Goal: Contribute content: Contribute content

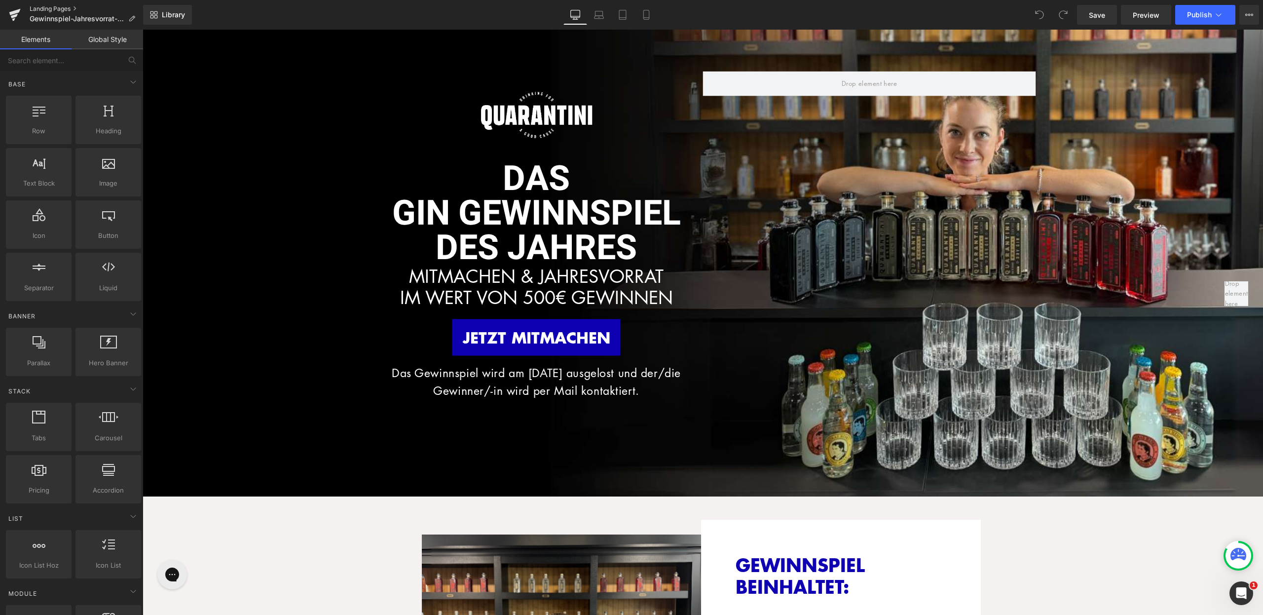
click at [47, 8] on link "Landing Pages" at bounding box center [86, 9] width 113 height 8
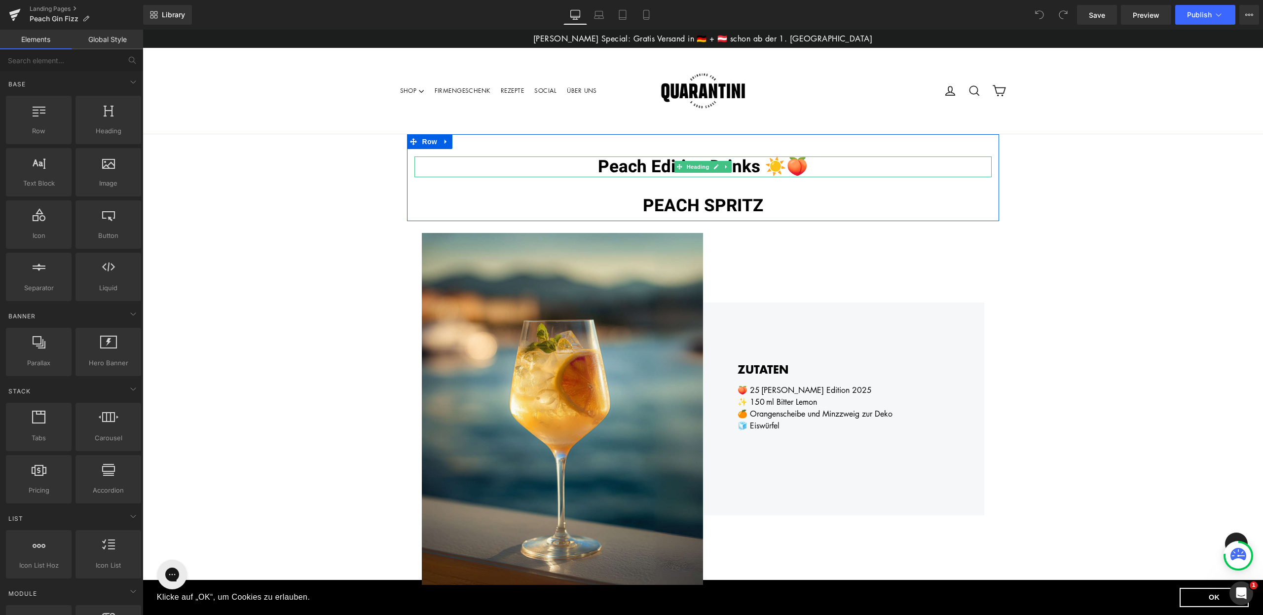
click at [643, 167] on span "Peach Edition Drinks ☀️🍑" at bounding box center [703, 167] width 210 height 26
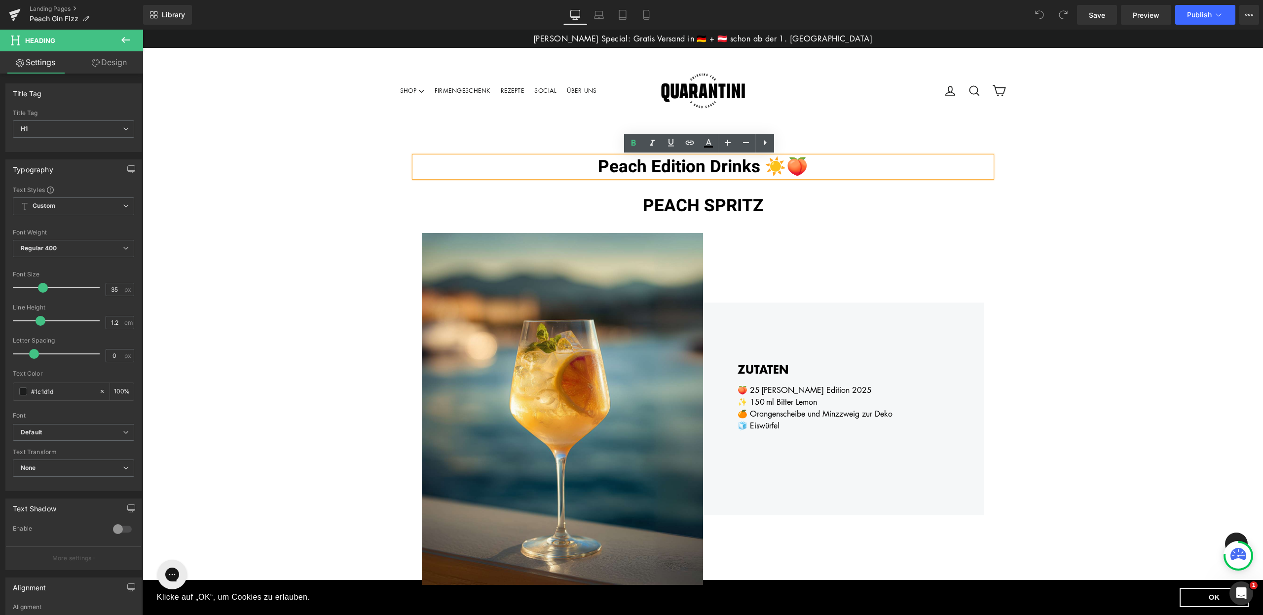
click at [743, 170] on span "Peach Edition Drinks ☀️🍑" at bounding box center [703, 167] width 210 height 26
drag, startPoint x: 760, startPoint y: 169, endPoint x: 590, endPoint y: 169, distance: 170.7
click at [590, 169] on h1 "Peach Edition Drinks ☀️🍑" at bounding box center [702, 166] width 577 height 21
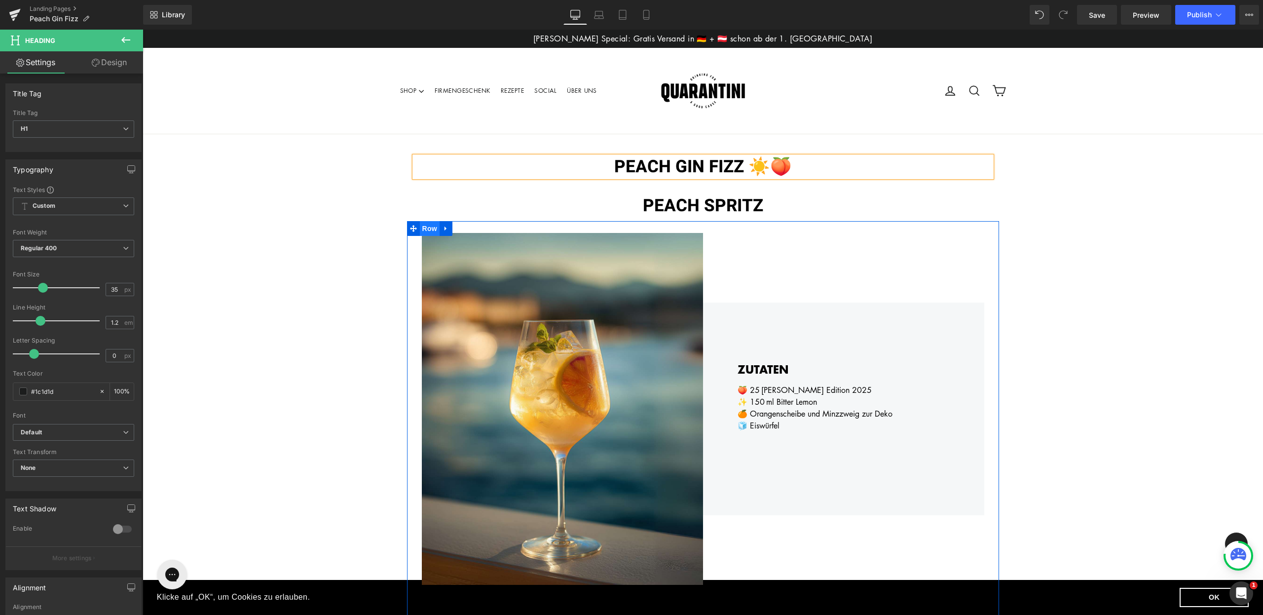
click at [420, 226] on span "Row" at bounding box center [430, 228] width 20 height 15
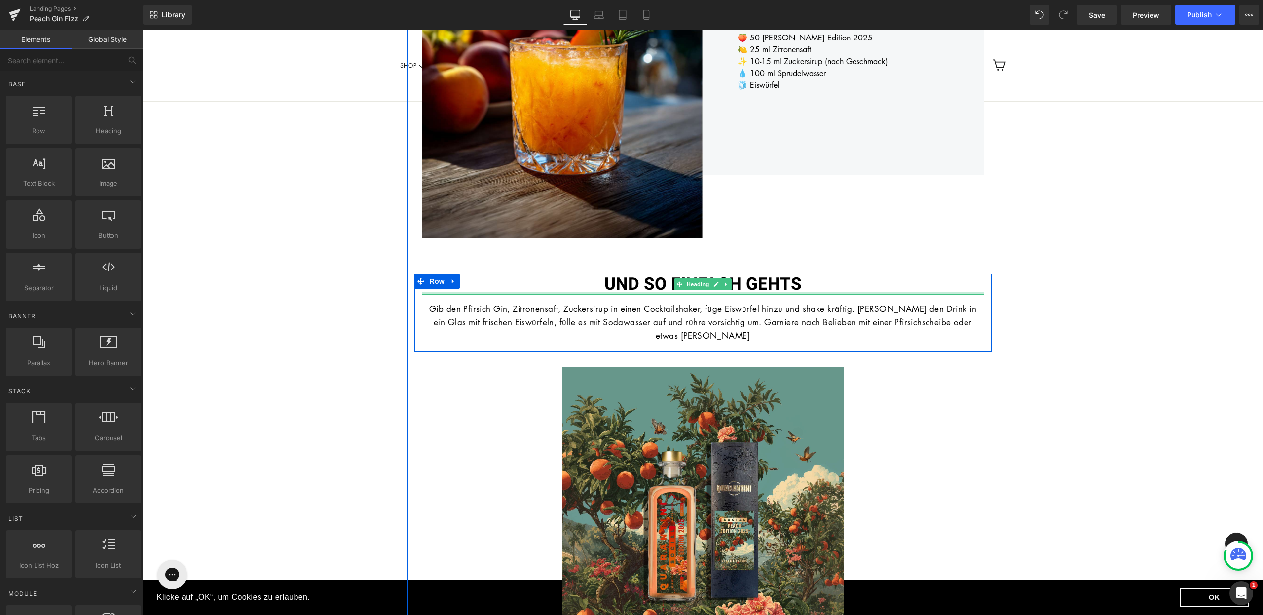
scroll to position [362, 0]
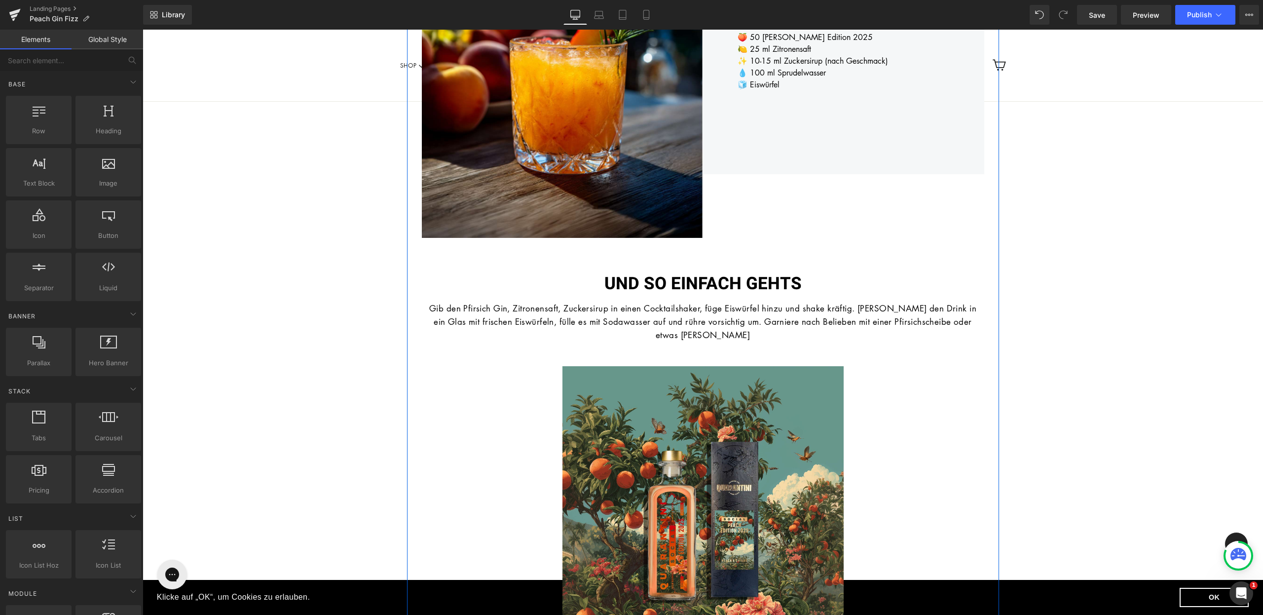
click at [740, 333] on p "Gib den Pfirsich Gin, Zitronensaft, Zuckersirup in einen Cocktailshaker, füge E…" at bounding box center [703, 321] width 548 height 40
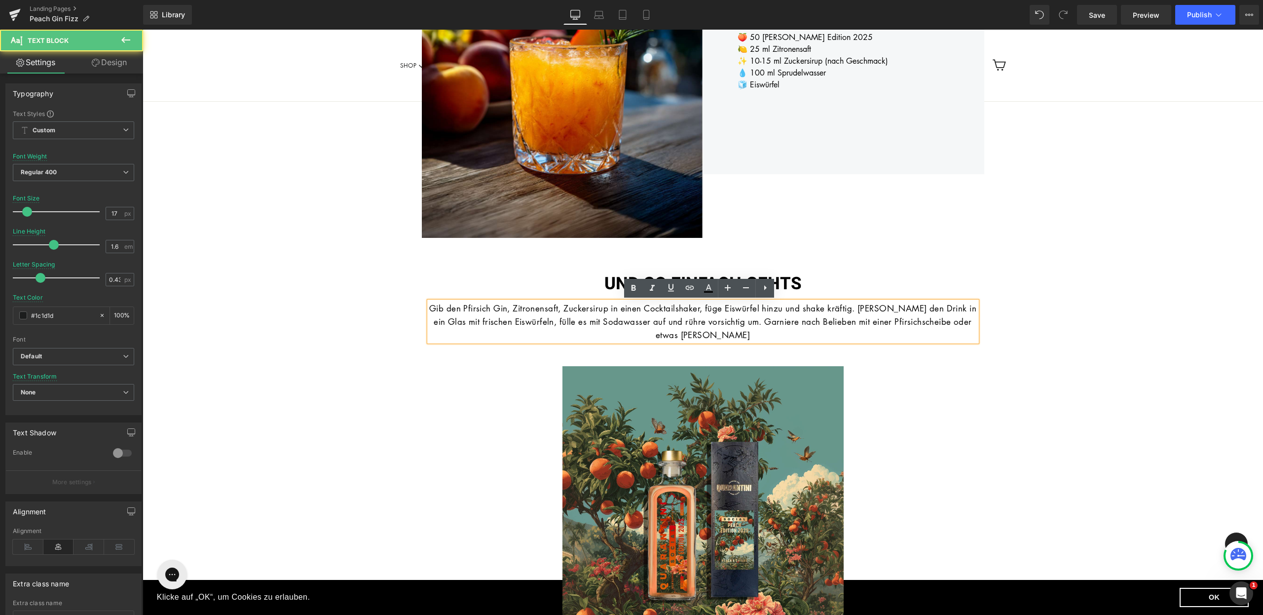
click at [737, 335] on p "Gib den Pfirsich Gin, Zitronensaft, Zuckersirup in einen Cocktailshaker, füge E…" at bounding box center [703, 321] width 548 height 40
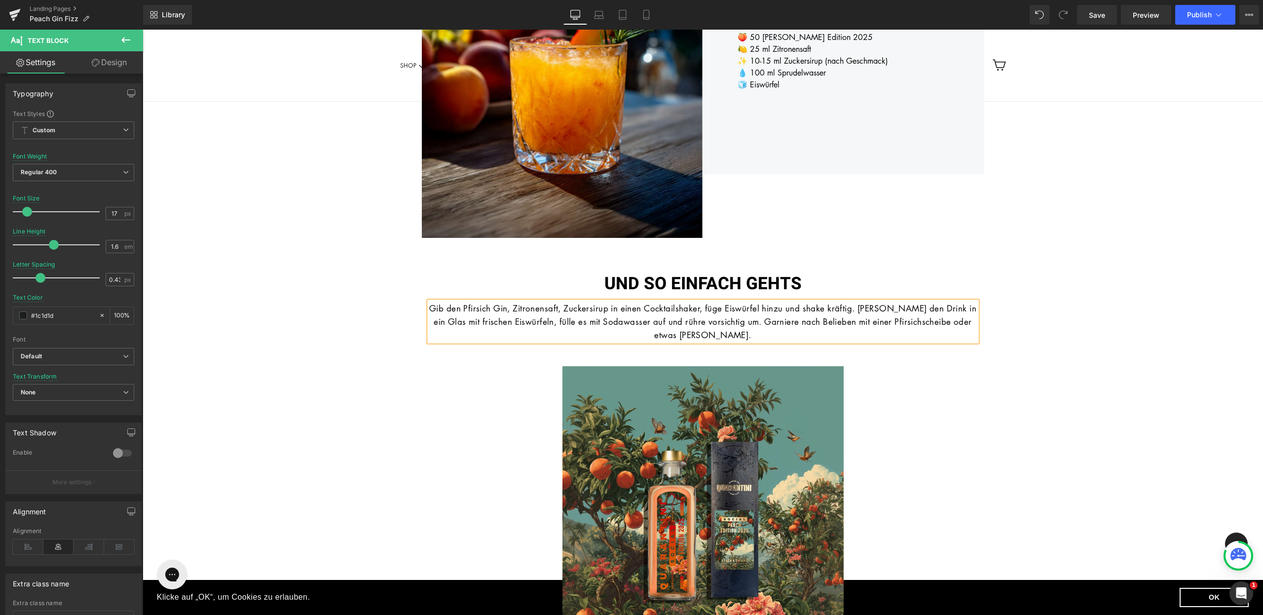
click at [952, 325] on font "Gib den Pfirsich Gin, Zitronensaft, Zuckersirup in einen Cocktailshaker, füge E…" at bounding box center [702, 321] width 547 height 38
click at [1083, 362] on div "PEACH GIN FIZZ ☀️🍑 Heading PEACH SPRITZ Heading Row Image ZUTATEN Heading 🍑 50 …" at bounding box center [703, 327] width 1120 height 1109
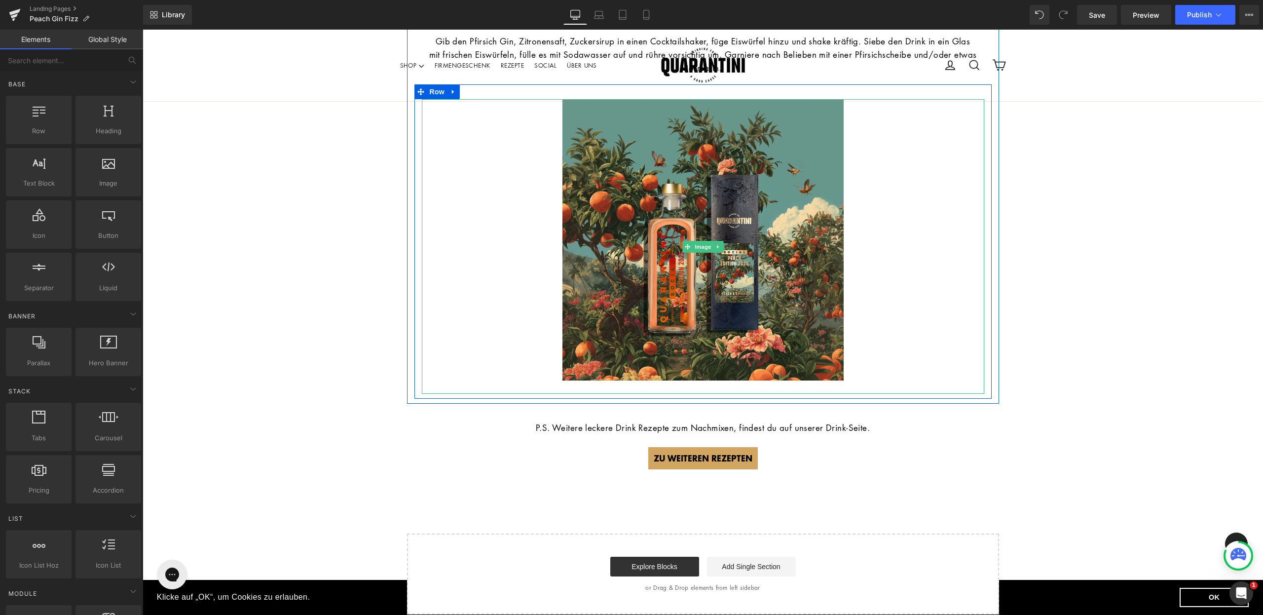
scroll to position [683, 0]
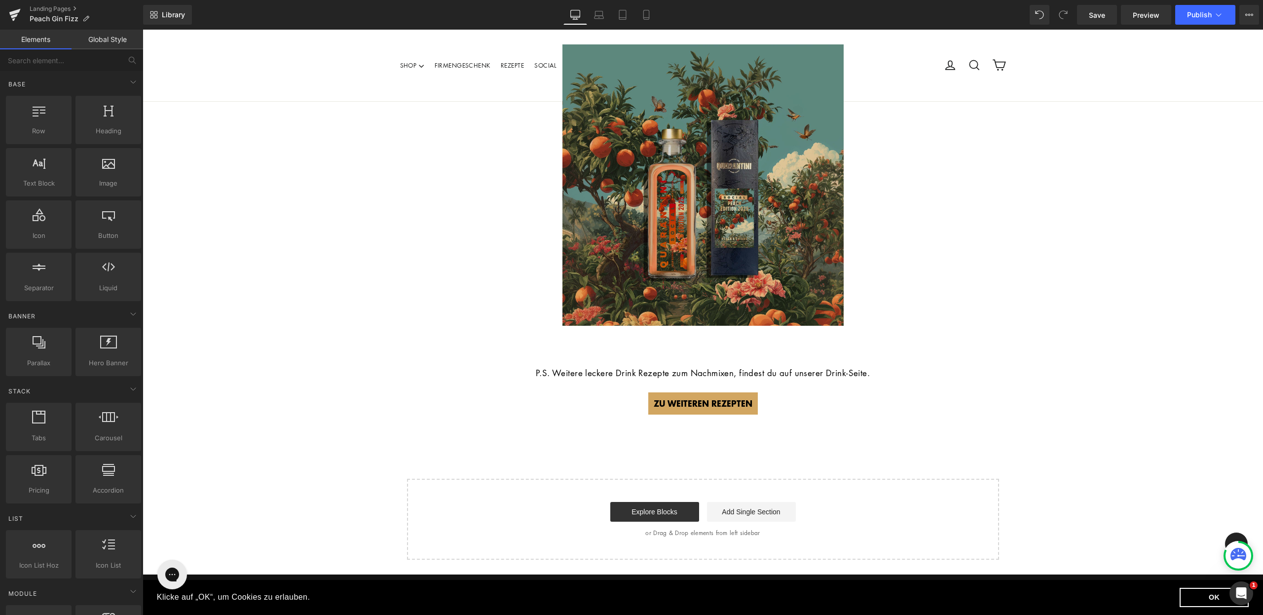
click at [728, 277] on img at bounding box center [702, 191] width 281 height 295
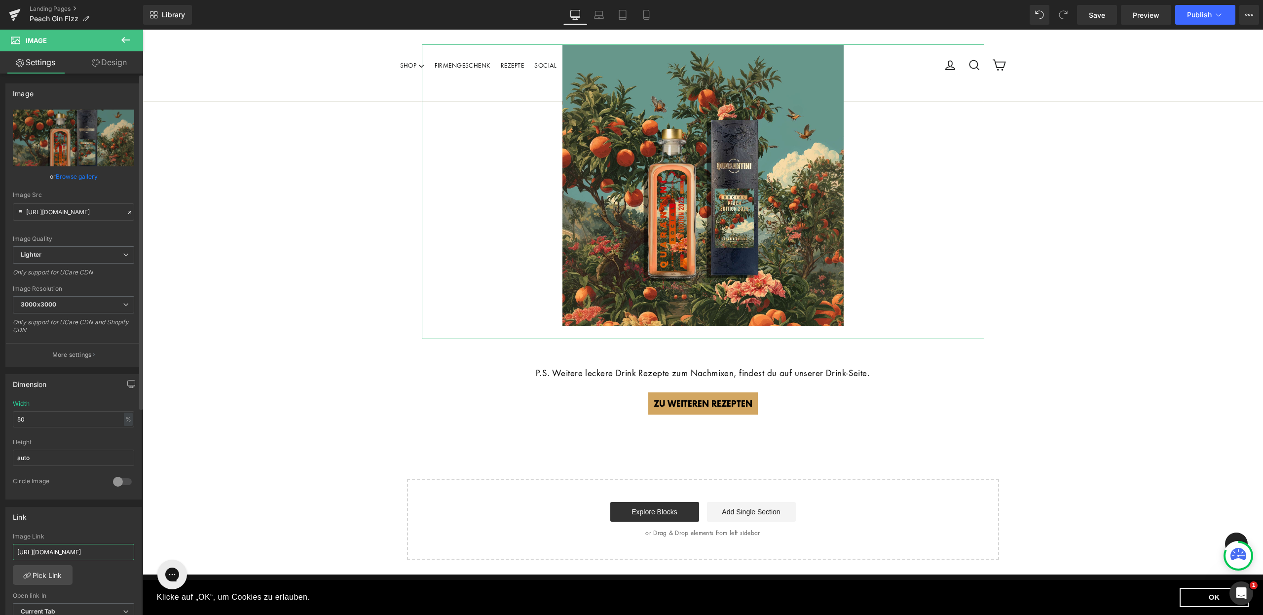
click at [79, 553] on input "[URL][DOMAIN_NAME]" at bounding box center [73, 552] width 121 height 16
click at [87, 526] on div "Link Image Link Pick Link Current Tab New Tab Open link In Current Tab Current …" at bounding box center [73, 571] width 136 height 128
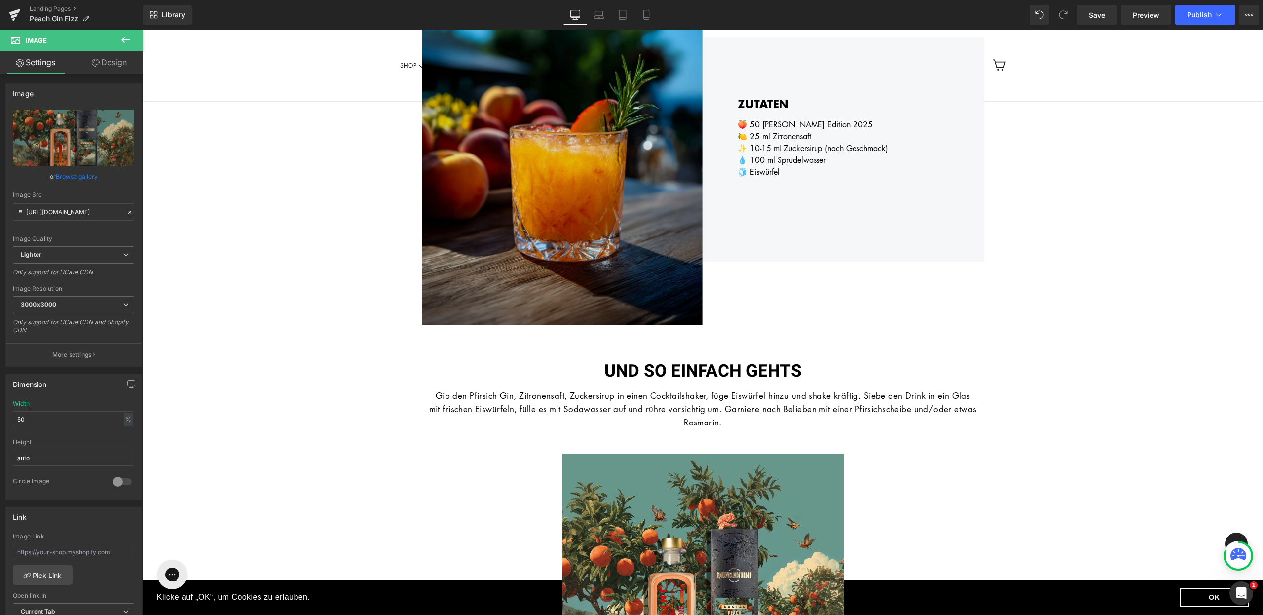
scroll to position [272, 0]
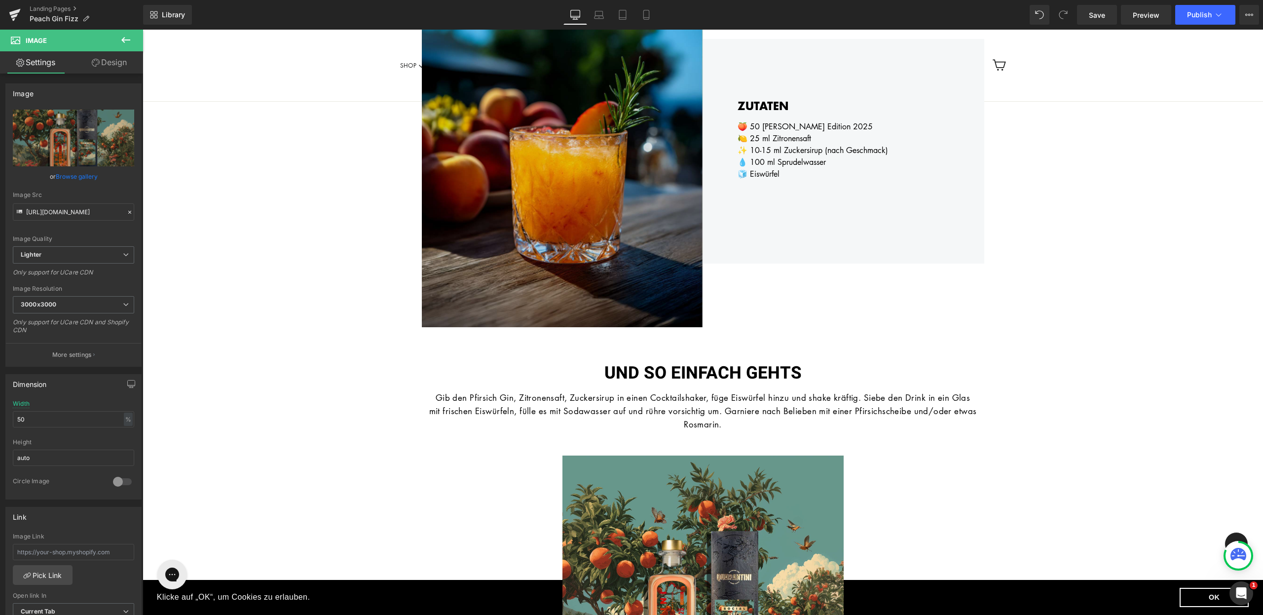
click at [613, 209] on img at bounding box center [562, 151] width 281 height 352
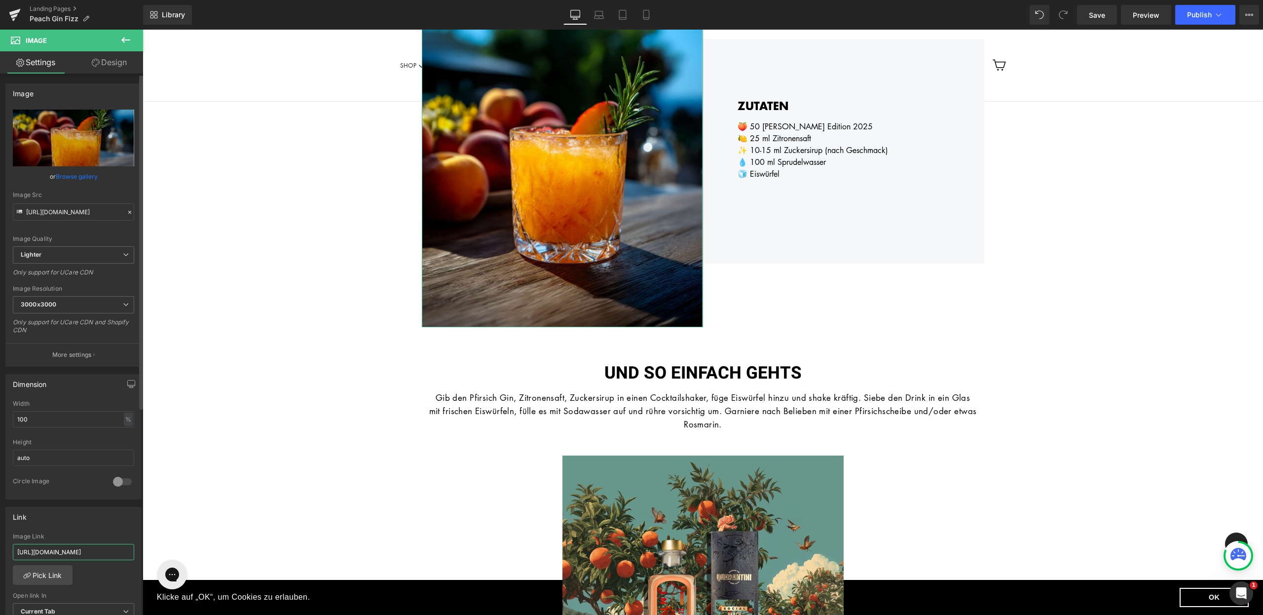
click at [76, 556] on input "[URL][DOMAIN_NAME]" at bounding box center [73, 552] width 121 height 16
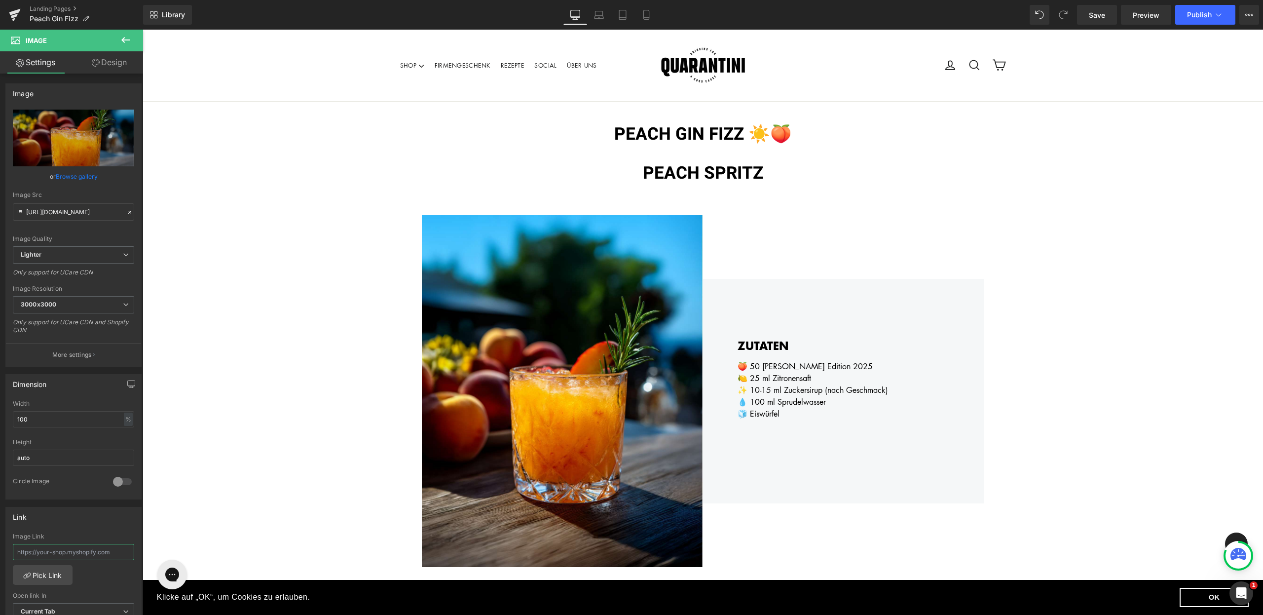
scroll to position [26, 0]
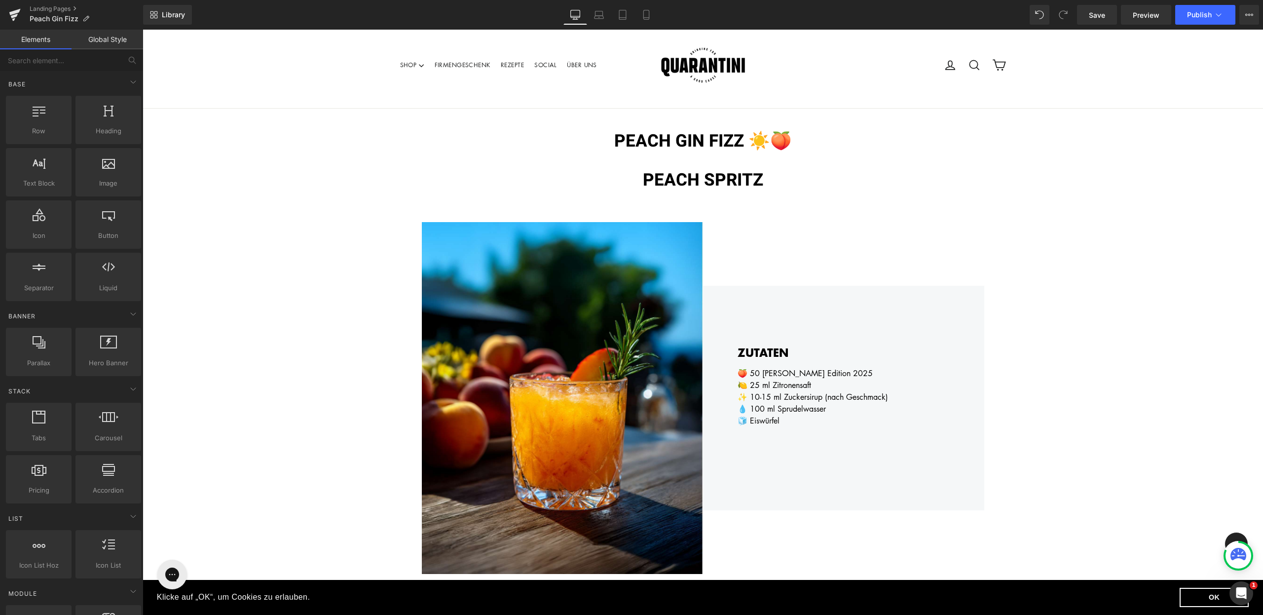
scroll to position [0, 0]
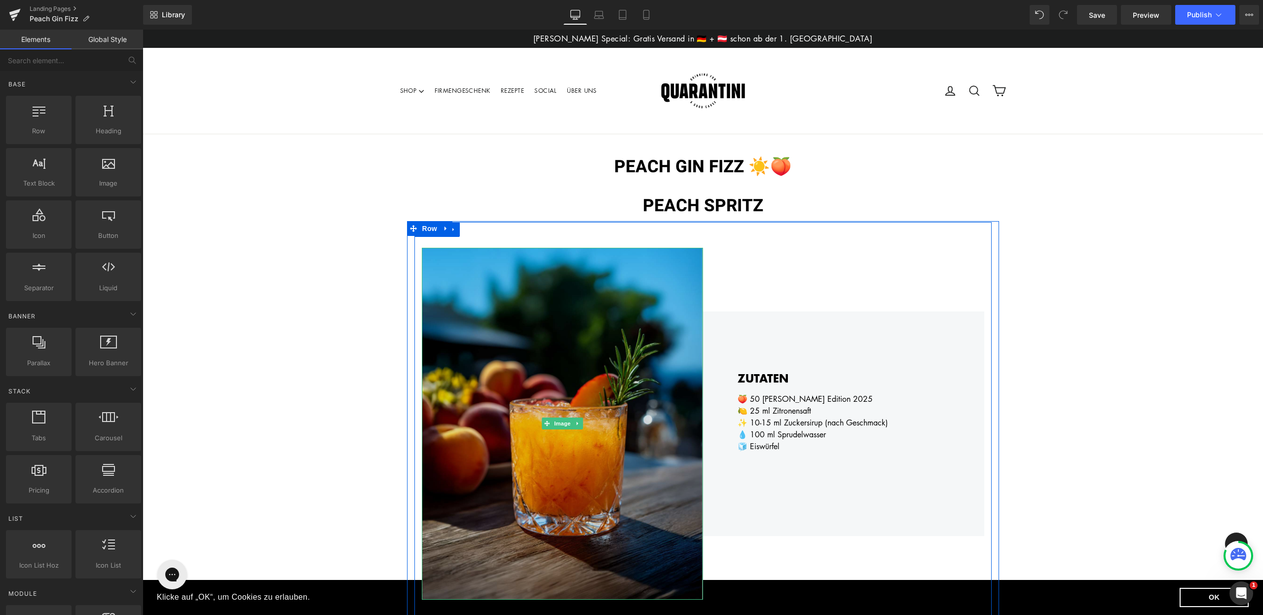
click at [617, 323] on img at bounding box center [562, 424] width 281 height 352
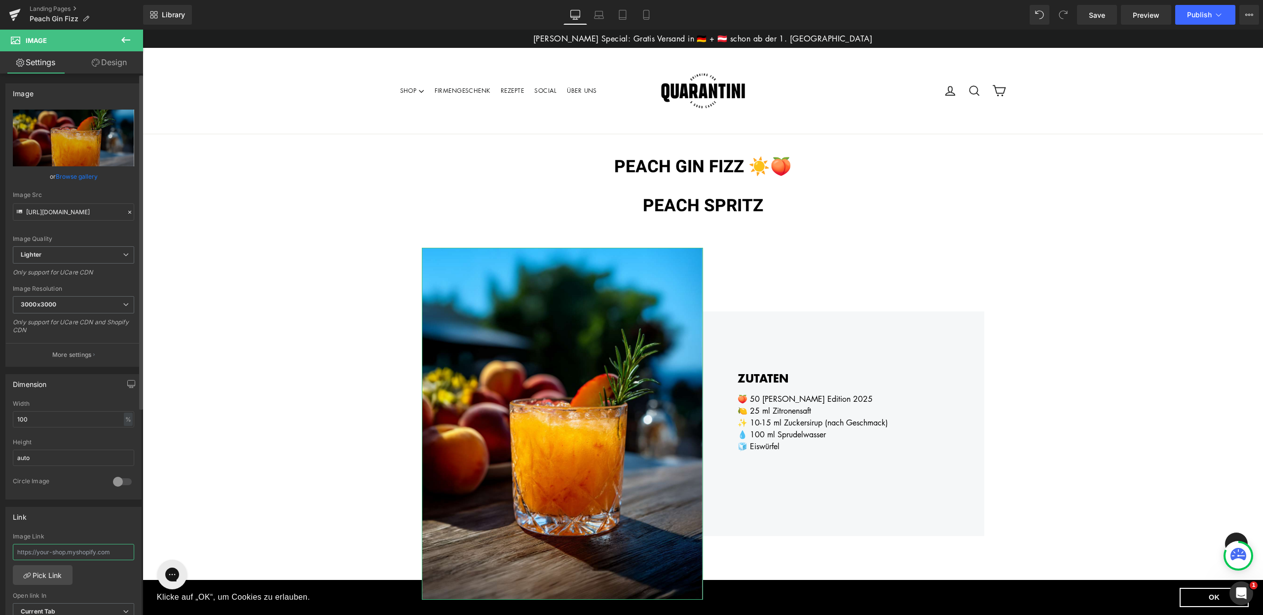
click at [41, 553] on input "text" at bounding box center [73, 552] width 121 height 16
paste input "[URL][DOMAIN_NAME]"
type input "[URL][DOMAIN_NAME]"
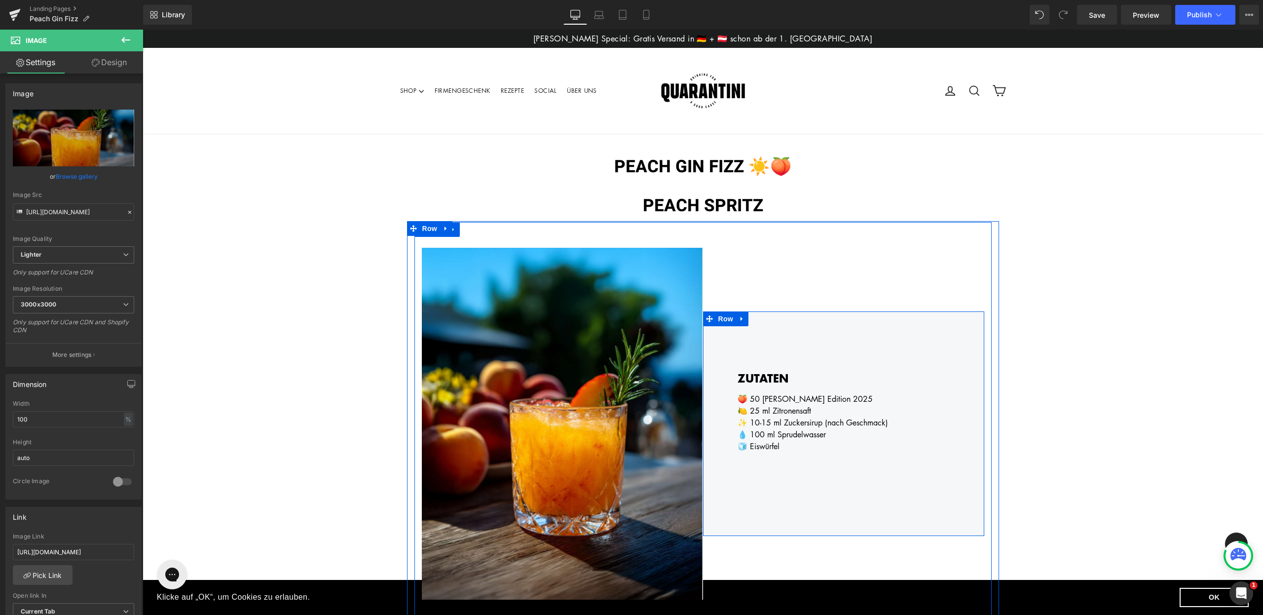
click at [726, 477] on div "ZUTATEN Heading 🍑 50 [PERSON_NAME] Edition 2025 🍋 25 ml Zitronensaft ✨ 10-15 ml…" at bounding box center [843, 423] width 281 height 224
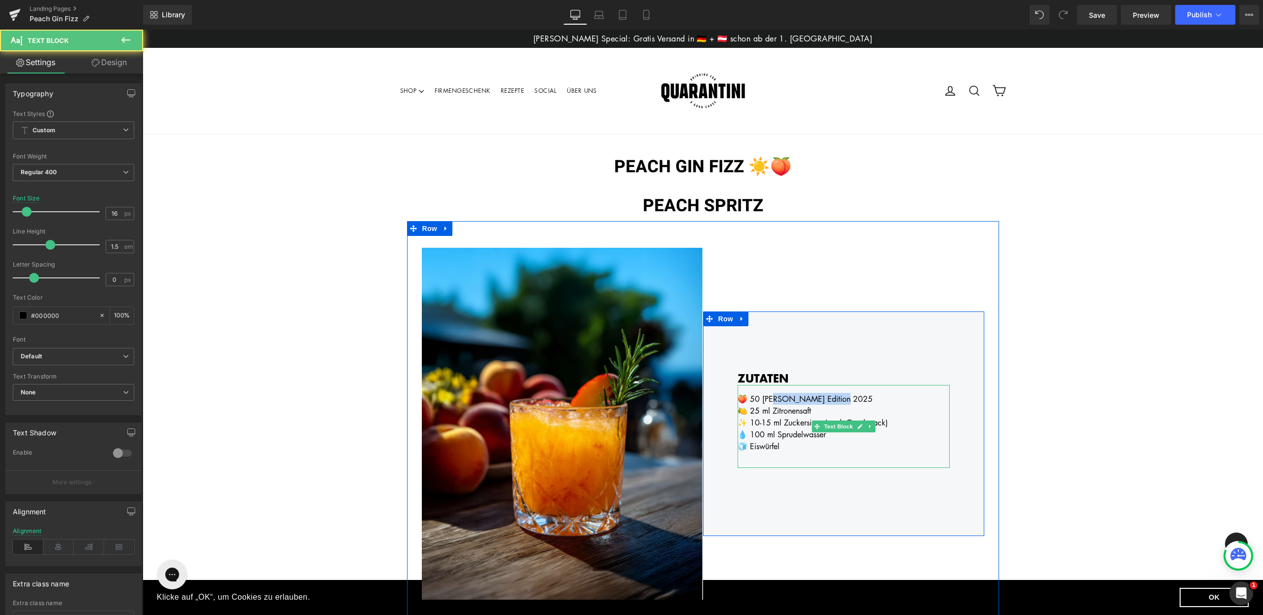
drag, startPoint x: 831, startPoint y: 402, endPoint x: 851, endPoint y: 402, distance: 19.2
click at [851, 402] on div "🍑 50 [PERSON_NAME] Edition 2025" at bounding box center [844, 399] width 212 height 12
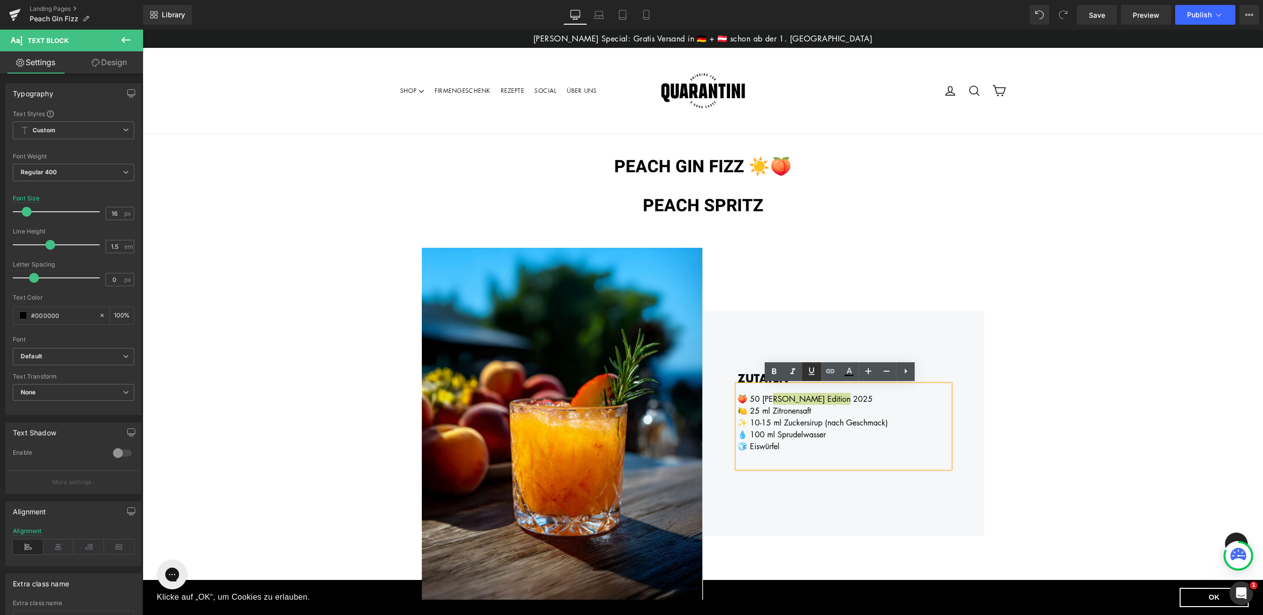
click at [809, 371] on icon at bounding box center [812, 370] width 6 height 7
click at [828, 370] on icon at bounding box center [830, 371] width 12 height 12
click at [822, 425] on input "text" at bounding box center [824, 420] width 152 height 25
paste input "[URL][DOMAIN_NAME]"
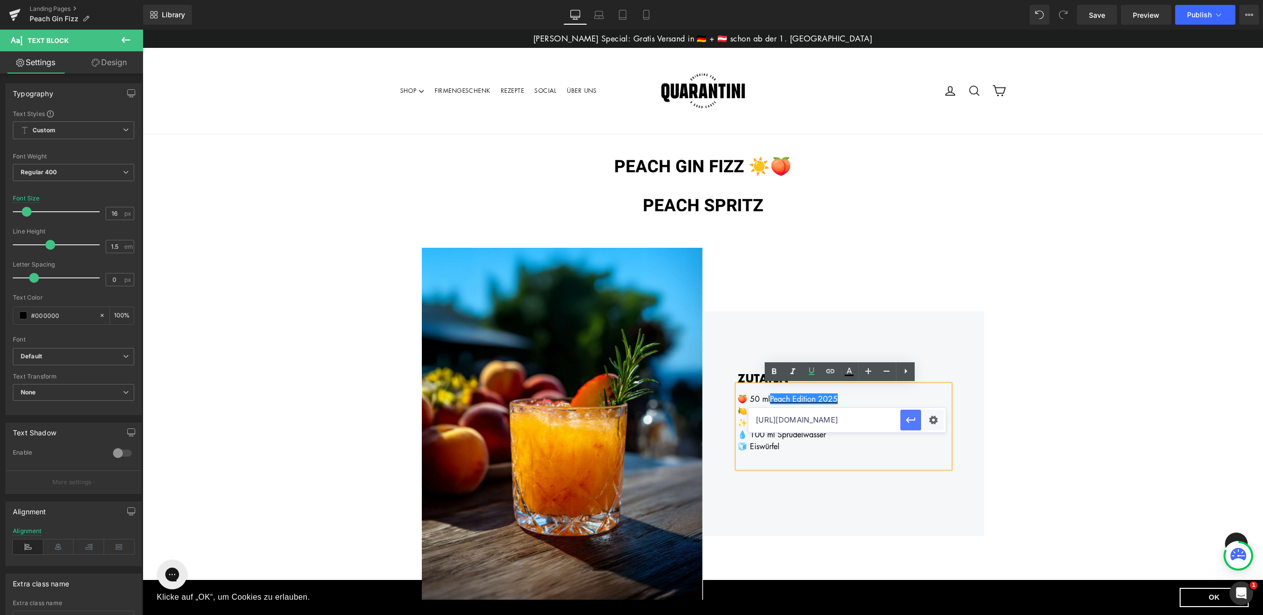
type input "[URL][DOMAIN_NAME]"
click at [912, 423] on icon "button" at bounding box center [911, 420] width 12 height 12
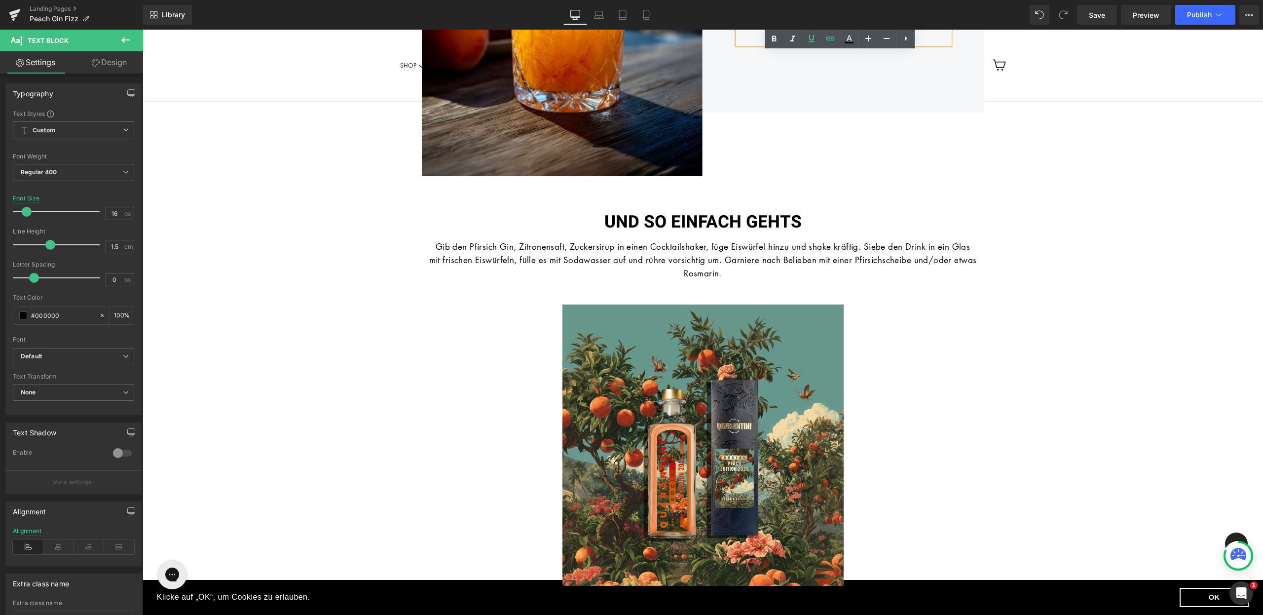
scroll to position [530, 0]
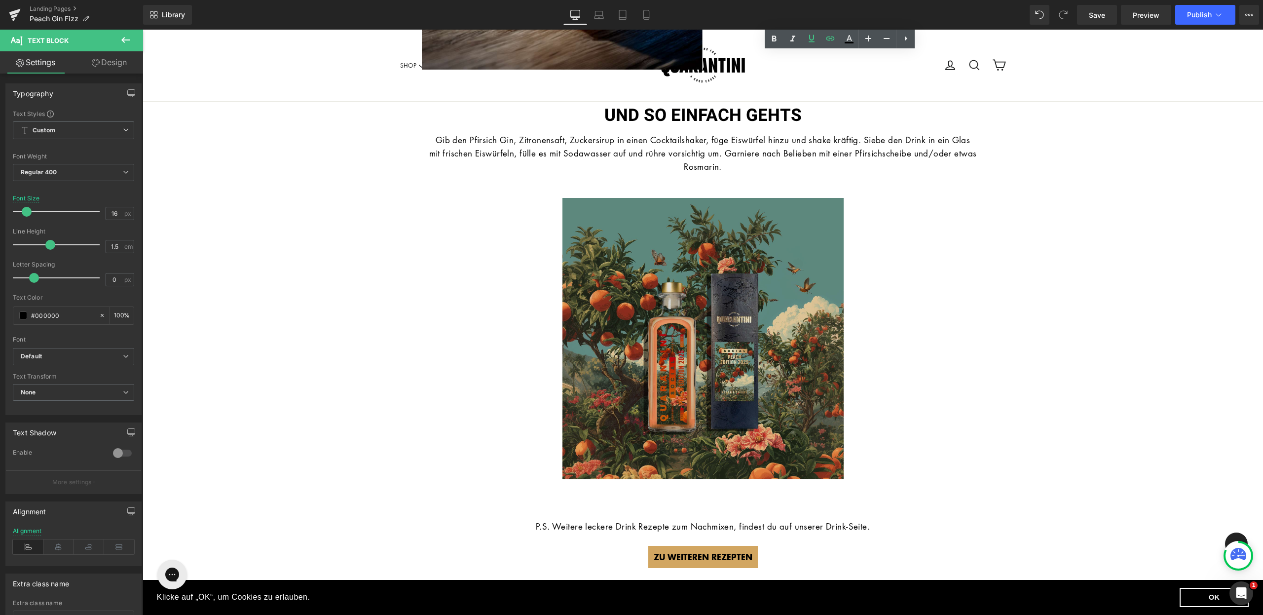
click at [713, 344] on div "Image" at bounding box center [703, 345] width 562 height 295
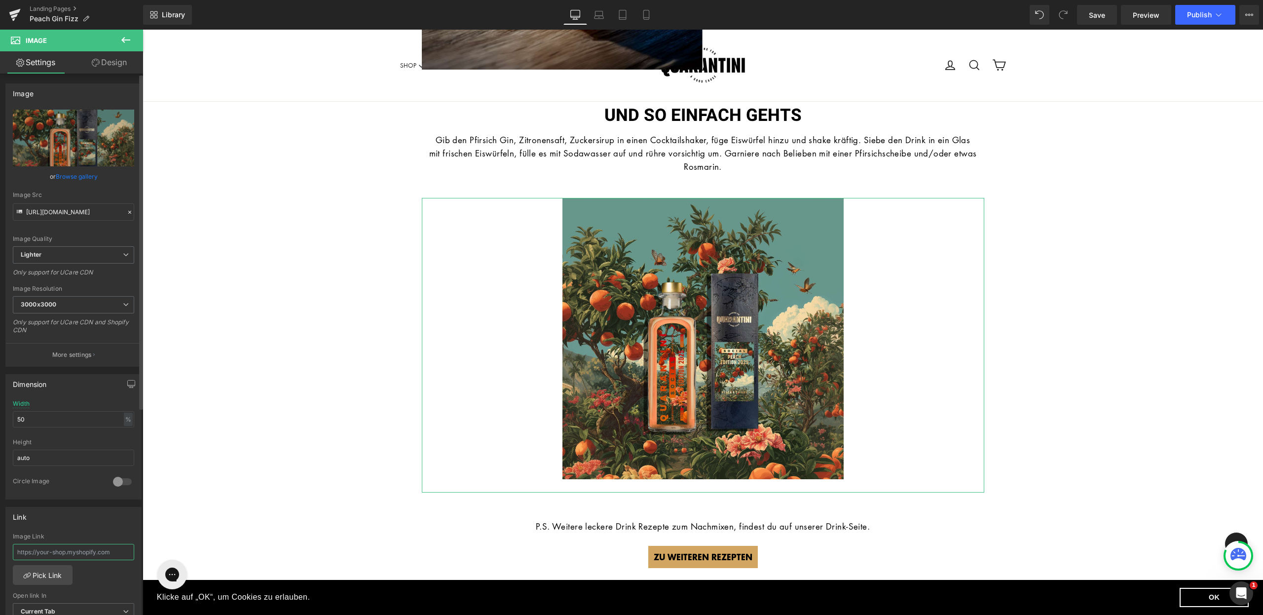
click at [64, 557] on input "text" at bounding box center [73, 552] width 121 height 16
paste input "[URL][DOMAIN_NAME]"
type input "[URL][DOMAIN_NAME]"
click at [120, 521] on div "Link" at bounding box center [73, 516] width 135 height 19
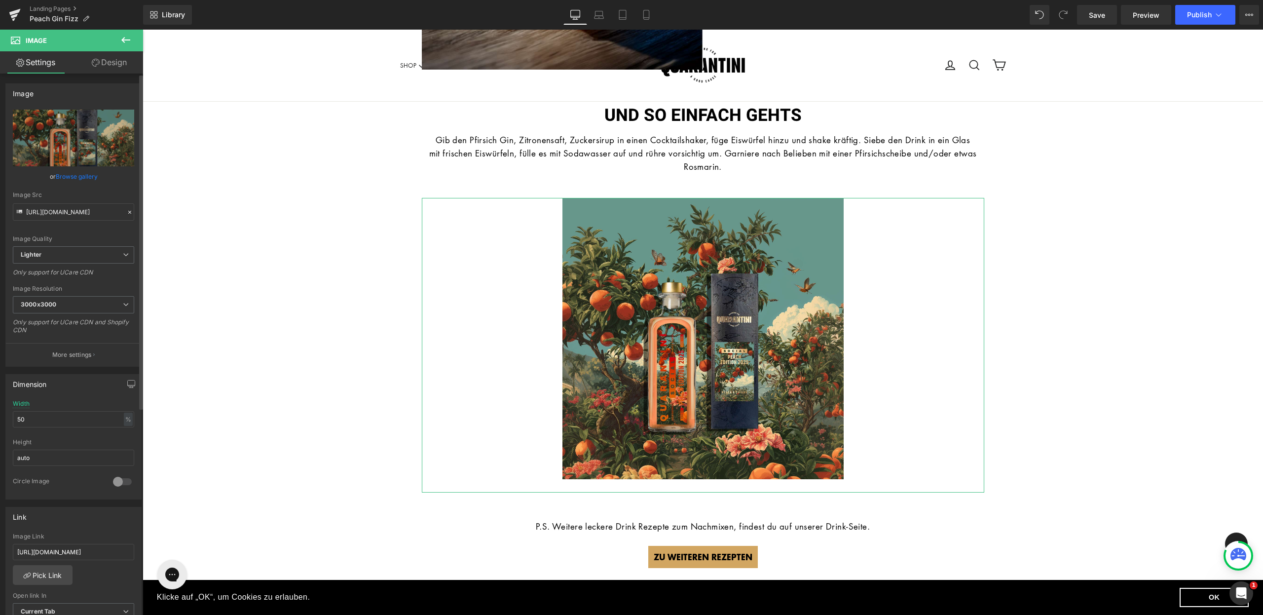
scroll to position [0, 0]
click at [277, 498] on div "PEACH GIN FIZZ ☀️🍑 Heading PEACH SPRITZ Heading Row Image ZUTATEN Heading 🍑 50 …" at bounding box center [703, 158] width 1120 height 1109
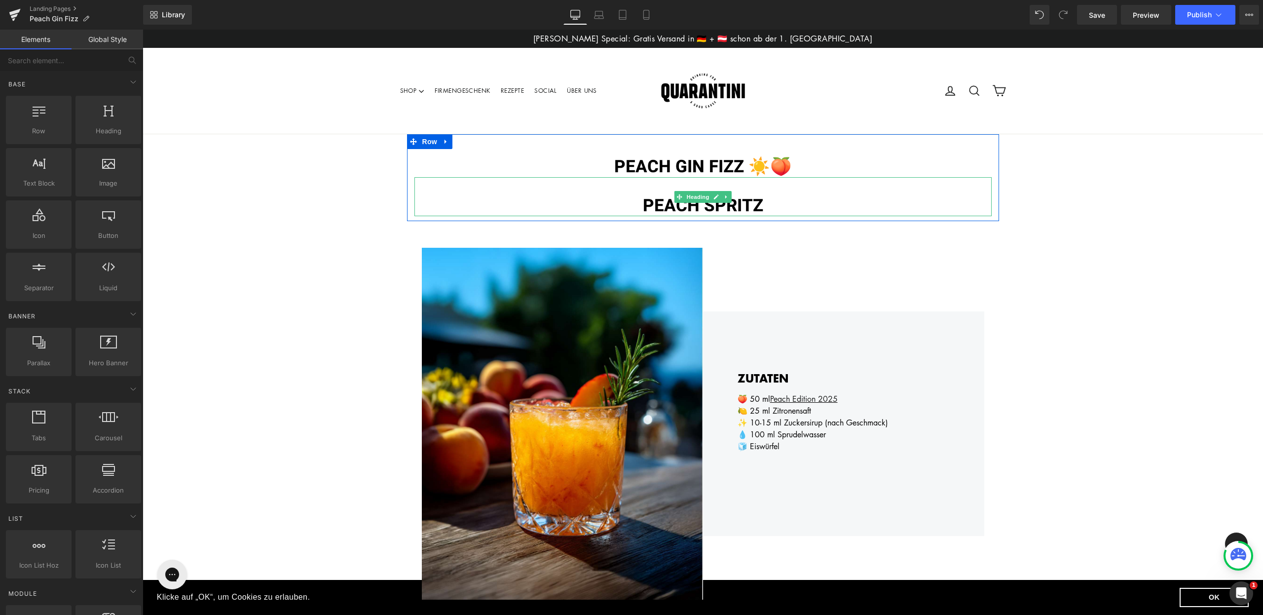
click at [751, 209] on span "PEACH SPRITZ" at bounding box center [703, 206] width 120 height 26
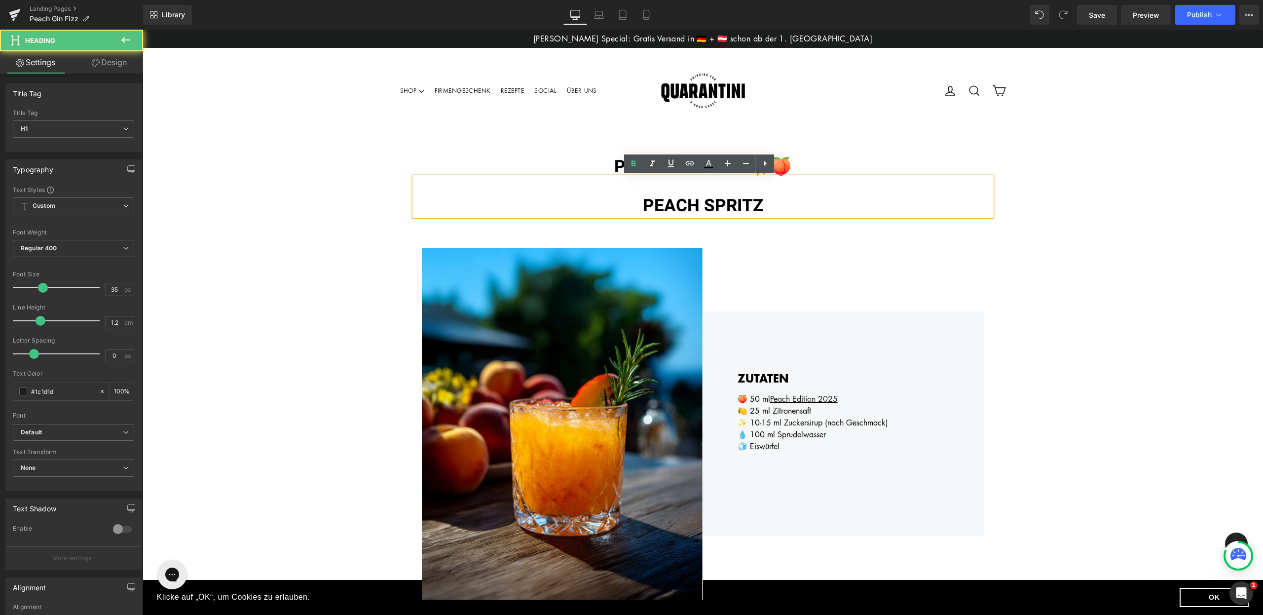
click at [790, 161] on h1 "PEACH GIN FIZZ ☀️🍑" at bounding box center [702, 166] width 577 height 21
click at [793, 164] on h1 "PEACH GIN FIZZ ☀️🍑" at bounding box center [702, 166] width 577 height 21
click at [757, 206] on span "PEACH SPRITZ" at bounding box center [703, 206] width 120 height 26
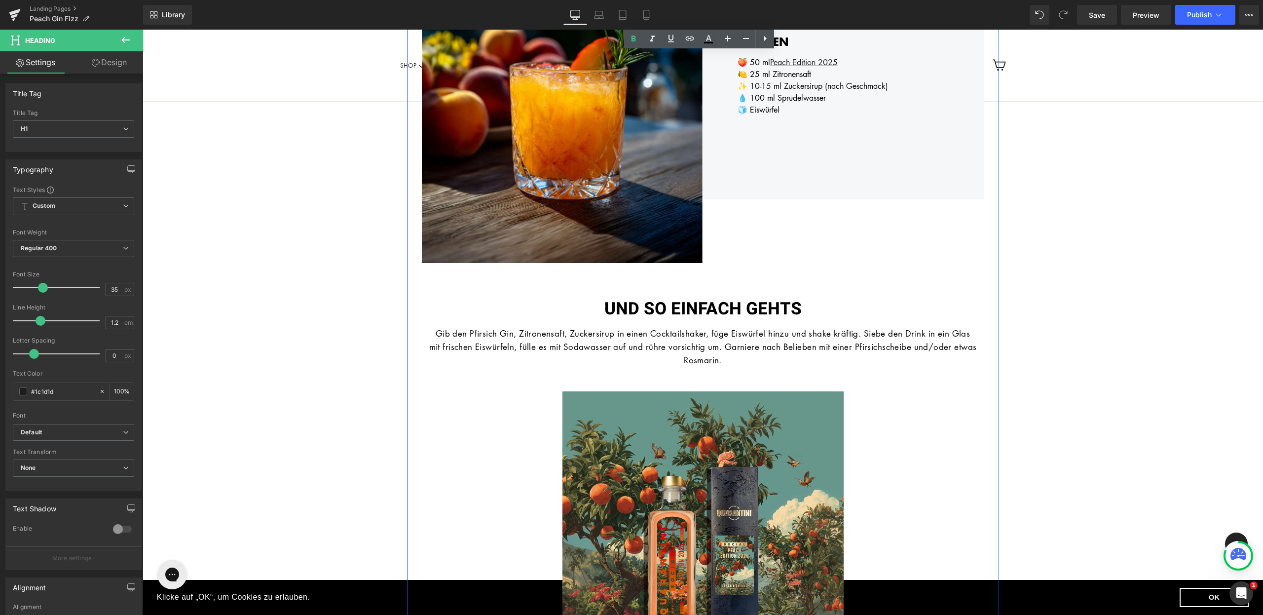
scroll to position [77, 0]
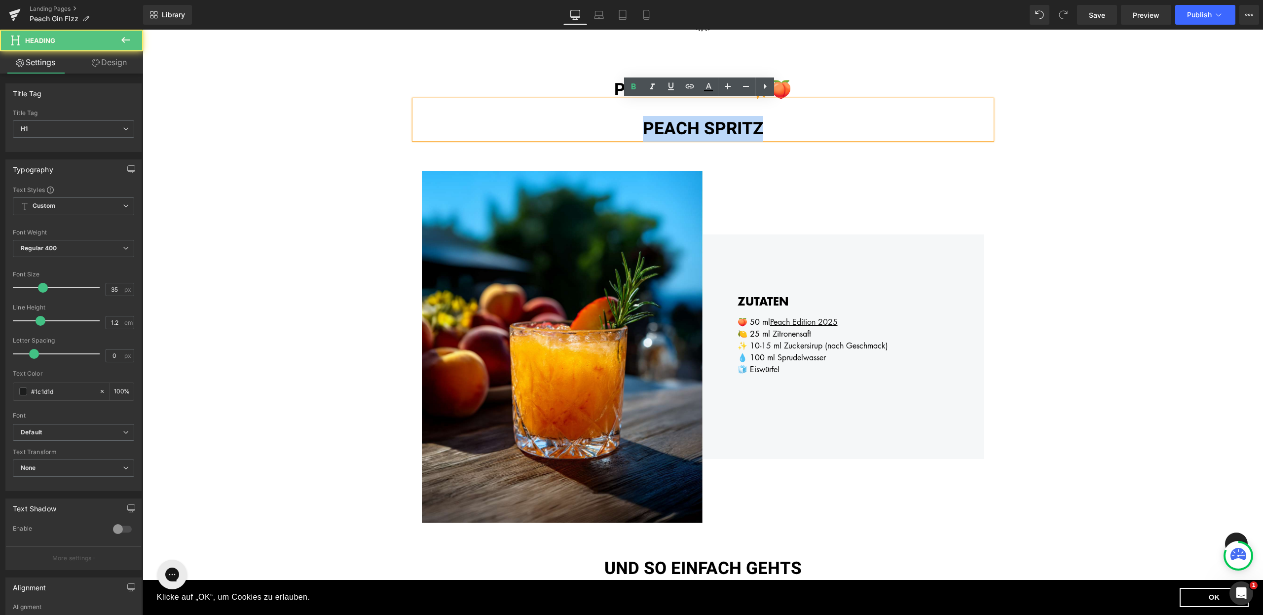
drag, startPoint x: 763, startPoint y: 127, endPoint x: 593, endPoint y: 125, distance: 170.2
click at [593, 125] on h1 "PEACH SPRITZ" at bounding box center [702, 128] width 577 height 21
paste div
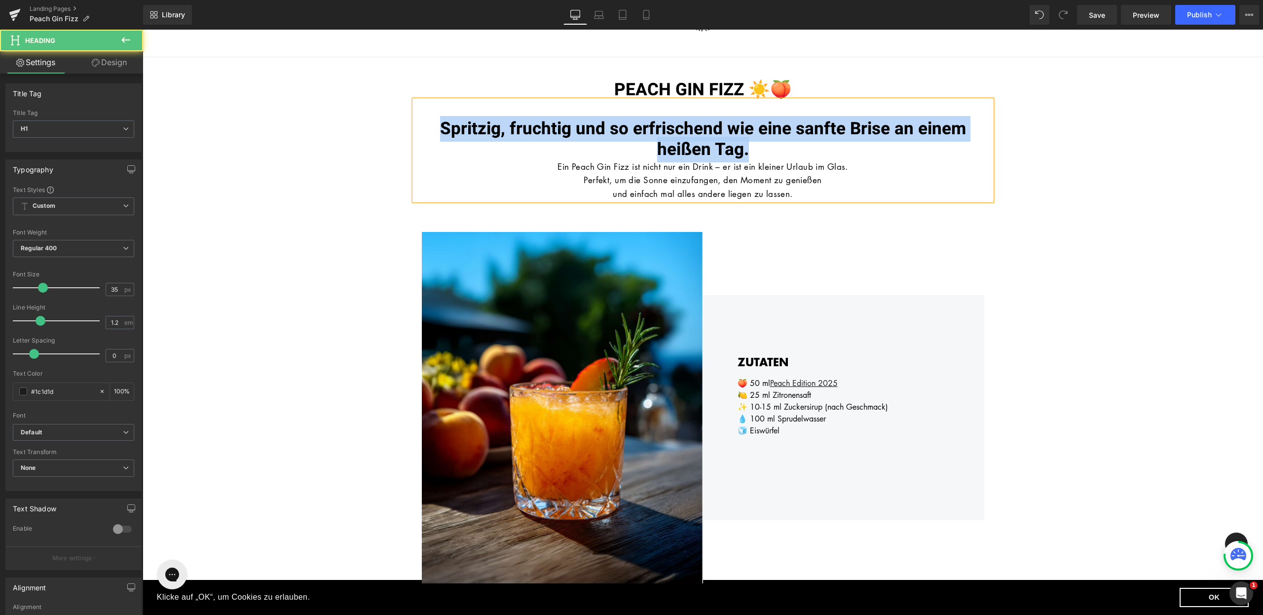
drag, startPoint x: 752, startPoint y: 148, endPoint x: 408, endPoint y: 125, distance: 344.6
click at [408, 125] on div "PEACH GIN FIZZ ☀️🍑 Heading Spritzig, fruchtig und so erfrischend wie eine sanft…" at bounding box center [703, 139] width 592 height 121
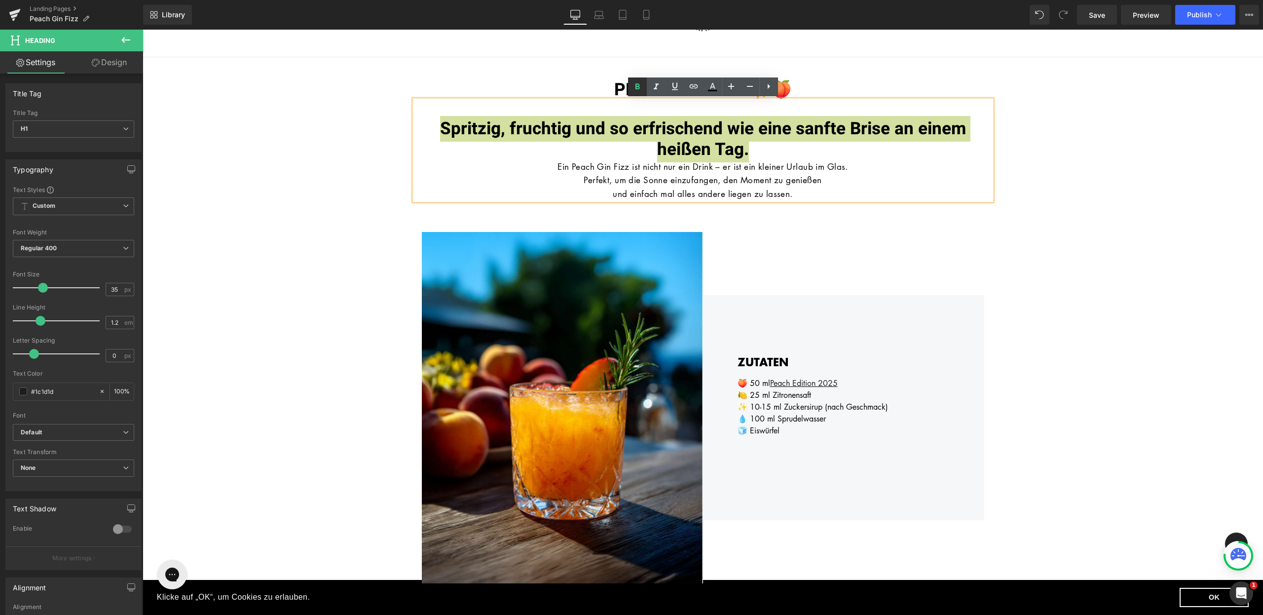
click at [642, 88] on icon at bounding box center [637, 87] width 12 height 12
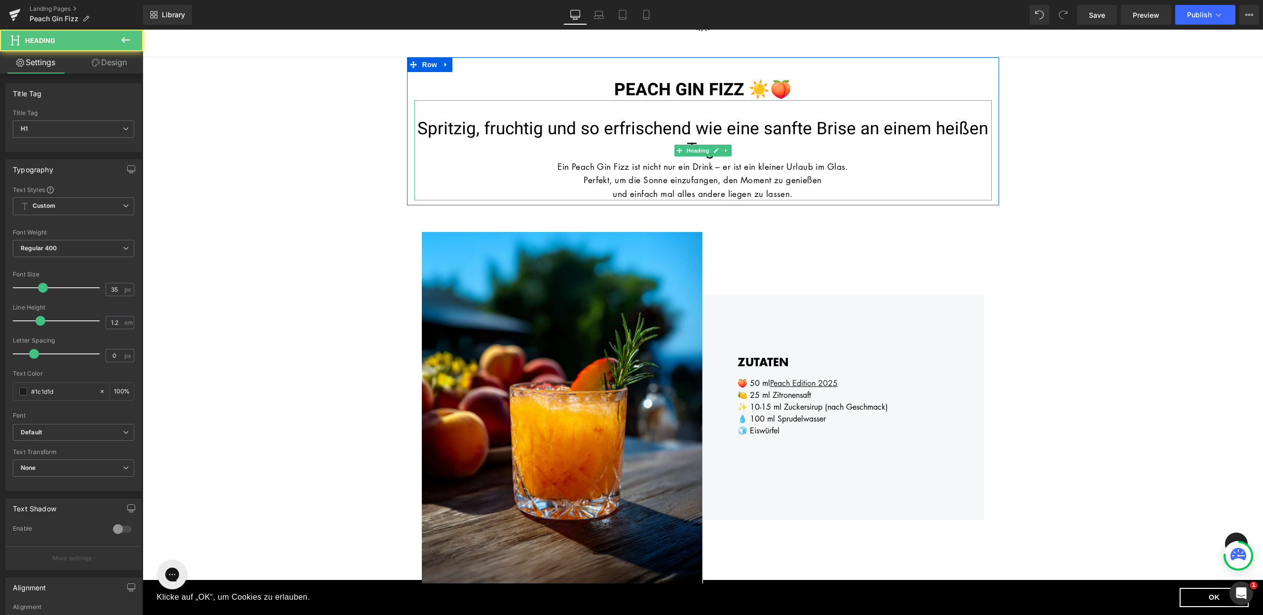
click at [608, 172] on div "Ein Peach Gin Fizz ist nicht nur ein Drink – er ist ein kleiner Urlaub im Glas." at bounding box center [702, 166] width 577 height 13
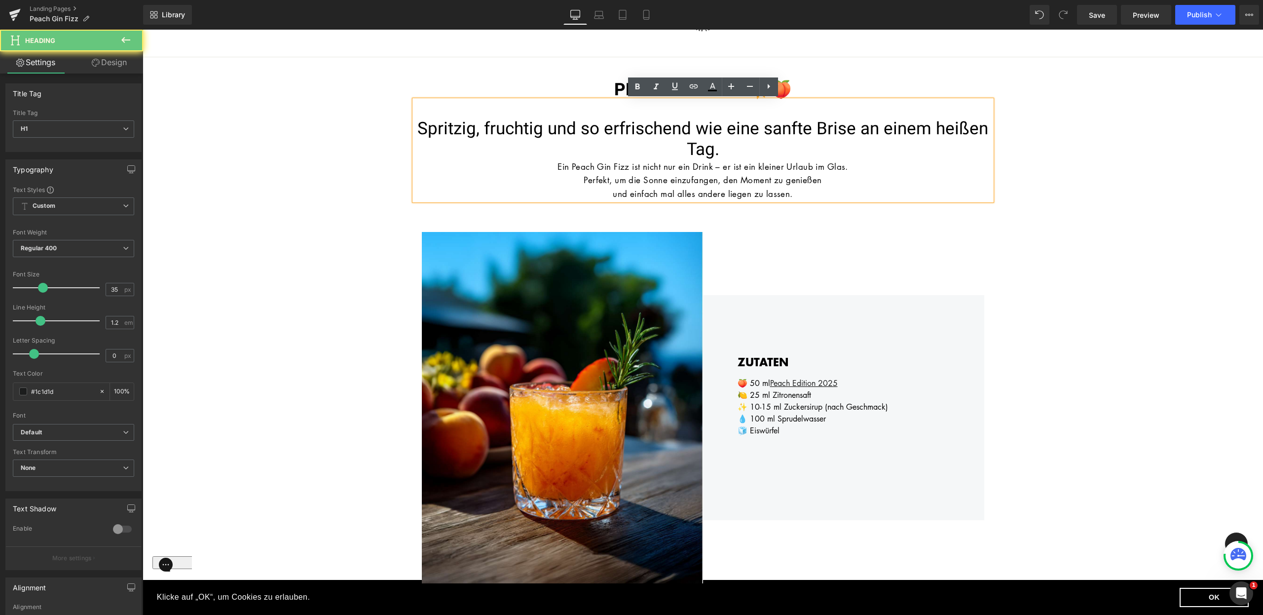
click at [608, 182] on font "Perfekt, um die Sonne einzufangen, den Moment zu genießen" at bounding box center [703, 179] width 238 height 11
click at [612, 126] on font "Spritzig, fruchtig und so erfrischend wie eine sanfte Brise an einem heißen Tag." at bounding box center [702, 139] width 571 height 46
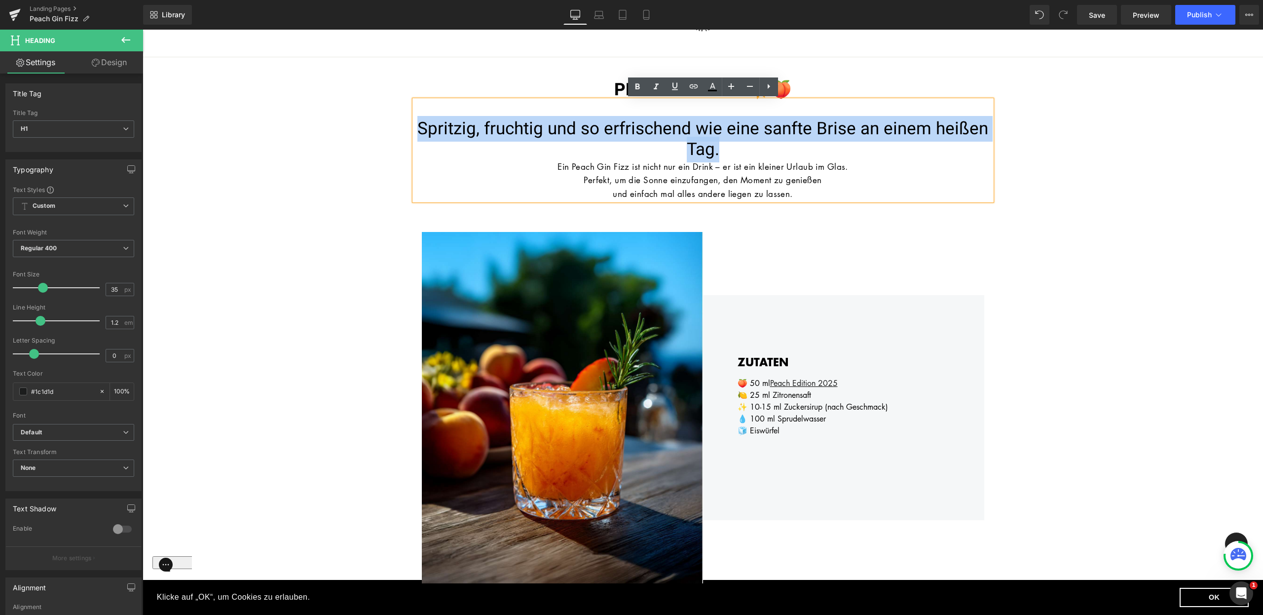
drag, startPoint x: 721, startPoint y: 153, endPoint x: 418, endPoint y: 122, distance: 304.9
click at [418, 122] on h1 "Spritzig, fruchtig und so erfrischend wie eine sanfte Brise an einem heißen Tag." at bounding box center [702, 138] width 577 height 41
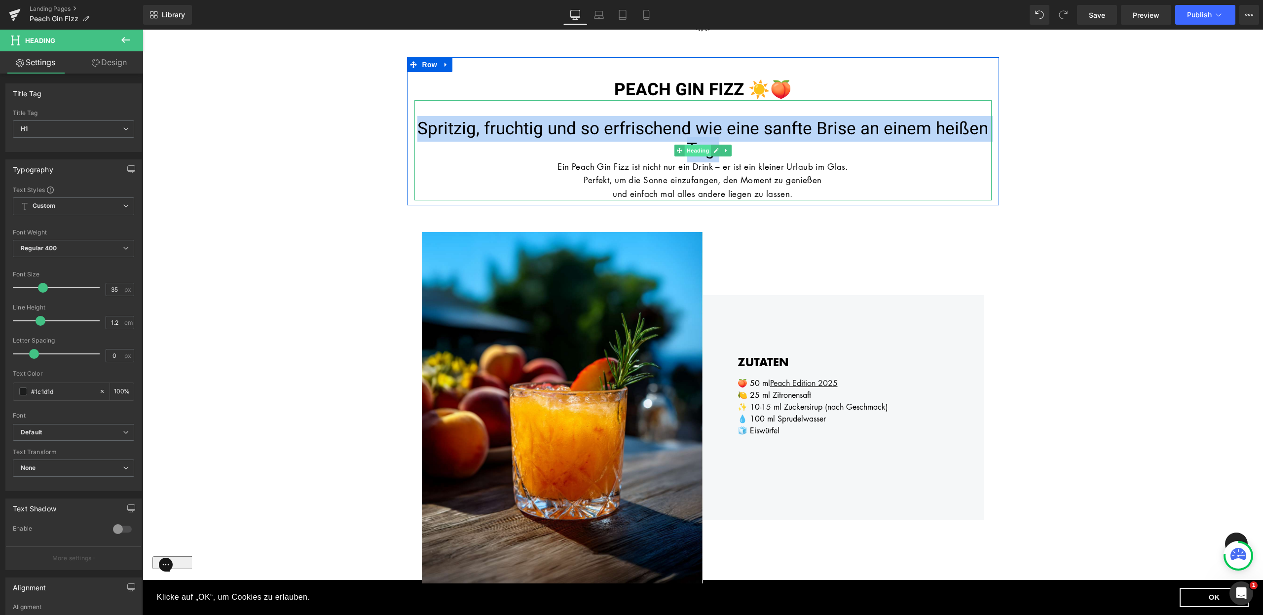
click at [696, 147] on span "Heading" at bounding box center [697, 151] width 27 height 12
click at [717, 150] on icon at bounding box center [716, 150] width 5 height 5
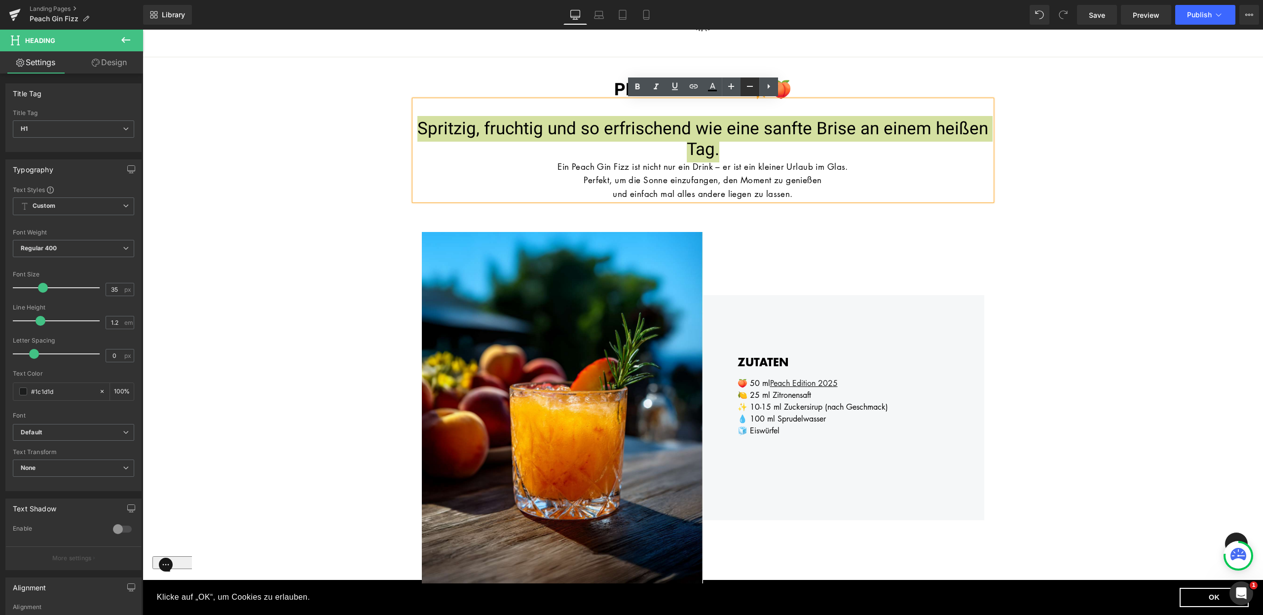
click at [746, 91] on icon at bounding box center [750, 86] width 12 height 12
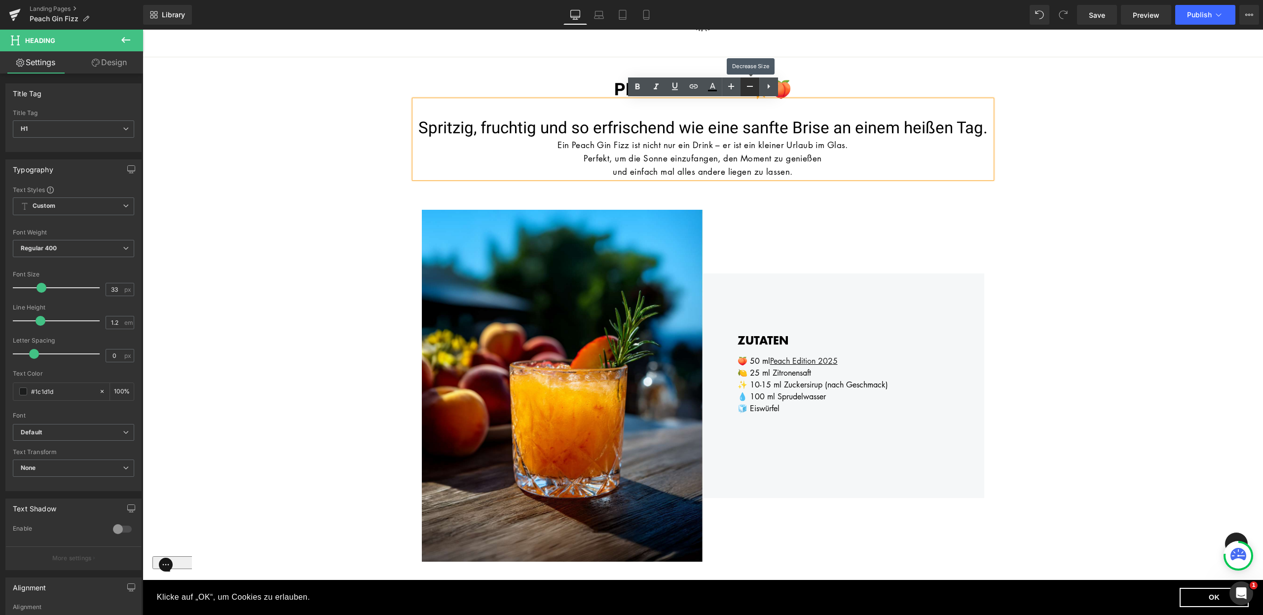
click at [746, 91] on icon at bounding box center [750, 86] width 12 height 12
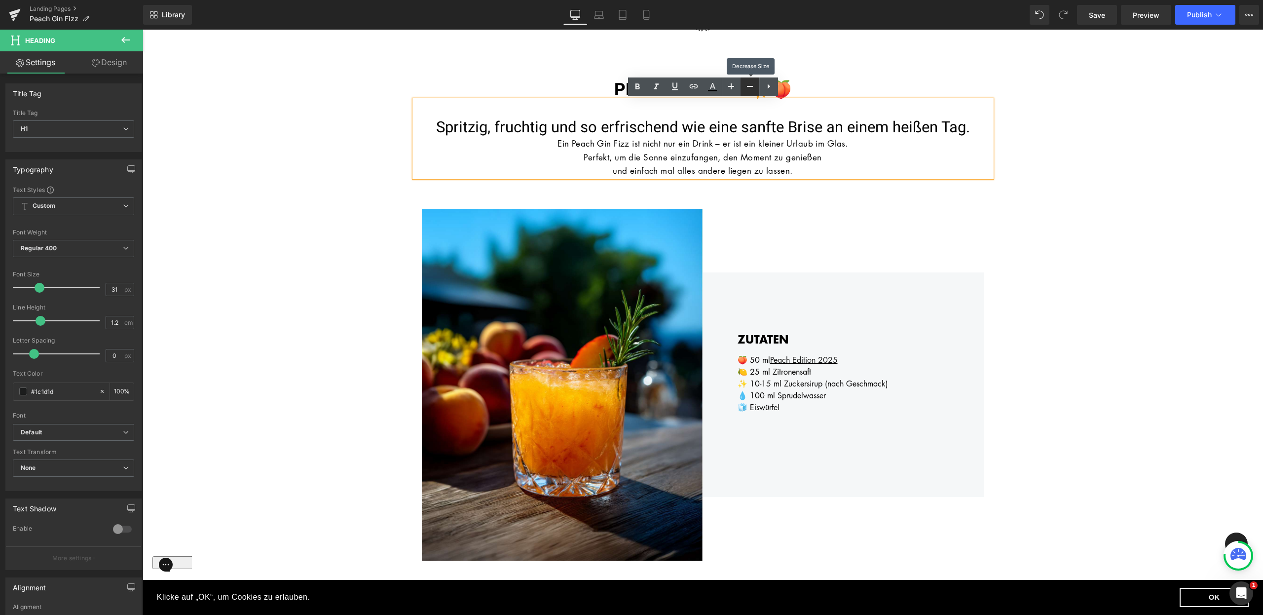
click at [746, 91] on icon at bounding box center [750, 86] width 12 height 12
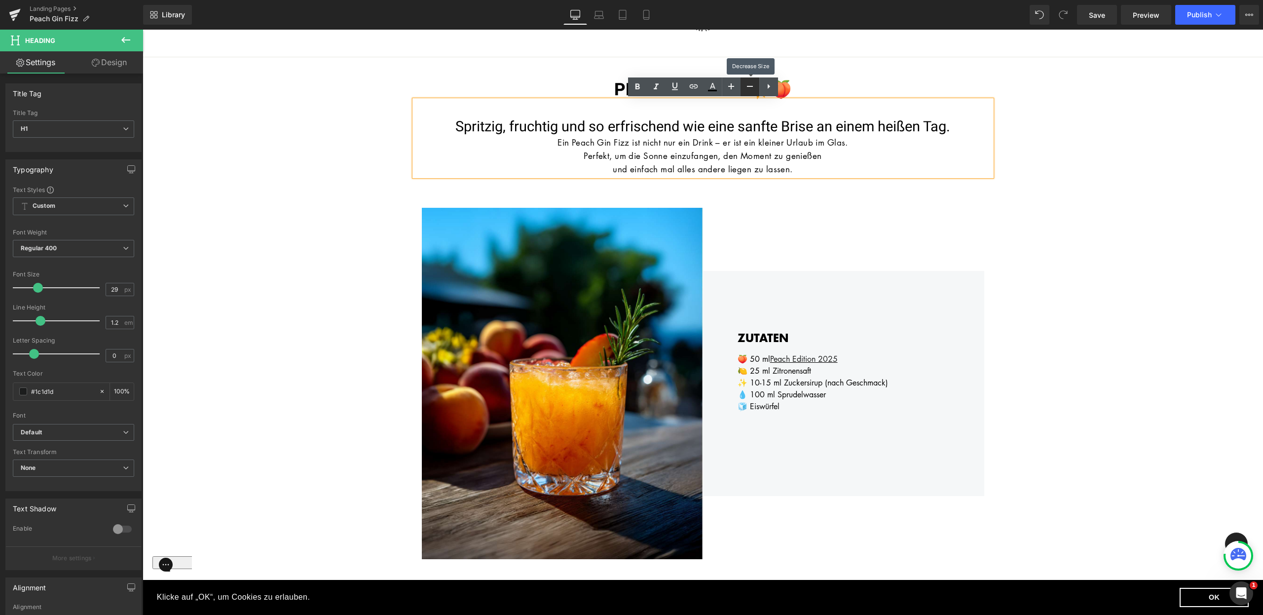
click at [746, 91] on icon at bounding box center [750, 86] width 12 height 12
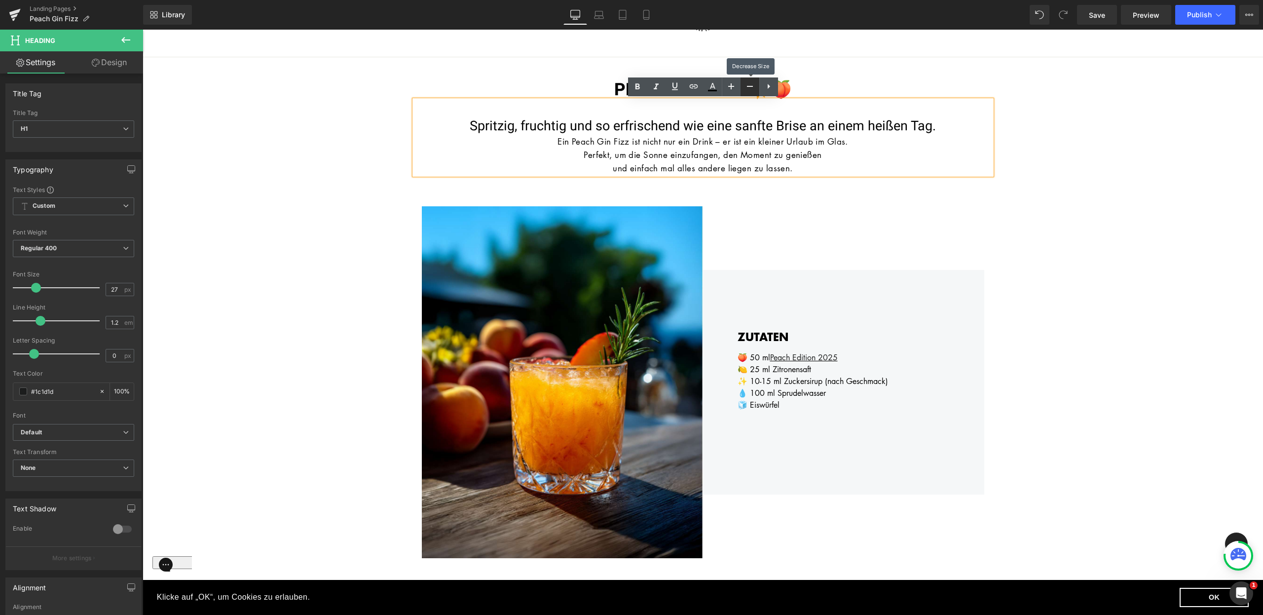
click at [746, 91] on icon at bounding box center [750, 86] width 12 height 12
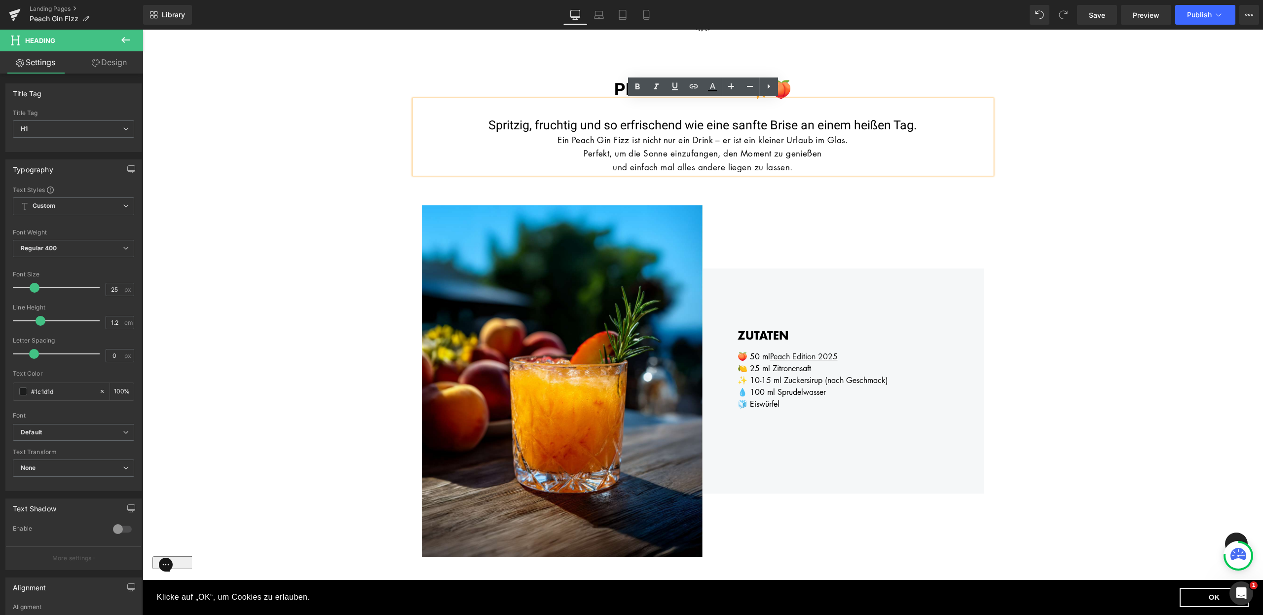
click at [737, 142] on font "Ein Peach Gin Fizz ist nicht nur ein Drink – er ist ein kleiner Urlaub im Glas." at bounding box center [702, 139] width 291 height 11
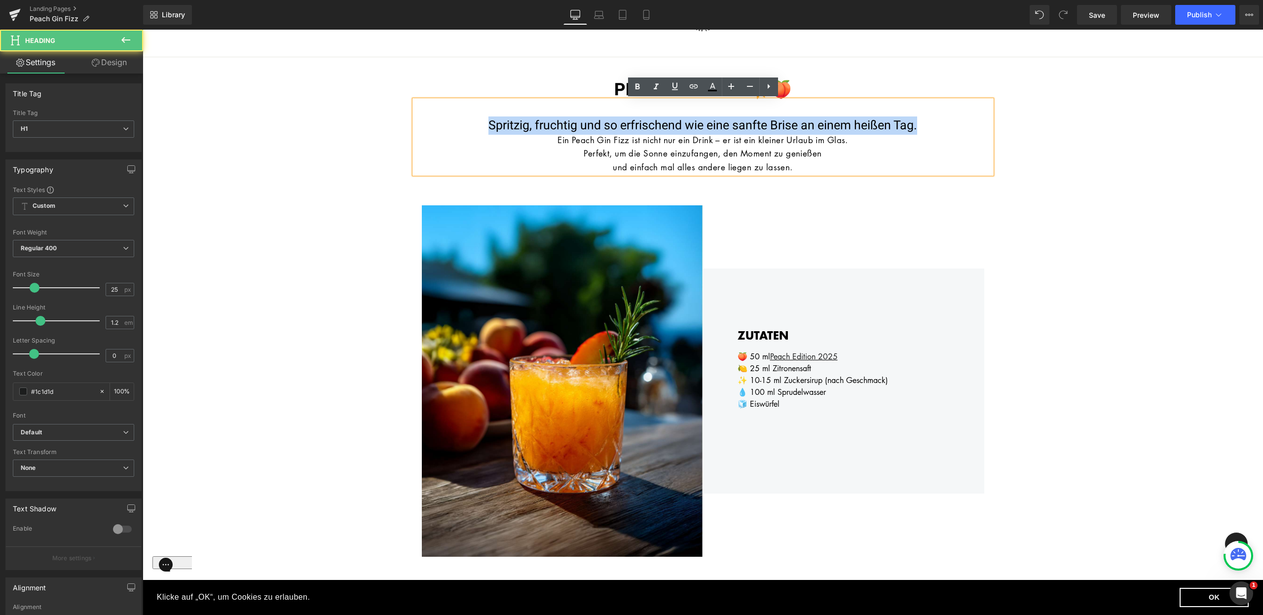
drag, startPoint x: 922, startPoint y: 126, endPoint x: 479, endPoint y: 118, distance: 443.1
click at [479, 118] on h1 "Spritzig, fruchtig und so erfrischend wie eine sanfte Brise an einem heißen Tag." at bounding box center [702, 125] width 577 height 15
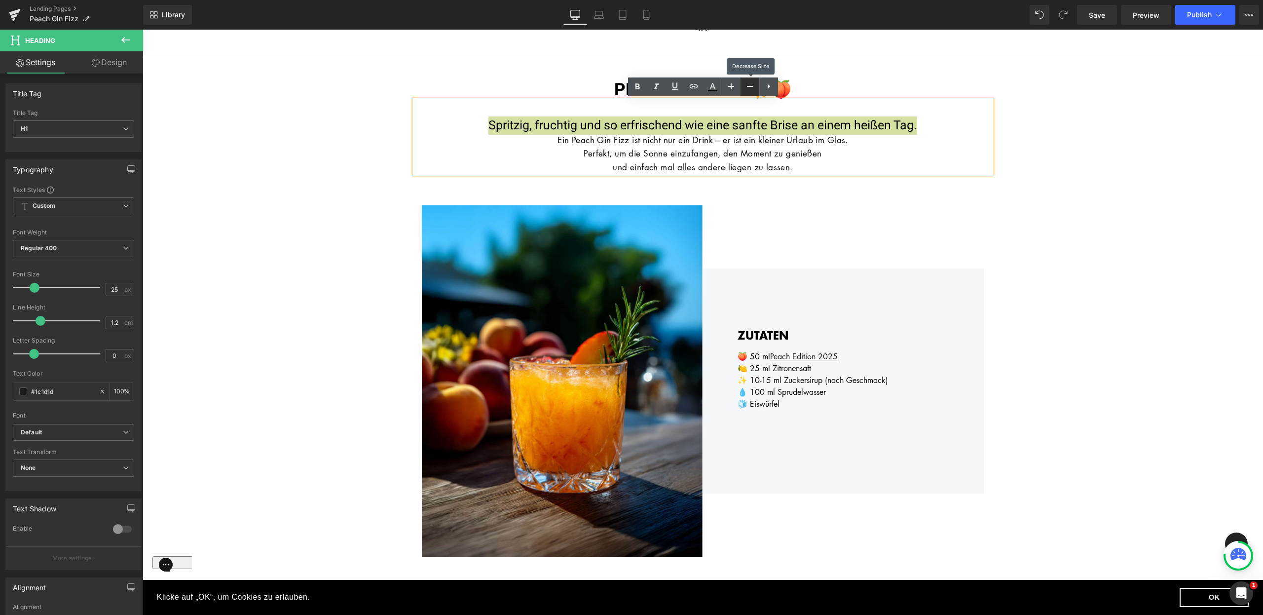
click at [757, 85] on link at bounding box center [750, 86] width 19 height 19
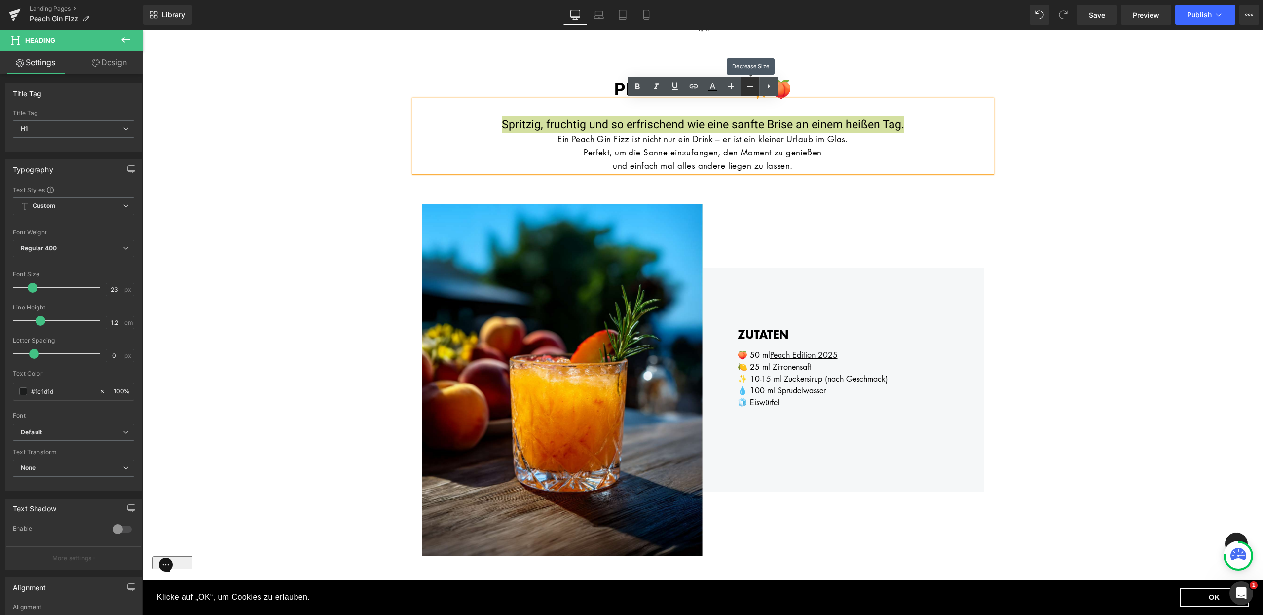
click at [757, 85] on link at bounding box center [750, 86] width 19 height 19
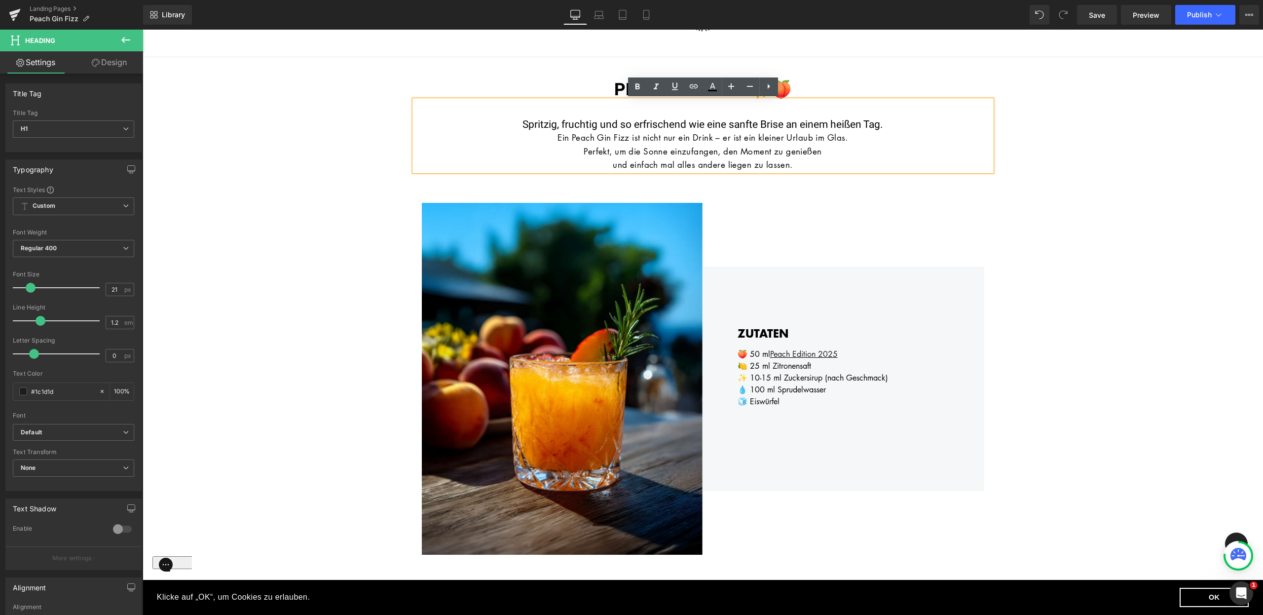
click at [740, 155] on font "Perfekt, um die Sonne einzufangen, den Moment zu genießen" at bounding box center [703, 151] width 238 height 11
drag, startPoint x: 740, startPoint y: 155, endPoint x: 724, endPoint y: 156, distance: 15.8
click at [724, 156] on div "Perfekt, um die Sonne einzufangen, den Moment zu genießen" at bounding box center [702, 151] width 577 height 13
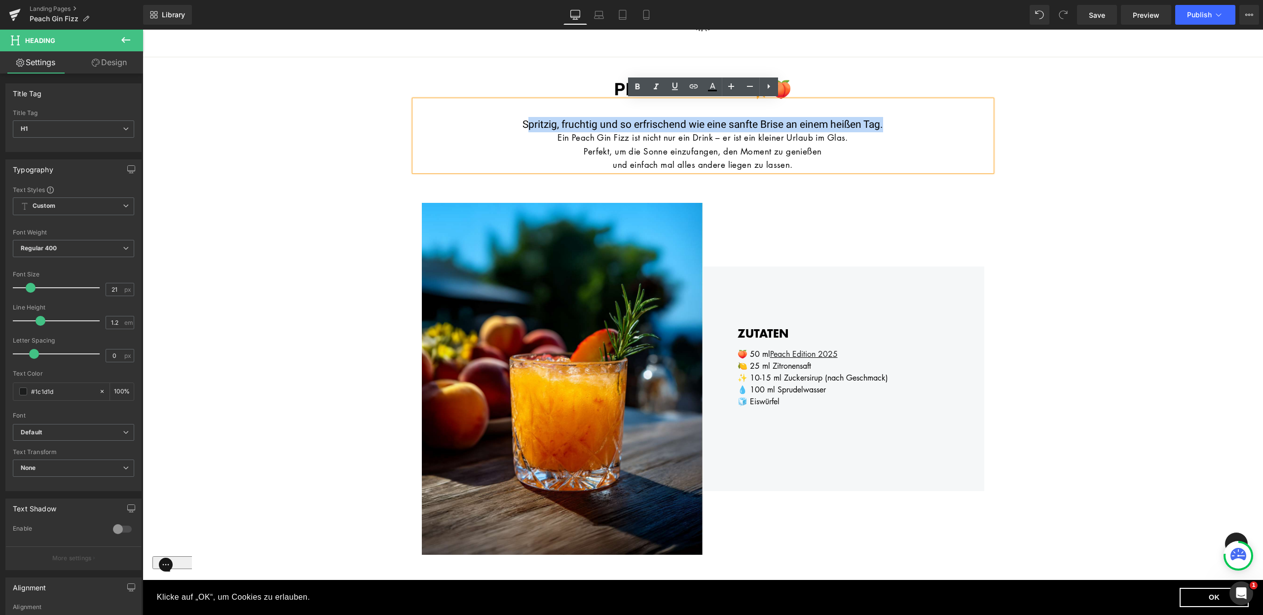
drag, startPoint x: 890, startPoint y: 128, endPoint x: 526, endPoint y: 117, distance: 364.3
click at [526, 118] on h1 "Spritzig, fruchtig und so erfrischend wie eine sanfte Brise an einem heißen Tag." at bounding box center [702, 124] width 577 height 12
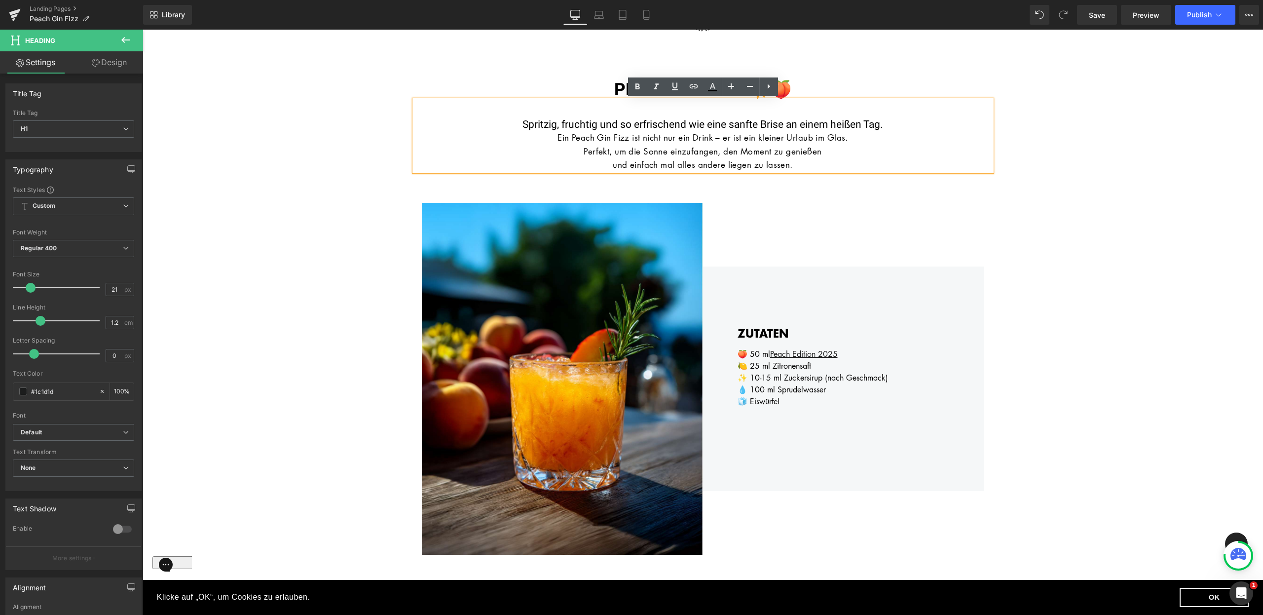
click at [876, 129] on font "Spritzig, fruchtig und so erfrischend wie eine sanfte Brise an einem heißen Tag." at bounding box center [702, 124] width 361 height 15
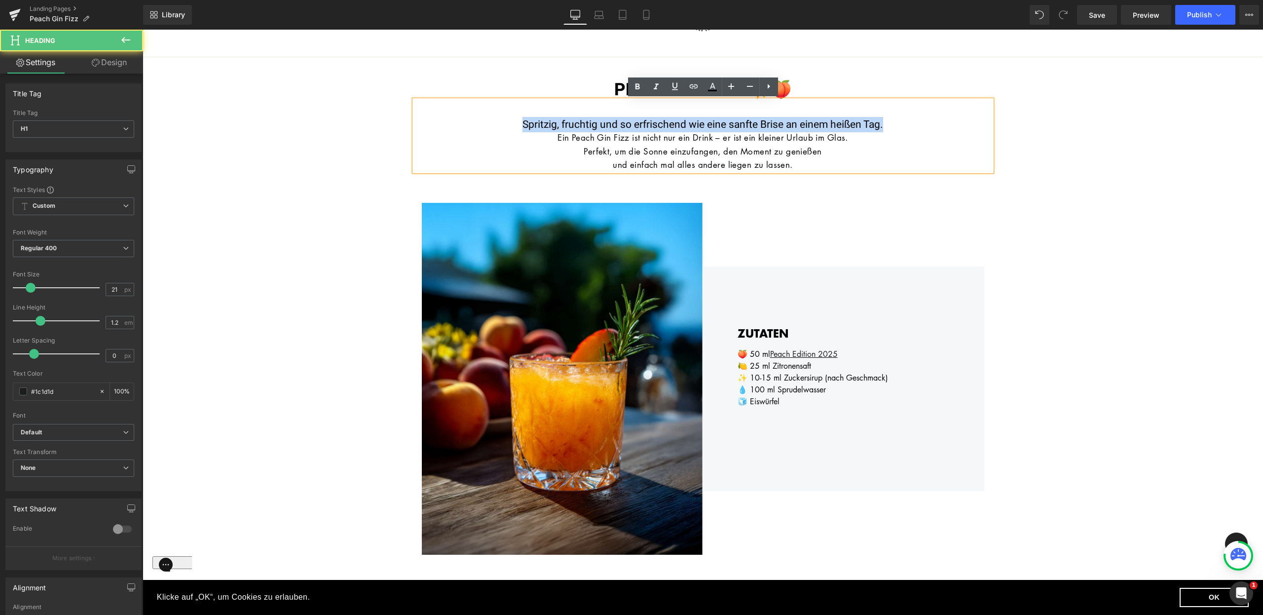
drag, startPoint x: 888, startPoint y: 124, endPoint x: 340, endPoint y: 101, distance: 548.6
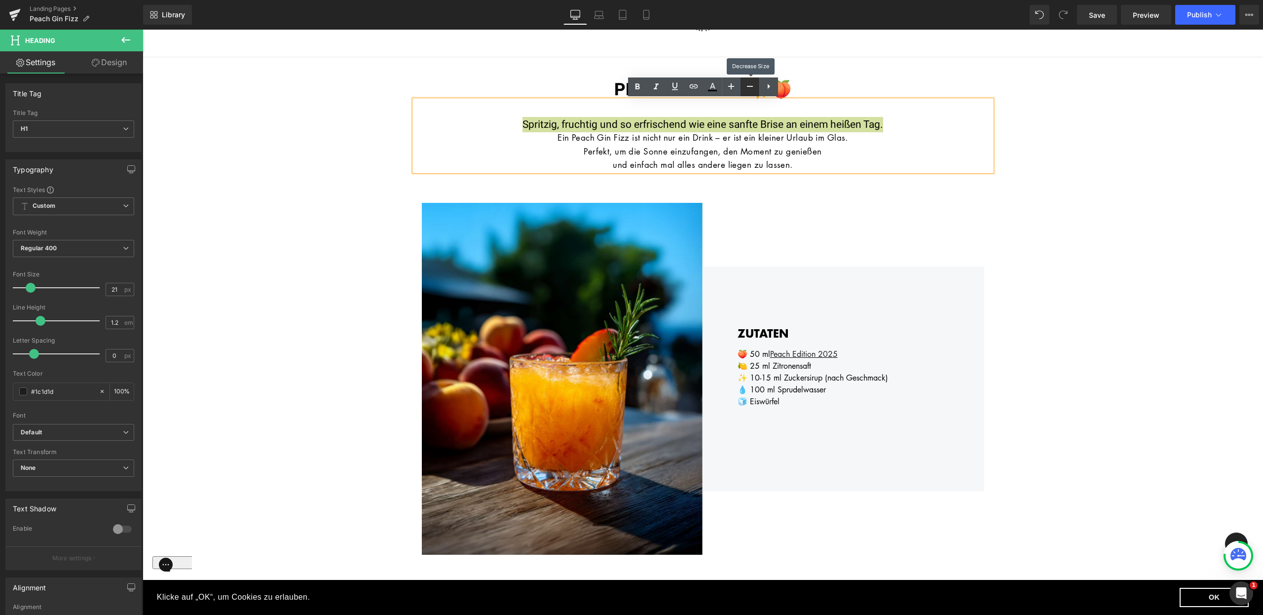
click at [754, 89] on icon at bounding box center [750, 86] width 12 height 12
type input "19"
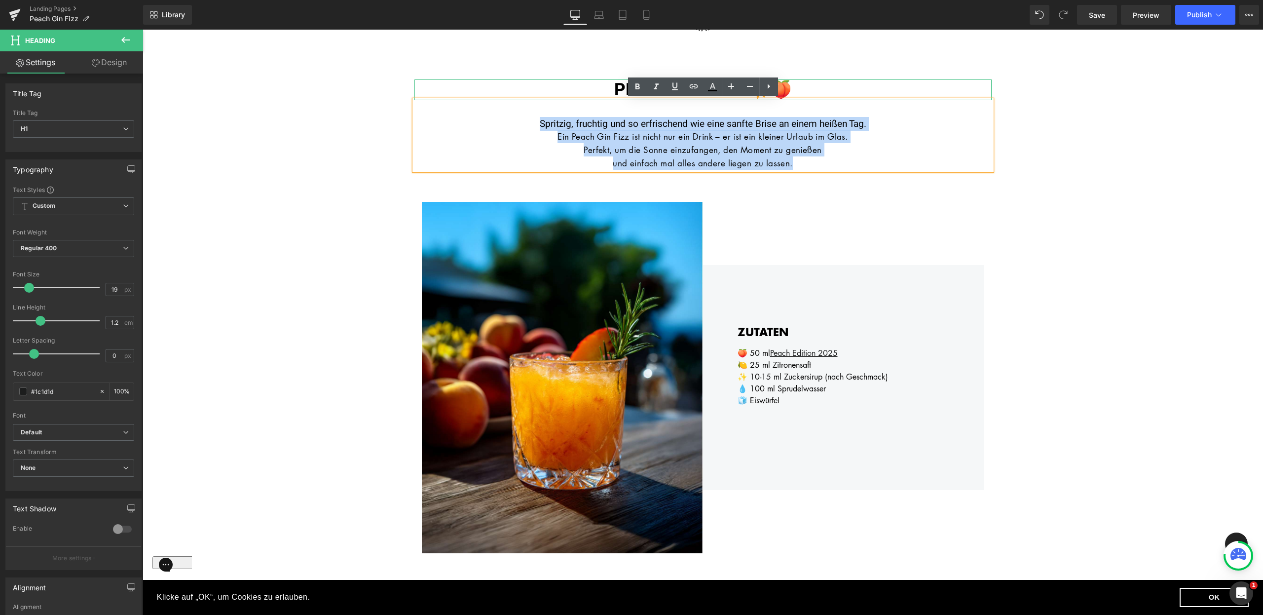
drag, startPoint x: 801, startPoint y: 167, endPoint x: 623, endPoint y: 93, distance: 192.2
click at [623, 93] on div "PEACH GIN FIZZ ☀️🍑 Heading Spritzig, fruchtig und so erfrischend wie eine sanft…" at bounding box center [703, 124] width 592 height 90
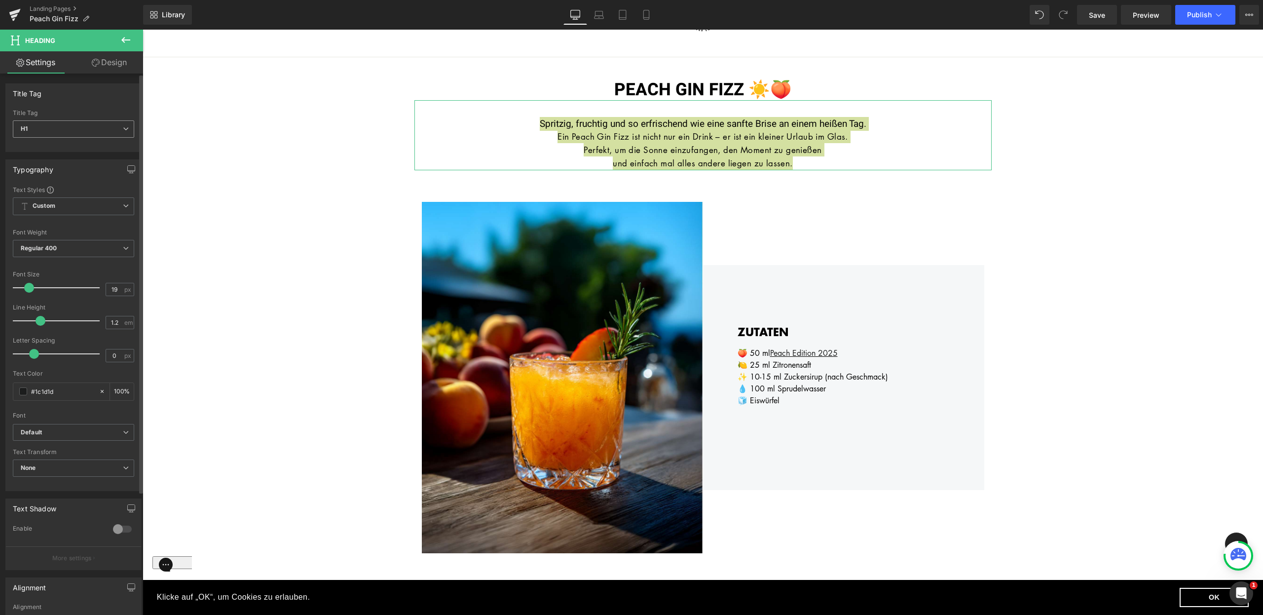
click at [124, 132] on span "H1" at bounding box center [73, 128] width 121 height 17
click at [107, 146] on li "H1" at bounding box center [74, 146] width 122 height 15
type input "100"
click at [111, 251] on span "Regular 400" at bounding box center [73, 248] width 121 height 17
click at [79, 306] on li "Regular 400" at bounding box center [74, 309] width 122 height 15
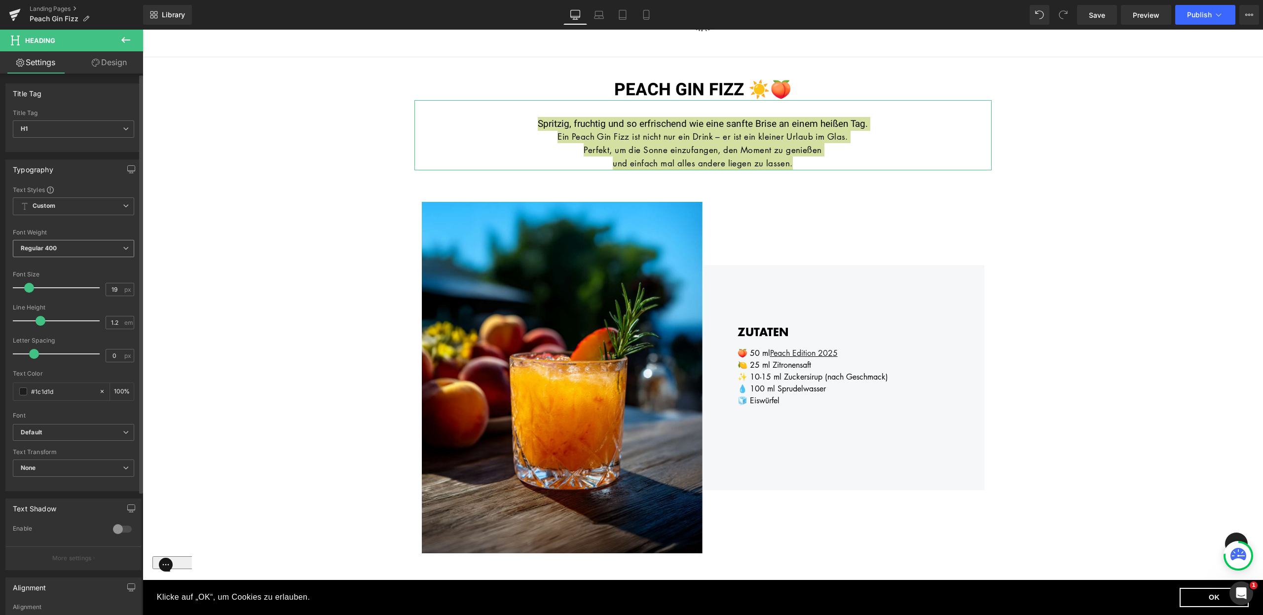
click at [110, 249] on span "Regular 400" at bounding box center [73, 248] width 121 height 17
click at [76, 323] on li "Medium 500" at bounding box center [74, 324] width 122 height 15
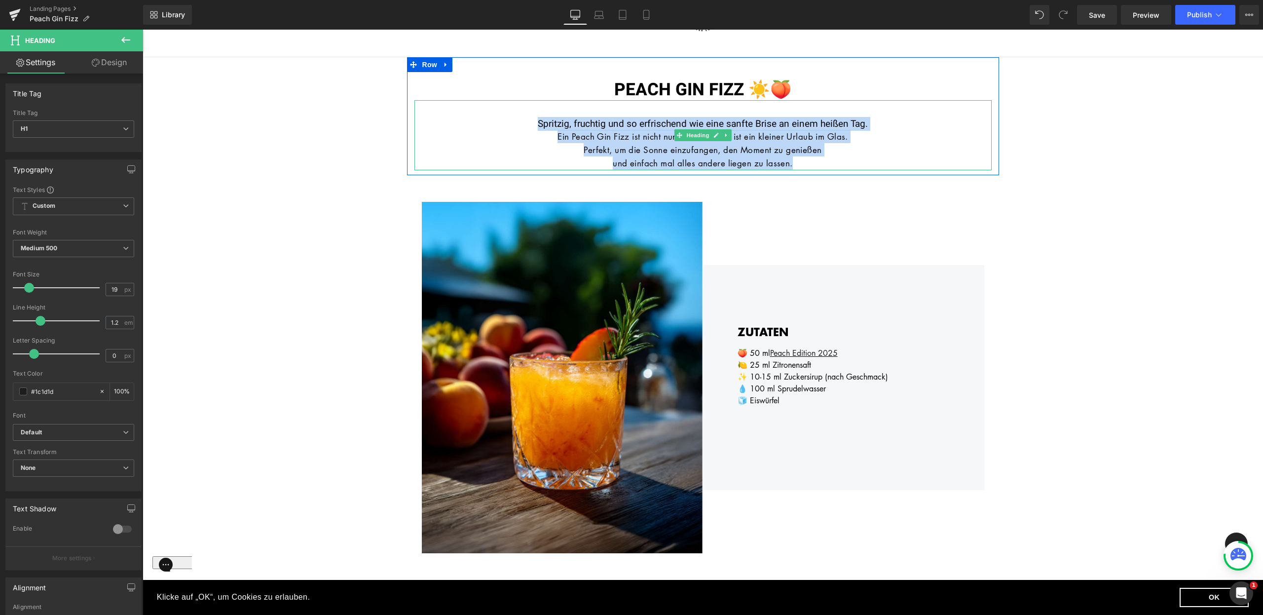
click at [557, 137] on font "Ein Peach Gin Fizz ist nicht nur ein Drink – er ist ein kleiner Urlaub im Glas." at bounding box center [702, 136] width 291 height 11
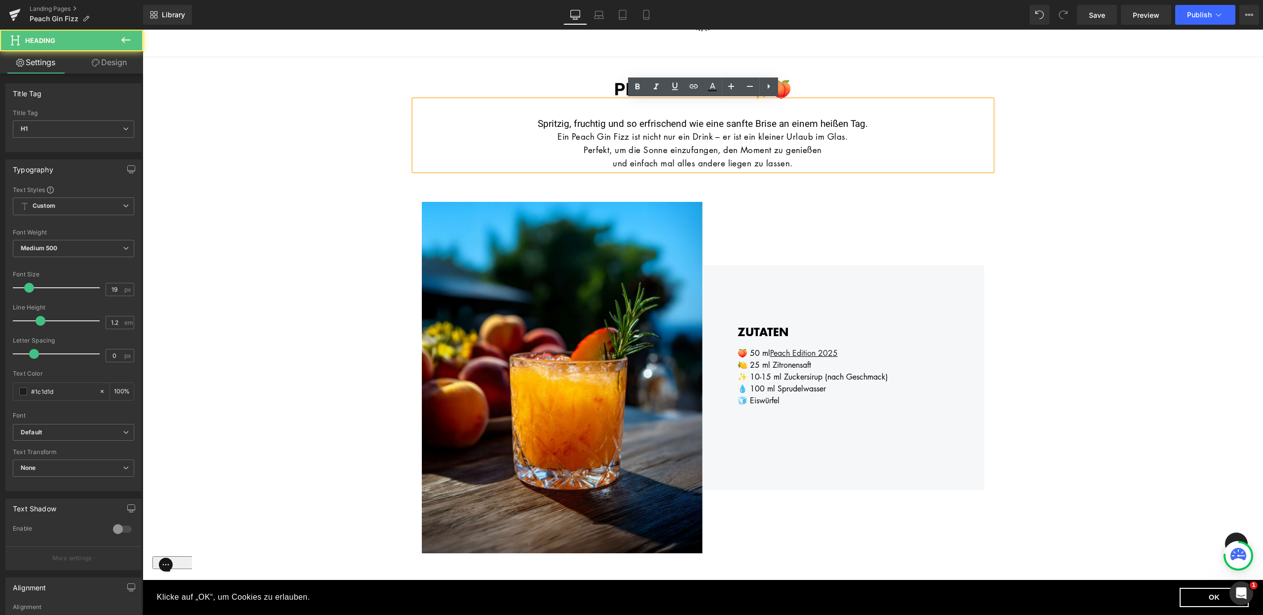
click at [557, 140] on font "Ein Peach Gin Fizz ist nicht nur ein Drink – er ist ein kleiner Urlaub im Glas." at bounding box center [702, 136] width 291 height 11
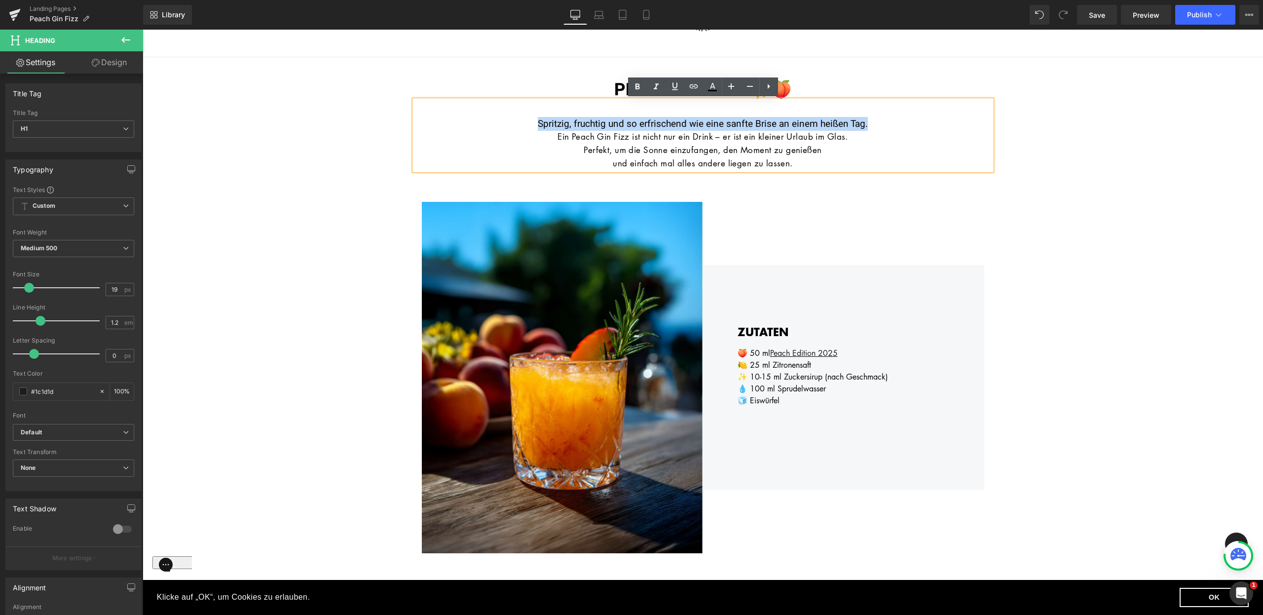
drag, startPoint x: 552, startPoint y: 140, endPoint x: 538, endPoint y: 126, distance: 19.5
click at [538, 126] on div "Spritzig, fruchtig und so erfrischend wie eine sanfte Brise an einem heißen Tag…" at bounding box center [702, 135] width 577 height 70
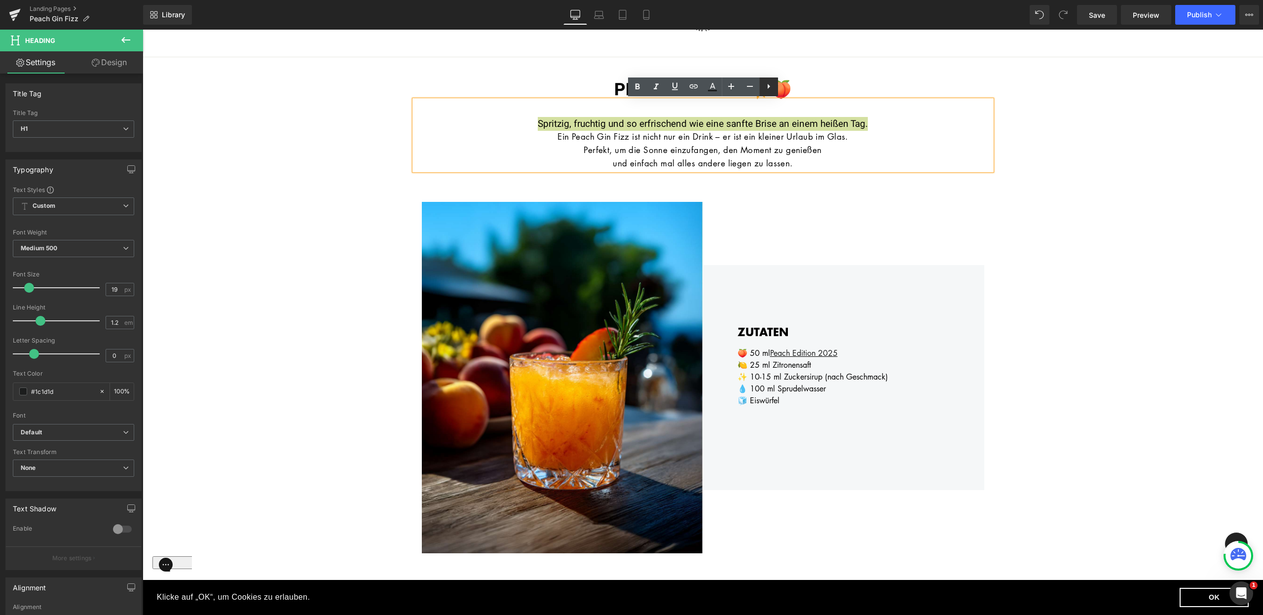
click at [767, 89] on icon at bounding box center [769, 86] width 12 height 12
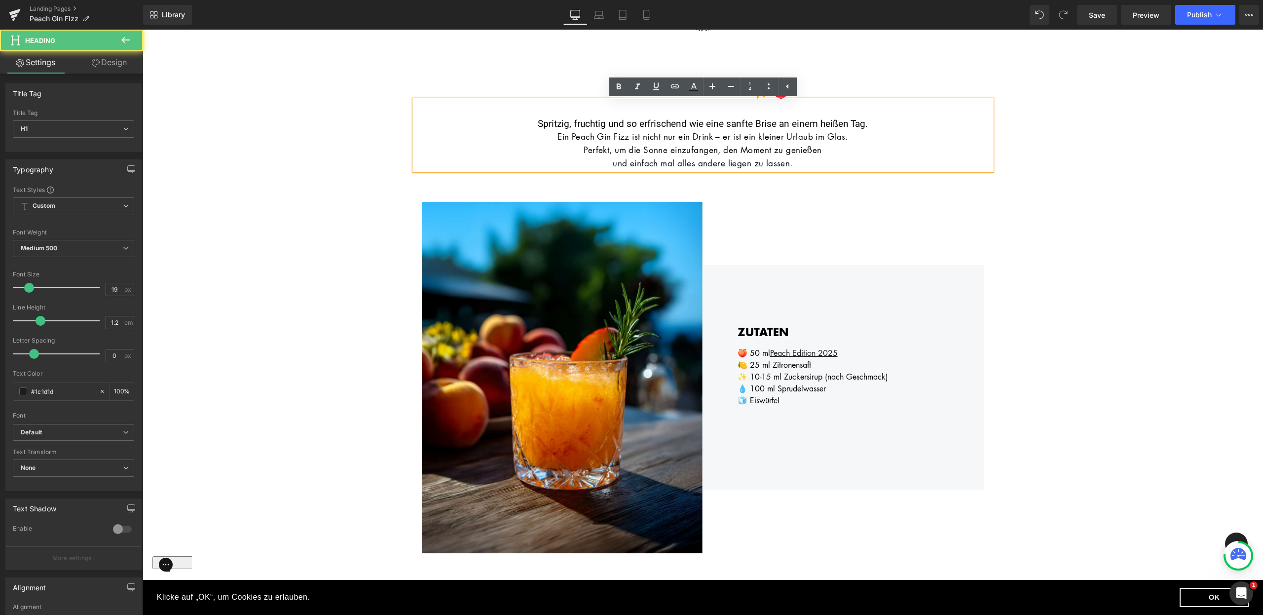
click at [797, 147] on font "Perfekt, um die Sonne einzufangen, den Moment zu genießen" at bounding box center [703, 149] width 238 height 11
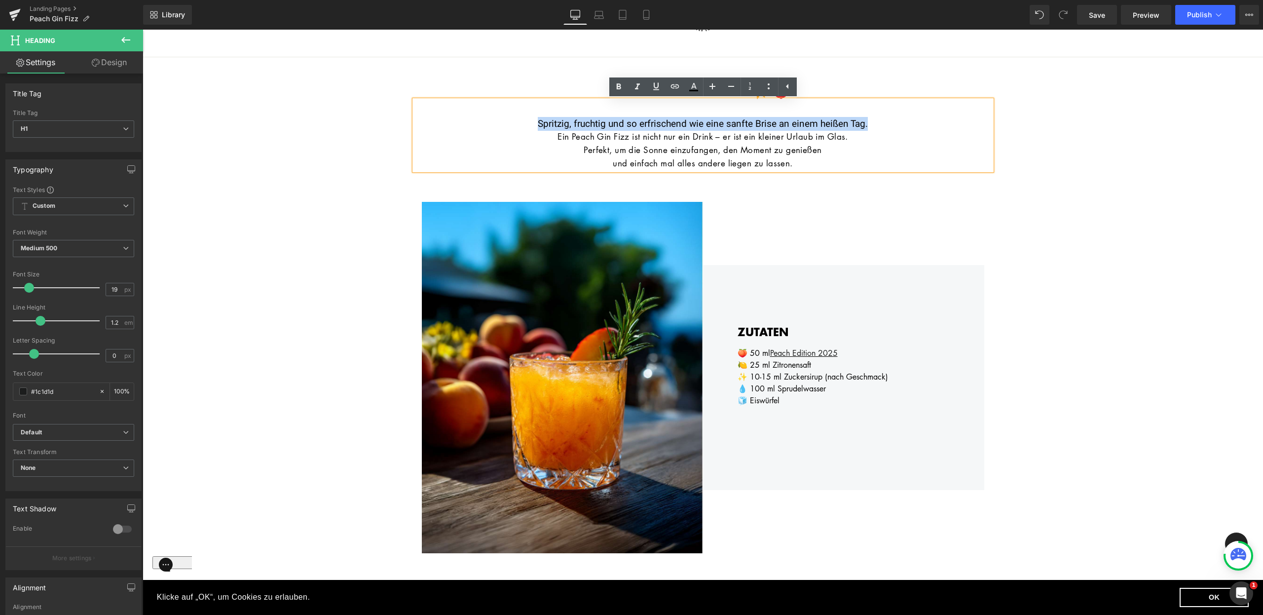
drag, startPoint x: 868, startPoint y: 125, endPoint x: 593, endPoint y: 111, distance: 275.7
click at [592, 111] on div "Spritzig, fruchtig und so erfrischend wie eine sanfte Brise an einem heißen Tag…" at bounding box center [702, 135] width 577 height 70
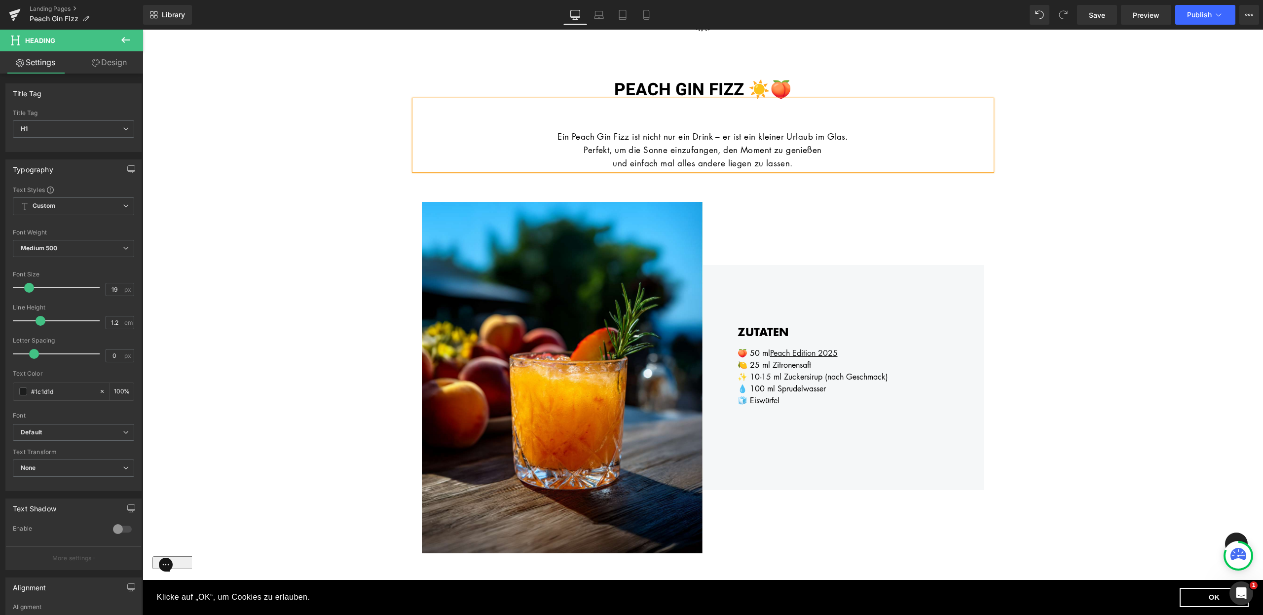
click at [557, 135] on font "Ein Peach Gin Fizz ist nicht nur ein Drink – er ist ein kleiner Urlaub im Glas." at bounding box center [702, 136] width 291 height 11
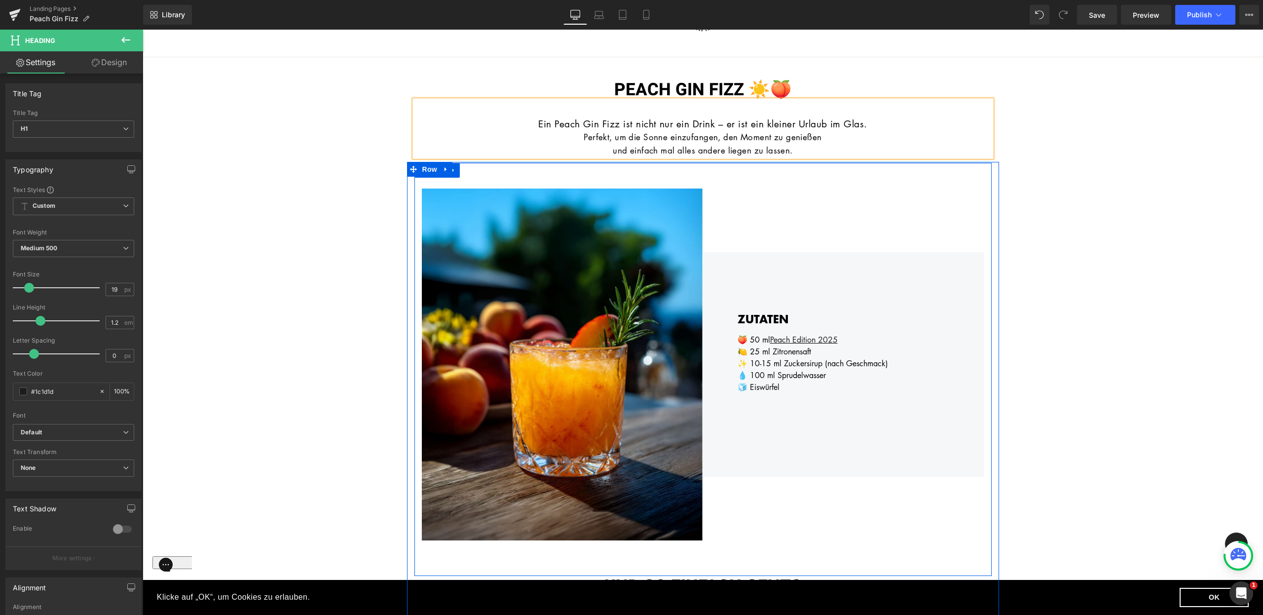
click at [784, 206] on div "ZUTATEN Heading 🍑 50 [PERSON_NAME] Edition 2025 🍋 25 ml Zitronensaft ✨ 10-15 ml…" at bounding box center [843, 364] width 281 height 352
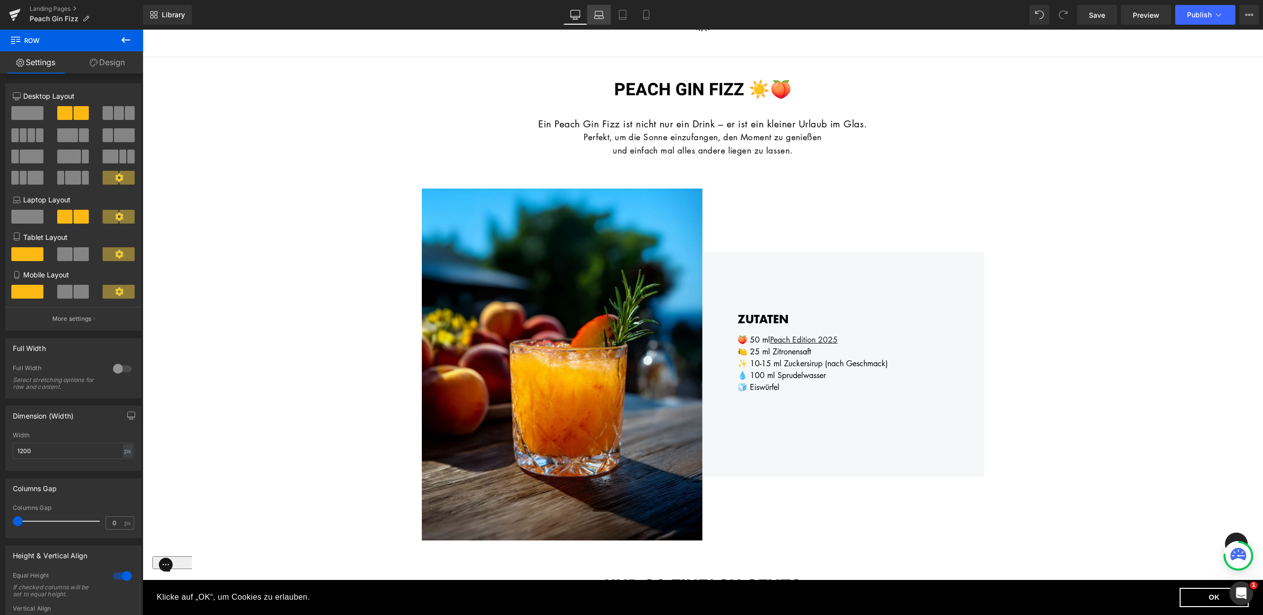
click at [597, 24] on link "Laptop" at bounding box center [599, 15] width 24 height 20
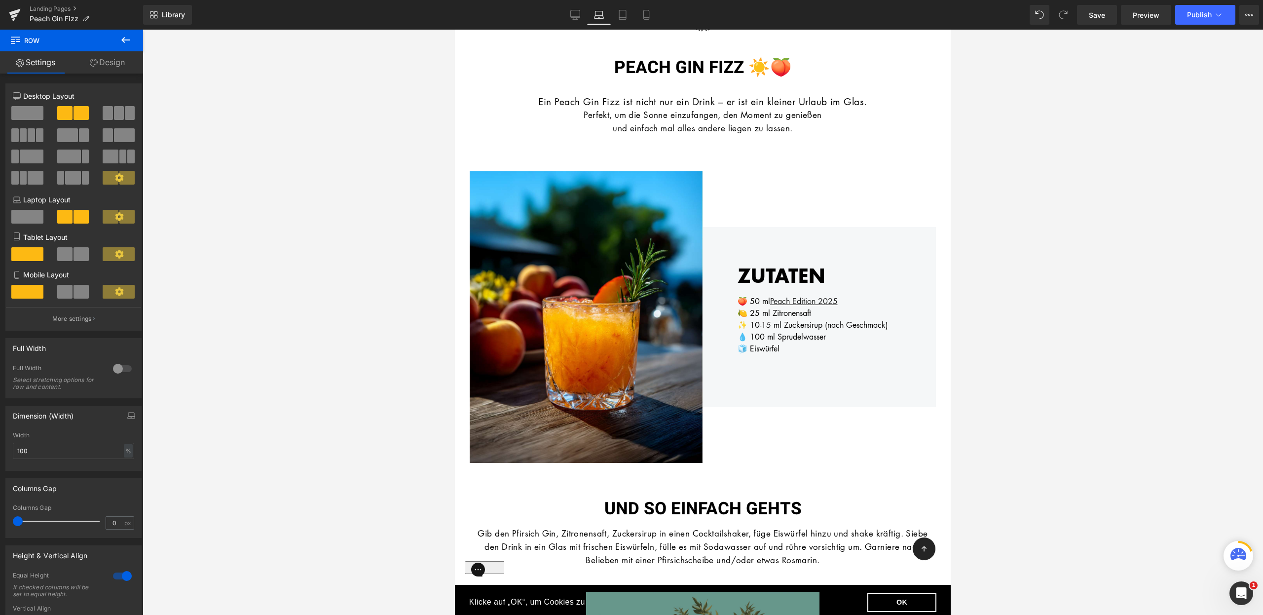
scroll to position [0, 0]
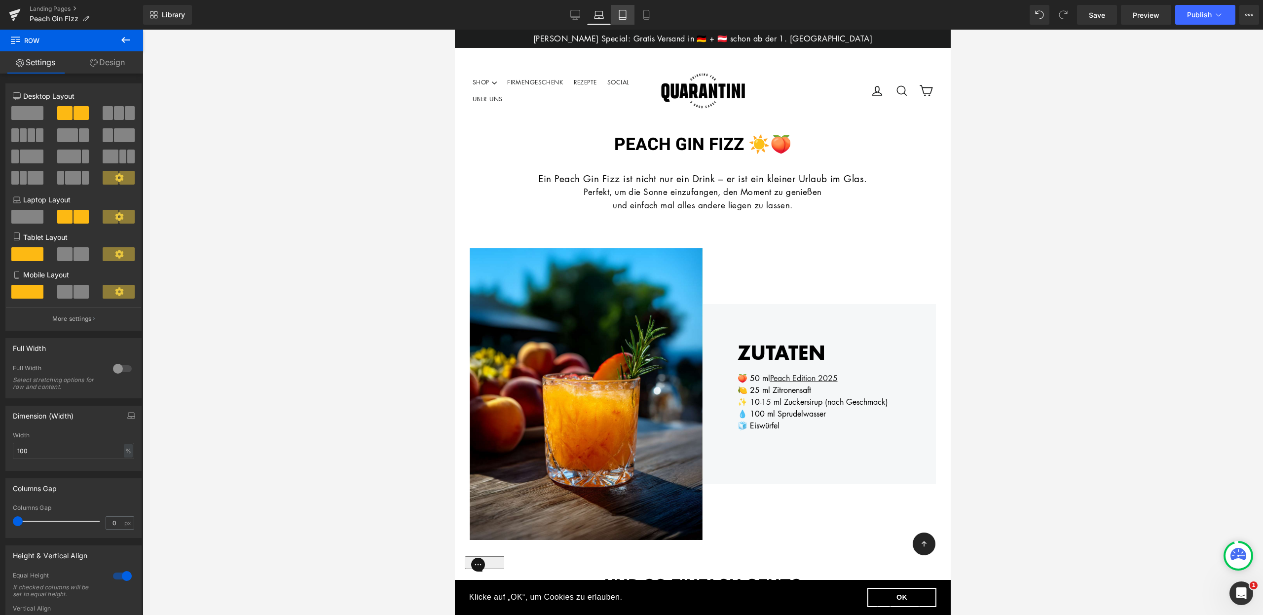
click at [631, 18] on link "Tablet" at bounding box center [623, 15] width 24 height 20
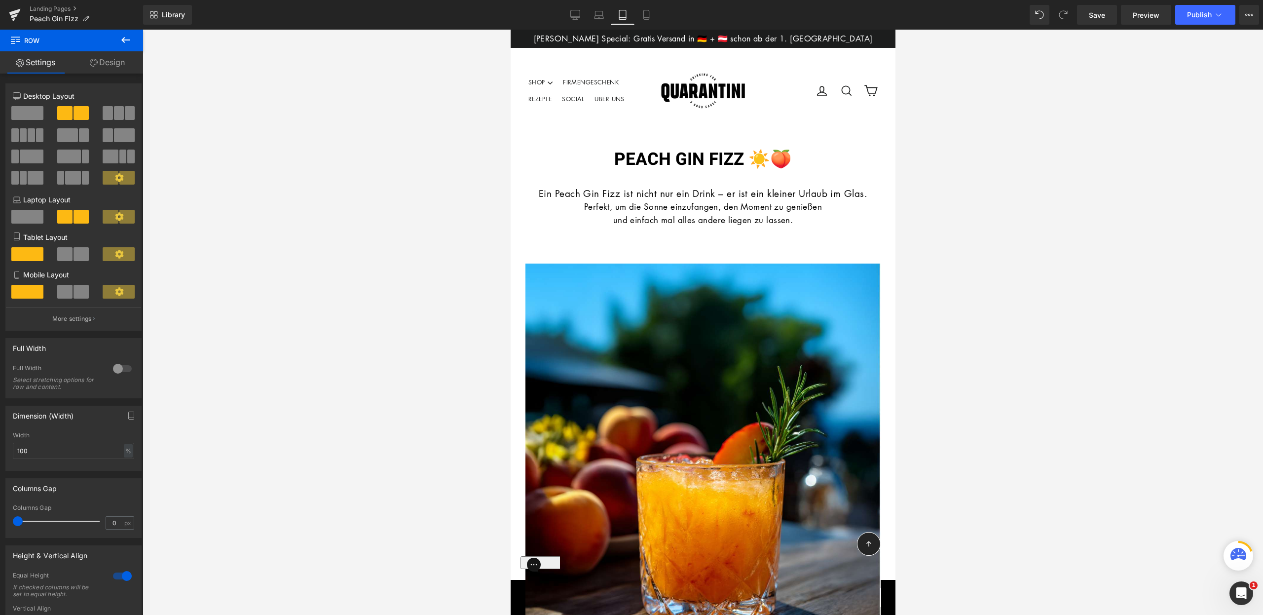
scroll to position [20, 0]
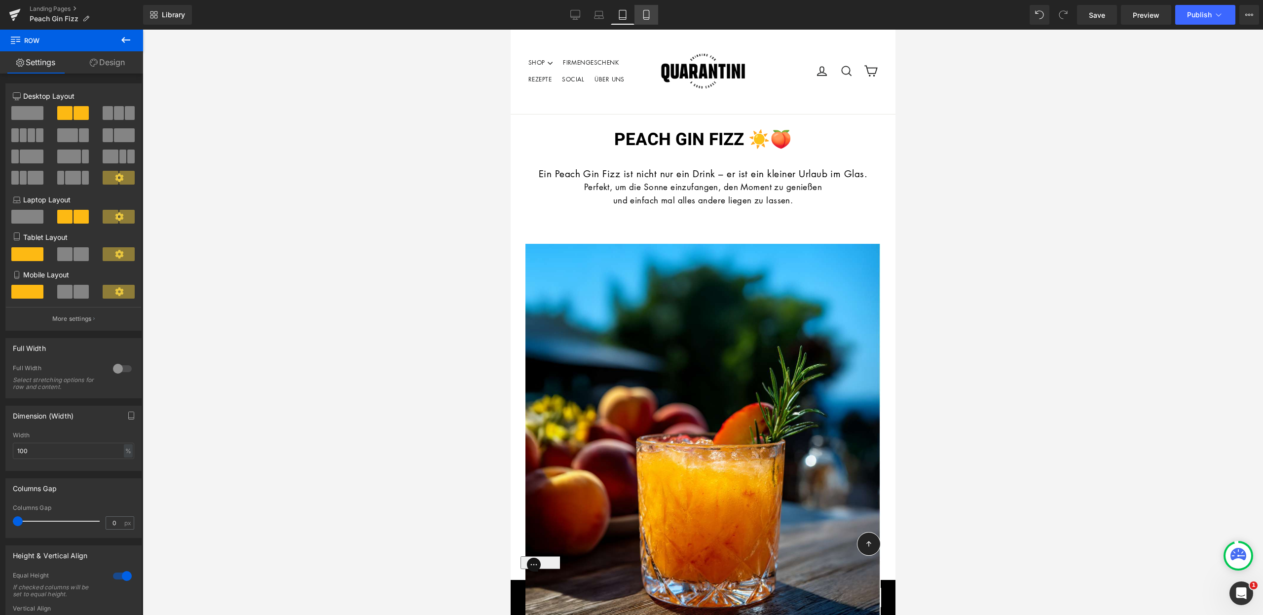
click at [644, 14] on icon at bounding box center [645, 14] width 5 height 9
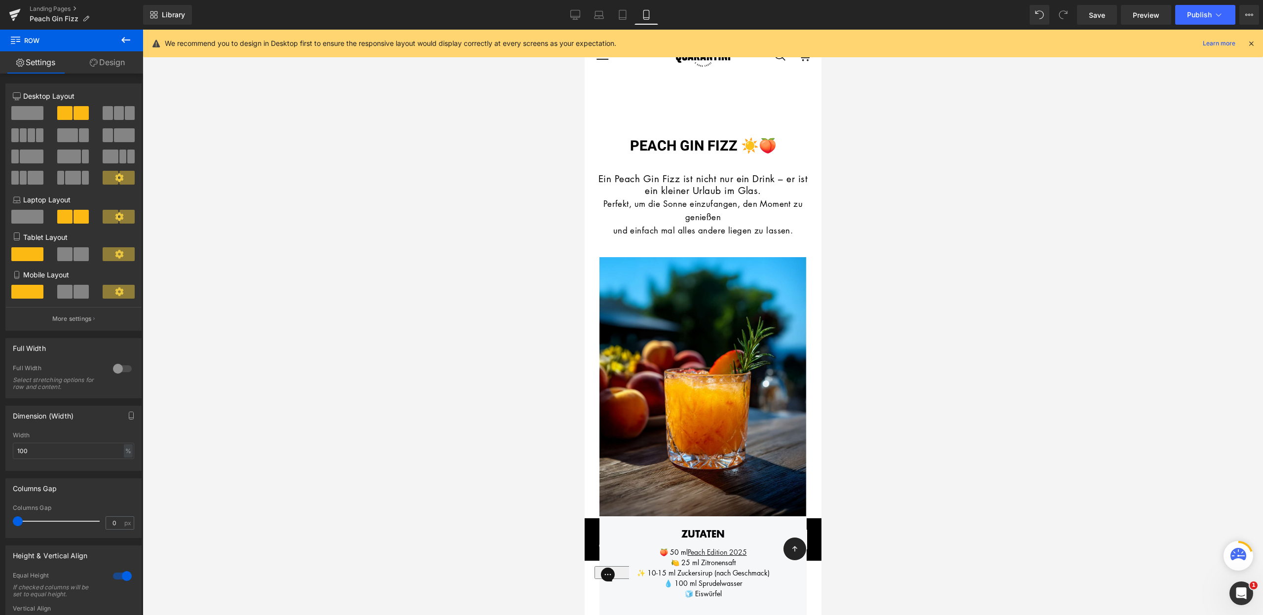
scroll to position [50, 0]
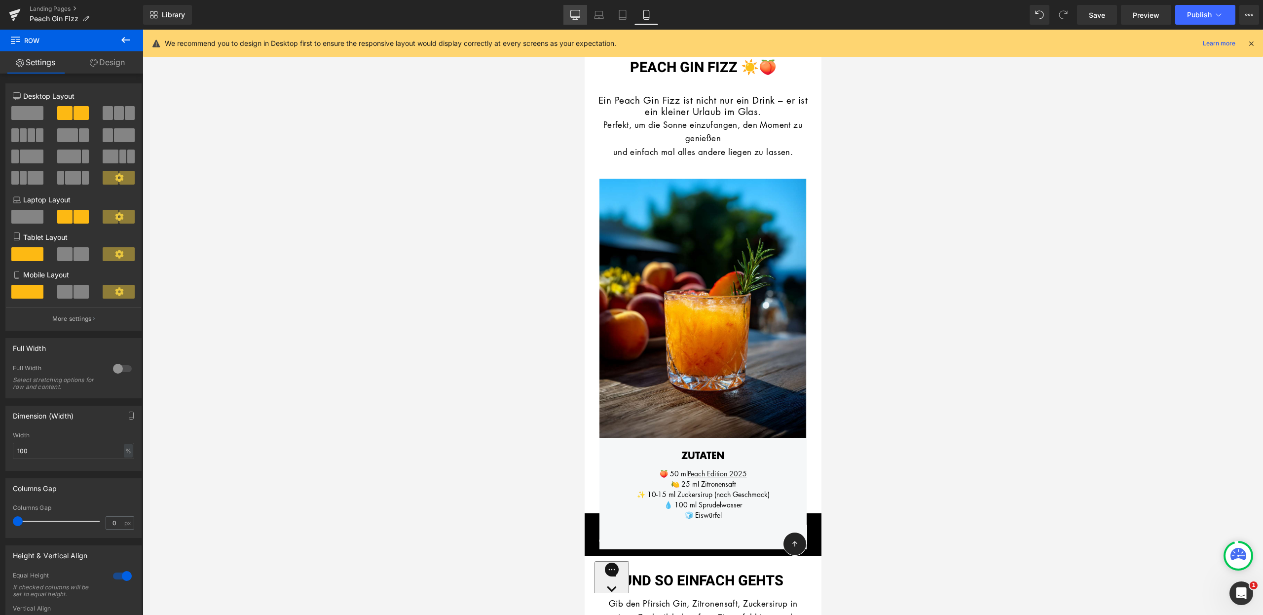
click at [580, 18] on icon at bounding box center [575, 15] width 10 height 10
type input "1200"
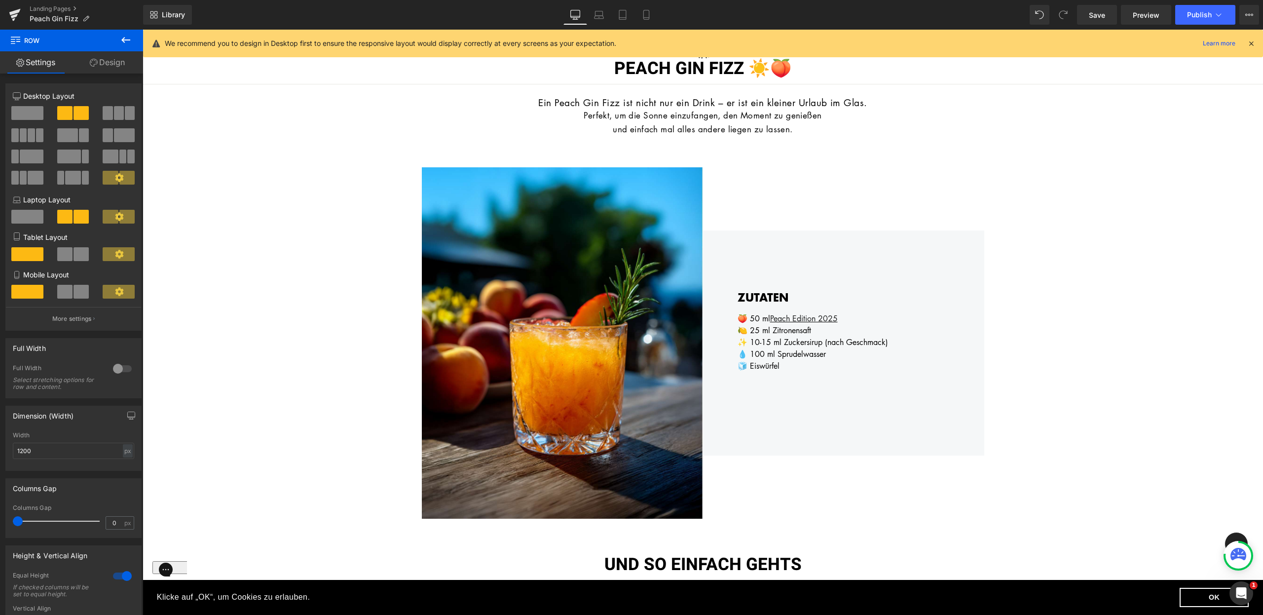
scroll to position [27, 0]
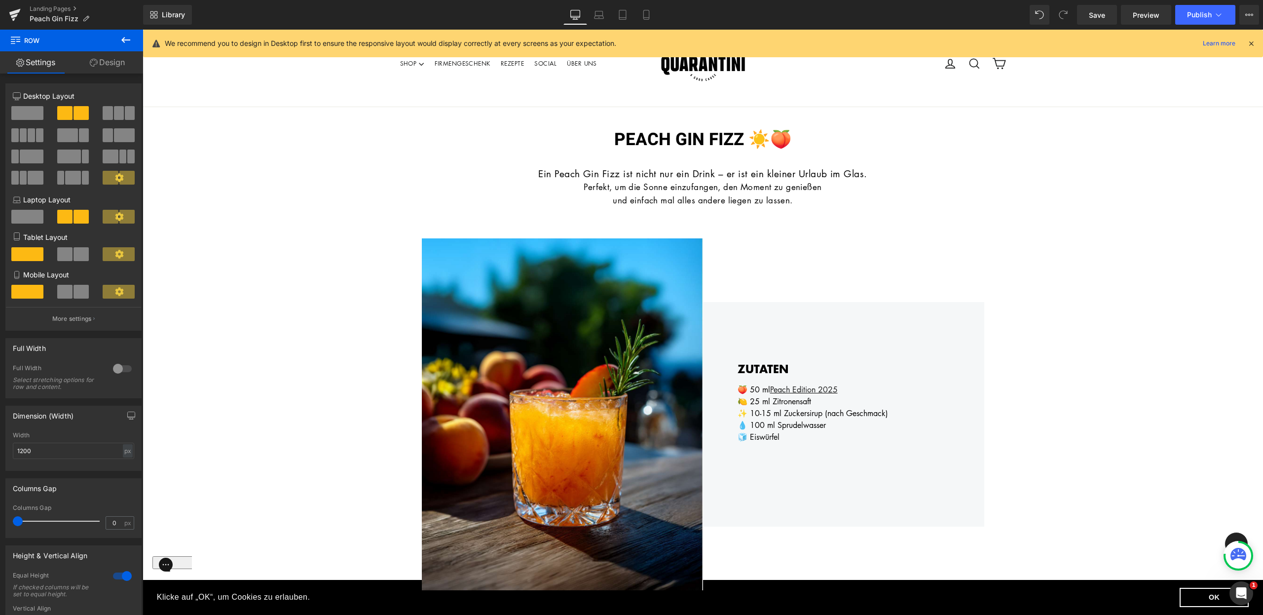
click at [1255, 45] on icon at bounding box center [1251, 43] width 9 height 9
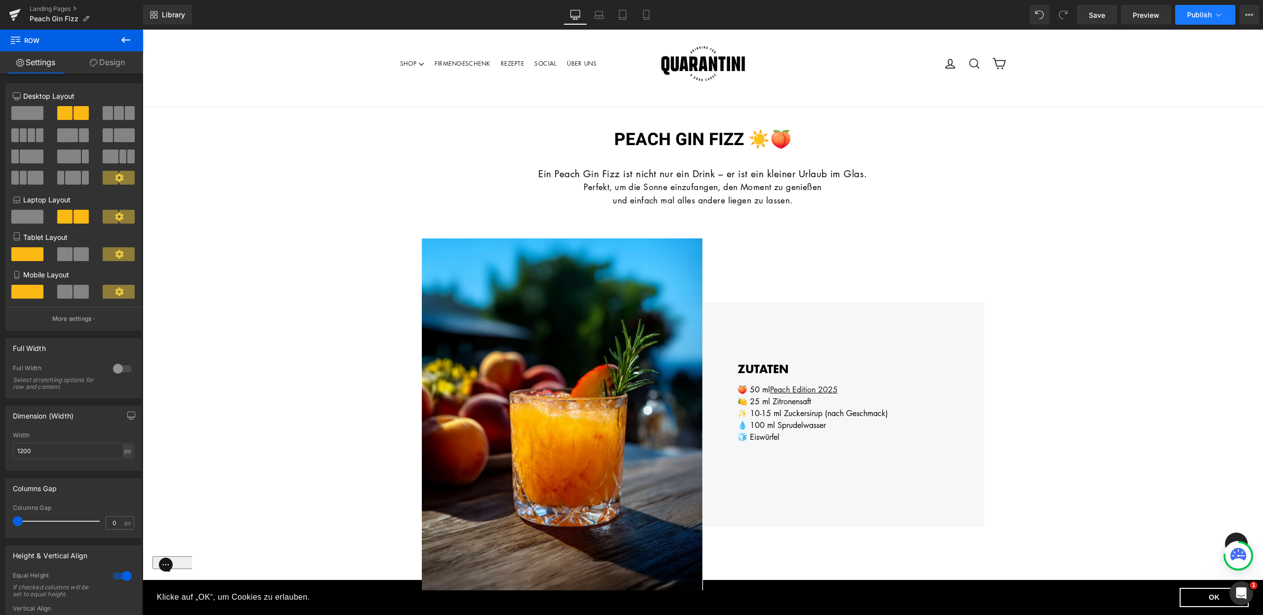
click at [1199, 16] on span "Publish" at bounding box center [1199, 15] width 25 height 8
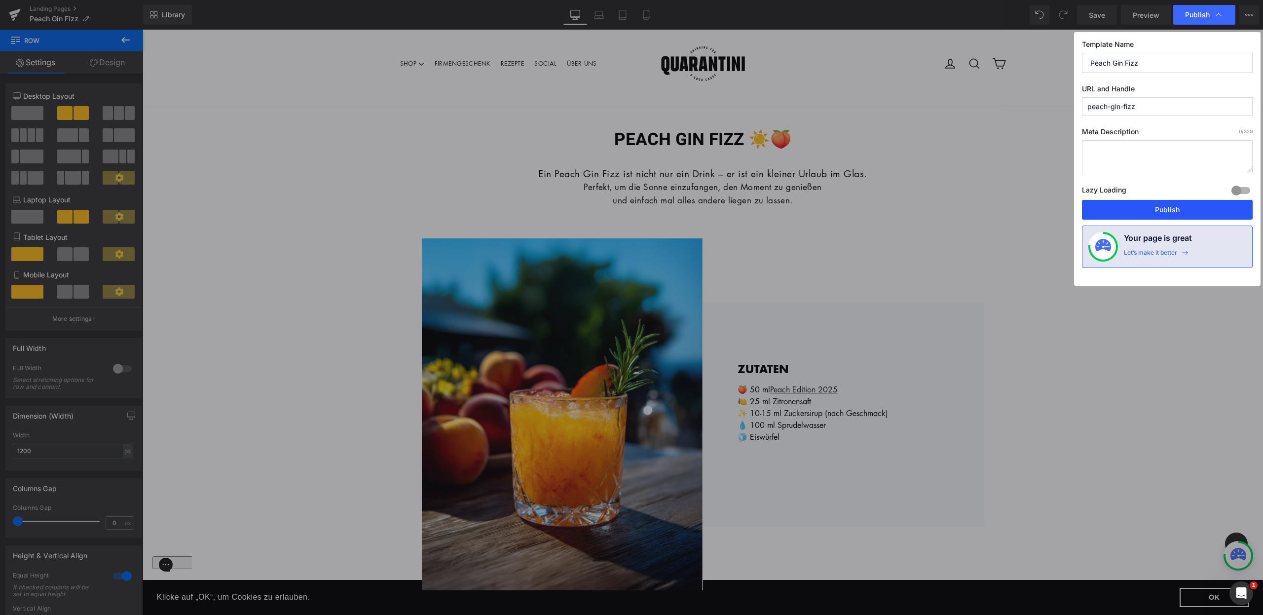
click at [1171, 205] on button "Publish" at bounding box center [1167, 210] width 171 height 20
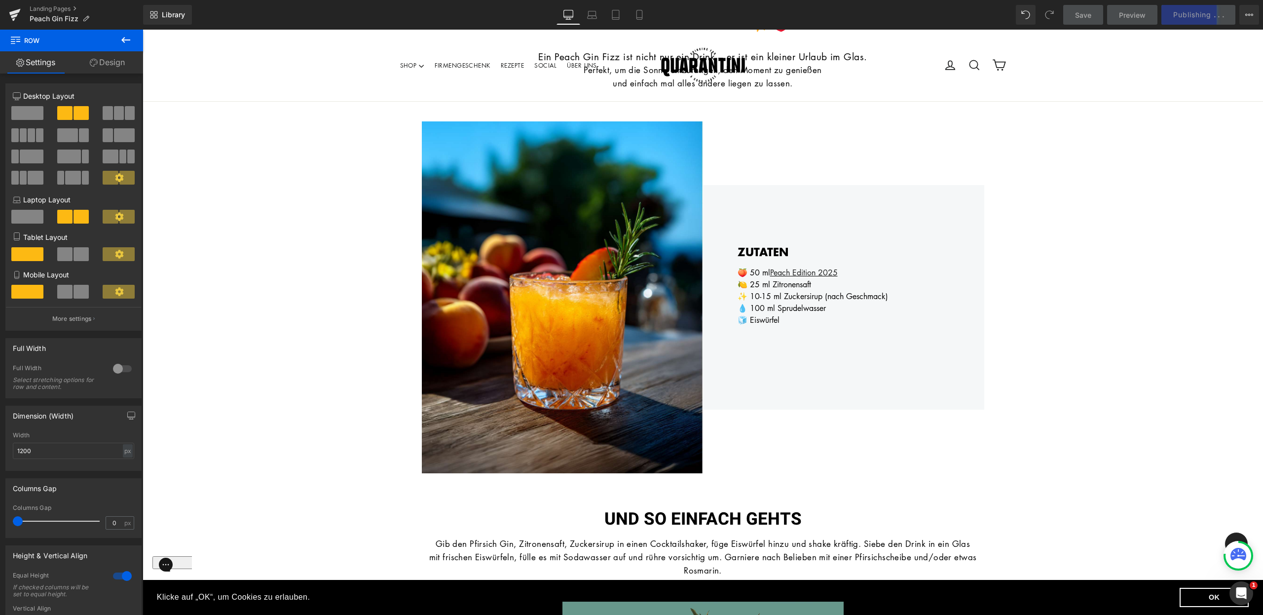
scroll to position [143, 0]
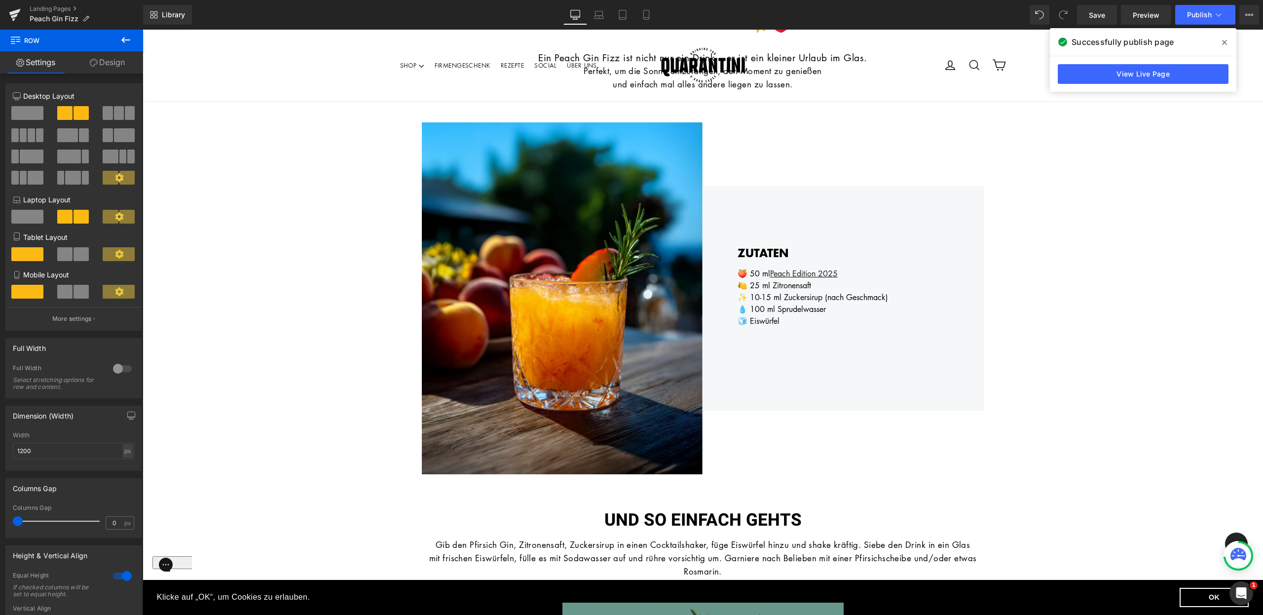
click at [867, 204] on div "ZUTATEN Heading 🍑 50 [PERSON_NAME] Edition 2025 🍋 25 ml Zitronensaft ✨ 10-15 ml…" at bounding box center [843, 298] width 281 height 224
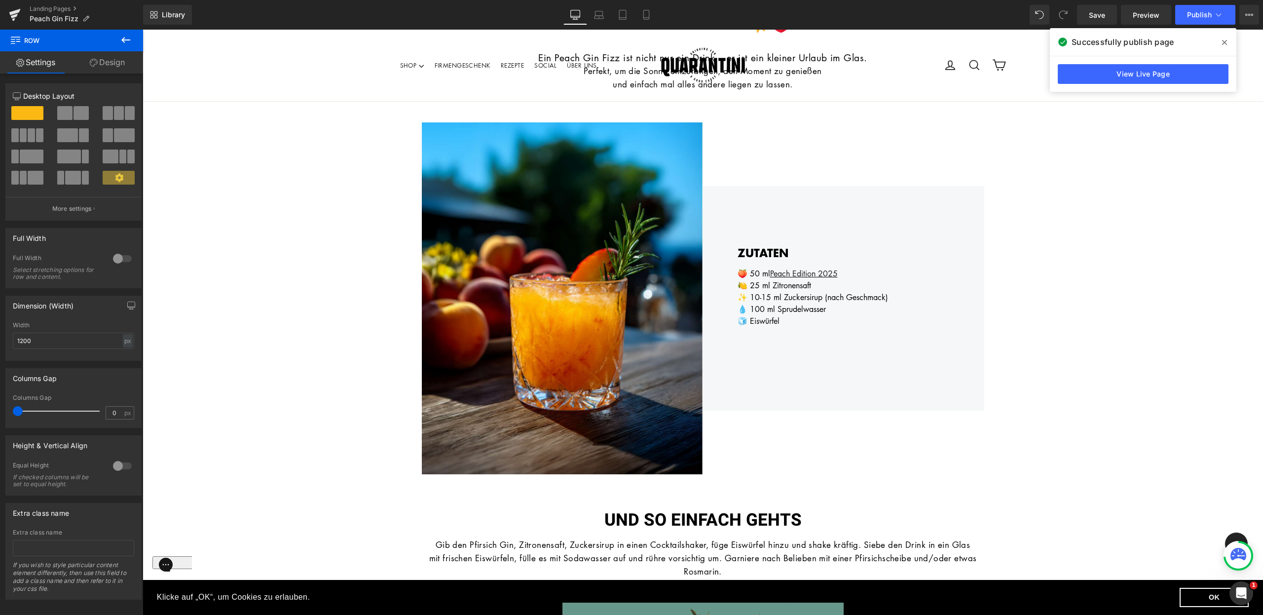
click at [1226, 40] on icon at bounding box center [1224, 42] width 5 height 5
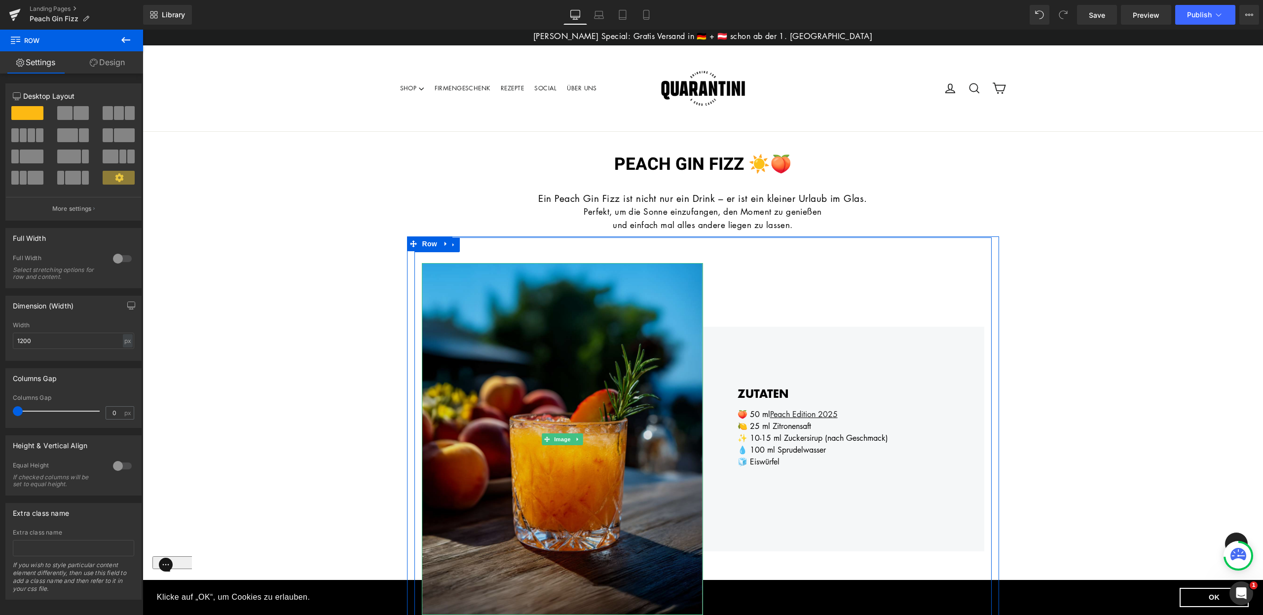
scroll to position [0, 0]
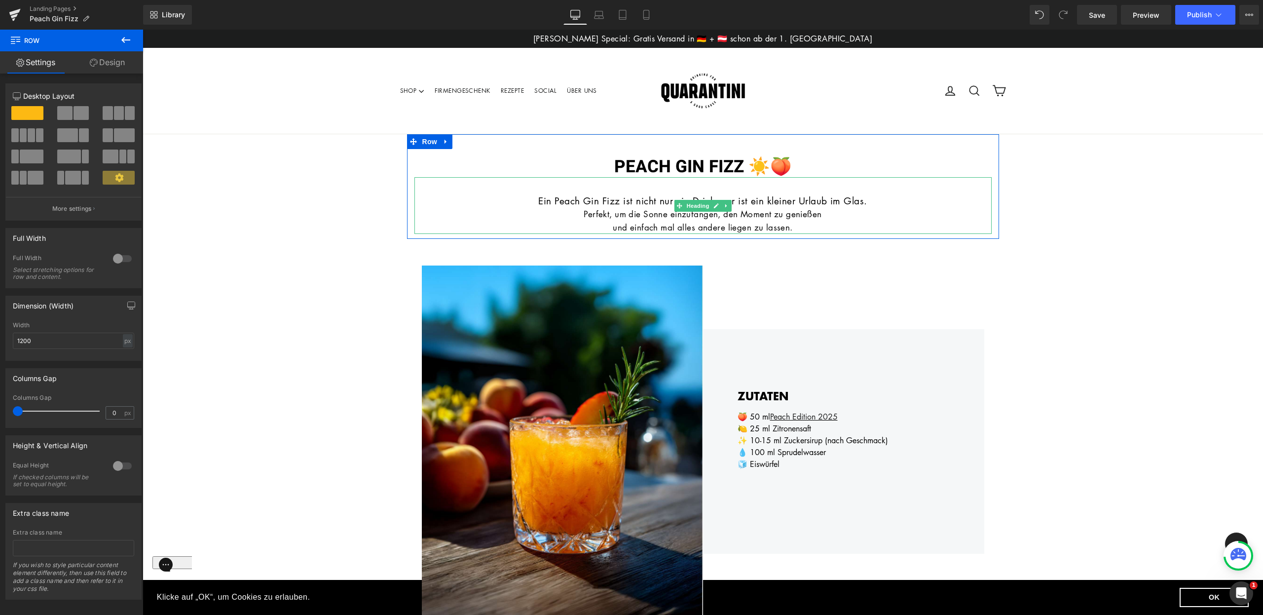
click at [828, 230] on div "und einfach mal alles andere liegen zu lassen." at bounding box center [702, 227] width 577 height 13
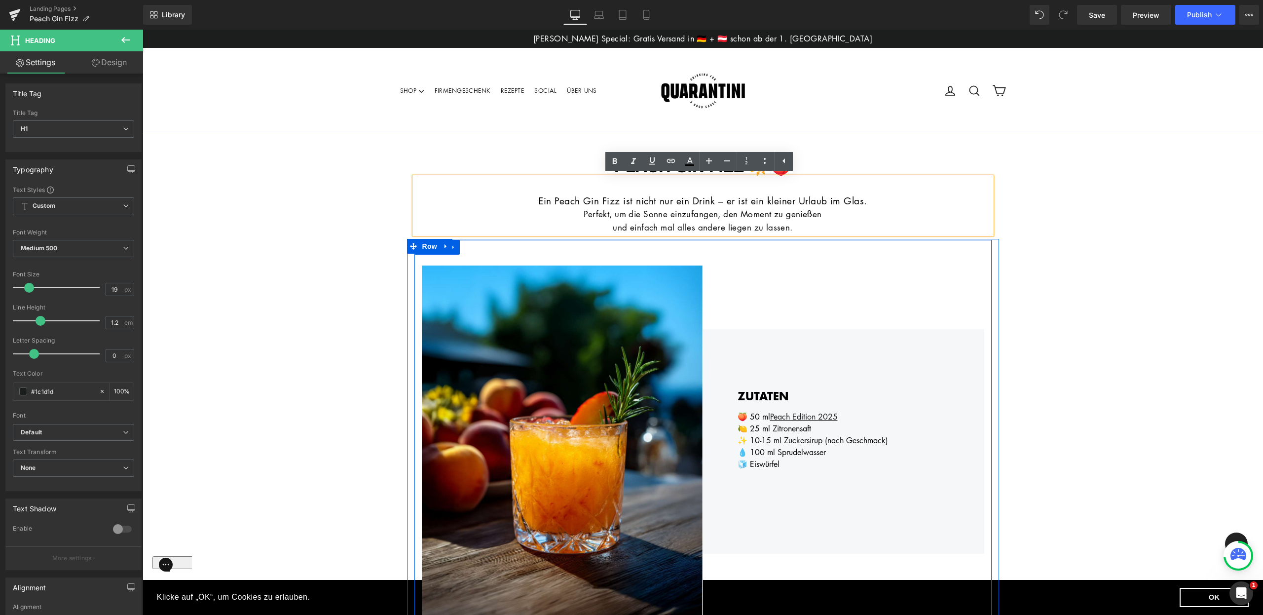
click at [825, 283] on div "ZUTATEN Heading 🍑 50 [PERSON_NAME] Edition 2025 🍋 25 ml Zitronensaft ✨ 10-15 ml…" at bounding box center [843, 441] width 281 height 352
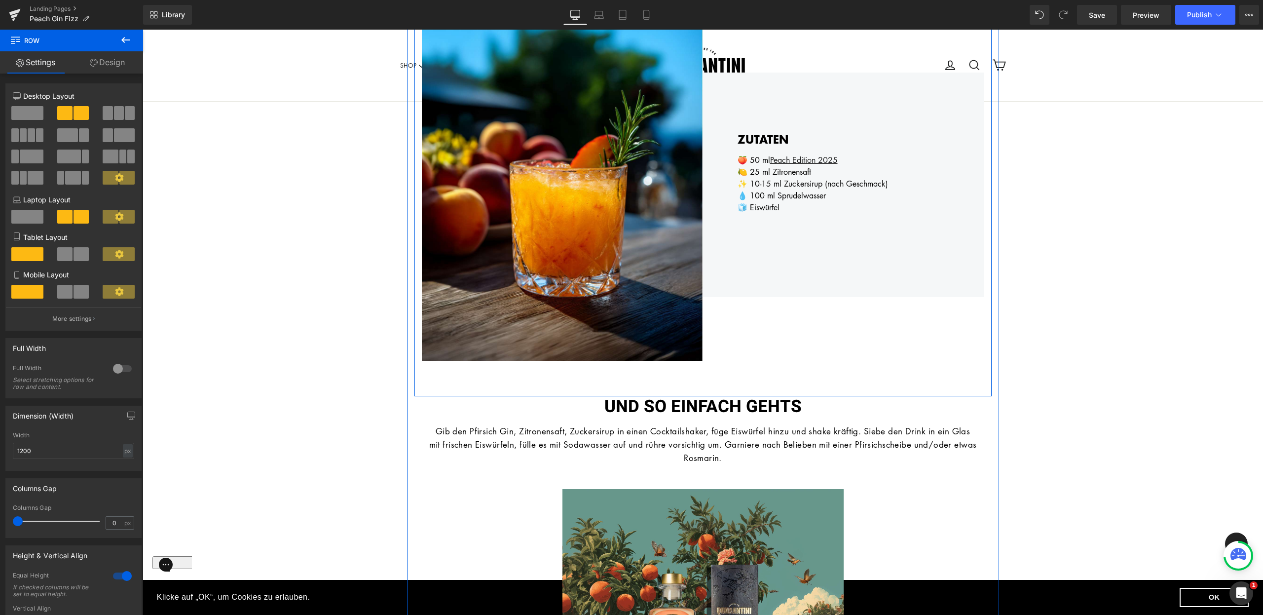
scroll to position [348, 0]
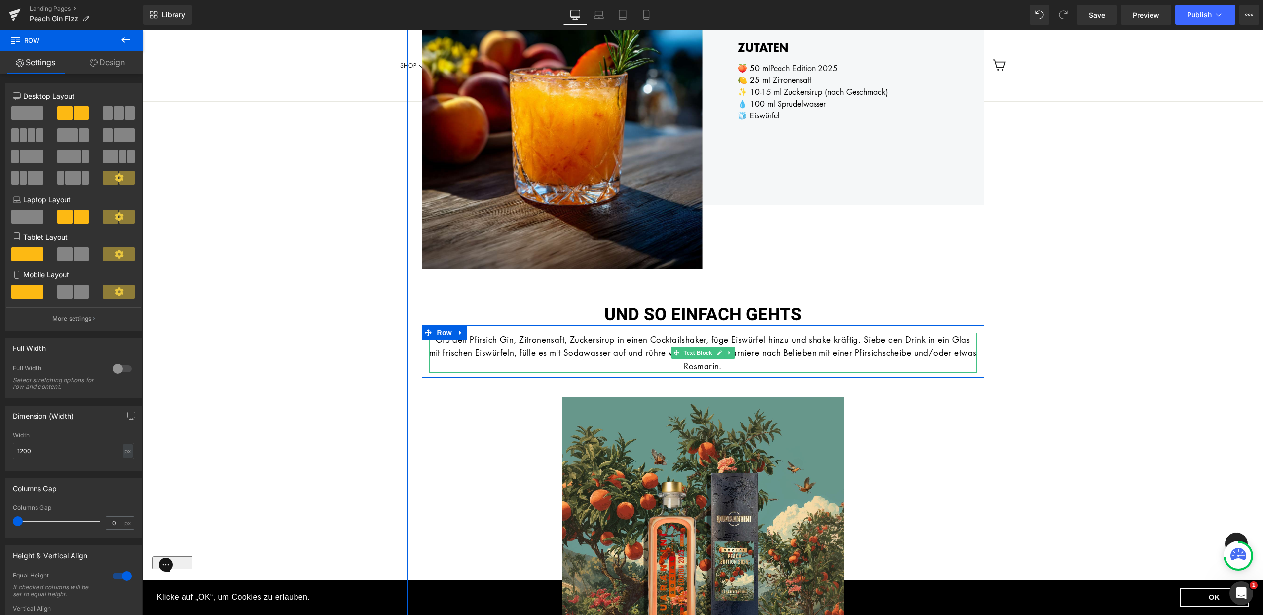
click at [718, 351] on link at bounding box center [719, 353] width 10 height 12
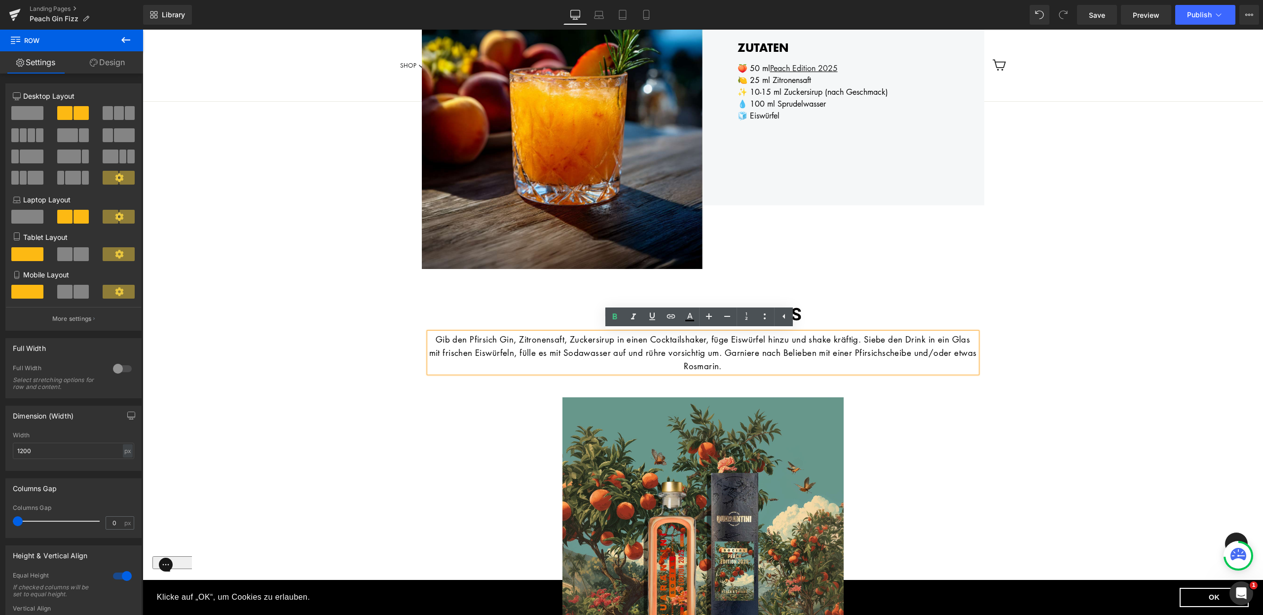
click at [143, 30] on div at bounding box center [143, 30] width 0 height 0
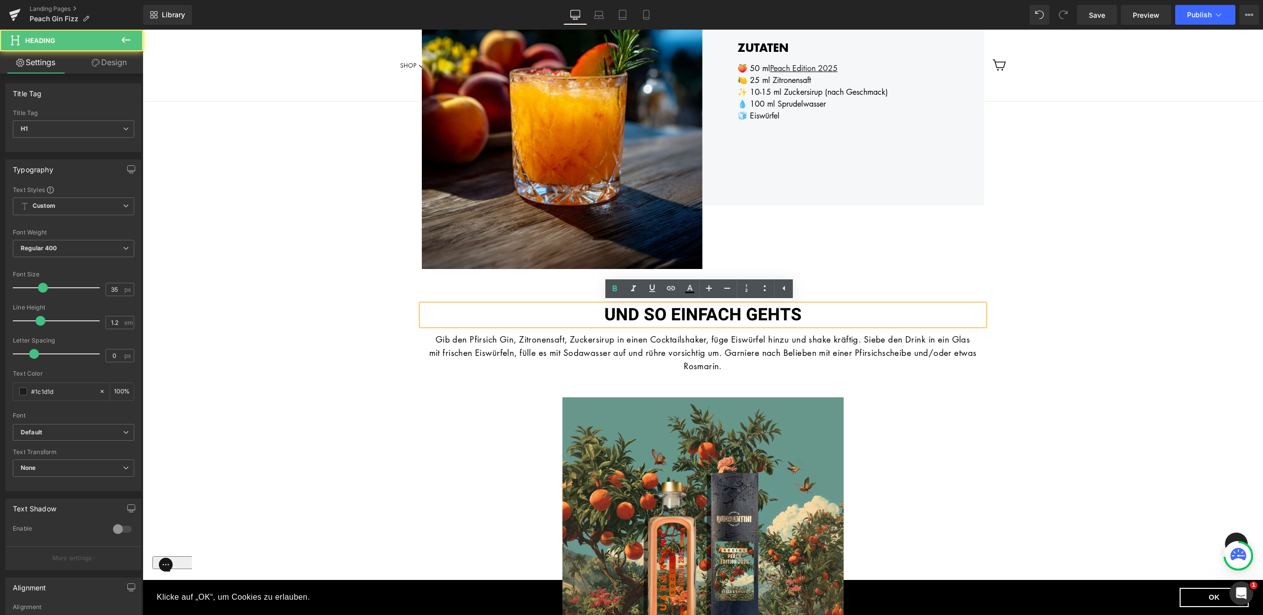
click at [828, 313] on h1 "UND SO EINFACH GEHTS" at bounding box center [703, 314] width 562 height 21
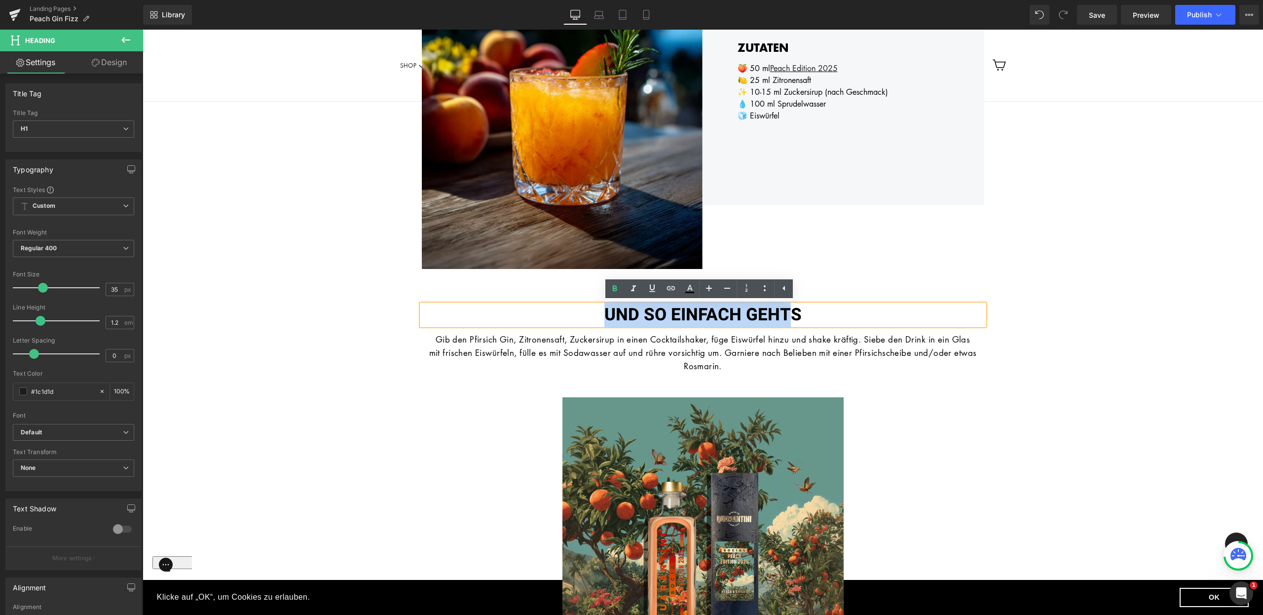
drag, startPoint x: 679, startPoint y: 314, endPoint x: 552, endPoint y: 315, distance: 127.3
click at [552, 315] on h1 "UND SO EINFACH GEHTS" at bounding box center [703, 314] width 562 height 21
click at [810, 313] on h1 "UND SO EINFACH GEHTS" at bounding box center [703, 314] width 562 height 21
drag, startPoint x: 810, startPoint y: 313, endPoint x: 555, endPoint y: 315, distance: 254.6
click at [556, 315] on h1 "UND SO EINFACH GEHTS" at bounding box center [703, 314] width 562 height 21
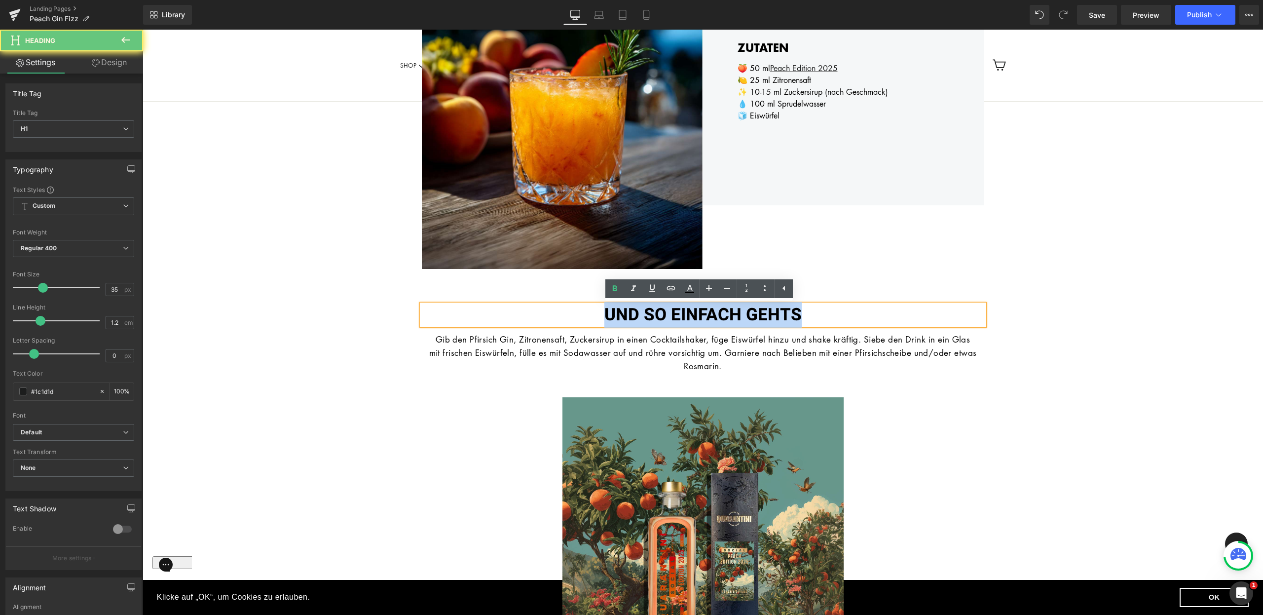
click at [624, 346] on p "Gib den Pfirsich Gin, Zitronensaft, Zuckersirup in einen Cocktailshaker, füge E…" at bounding box center [703, 353] width 548 height 40
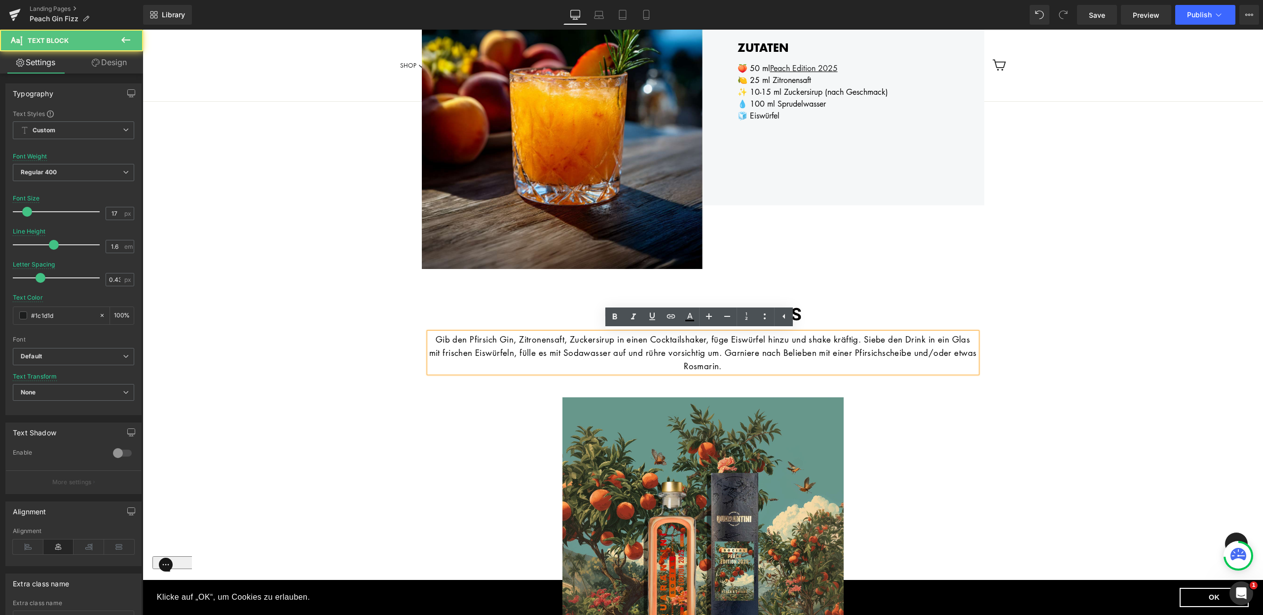
click at [763, 368] on p "Gib den Pfirsich Gin, Zitronensaft, Zuckersirup in einen Cocktailshaker, füge E…" at bounding box center [703, 353] width 548 height 40
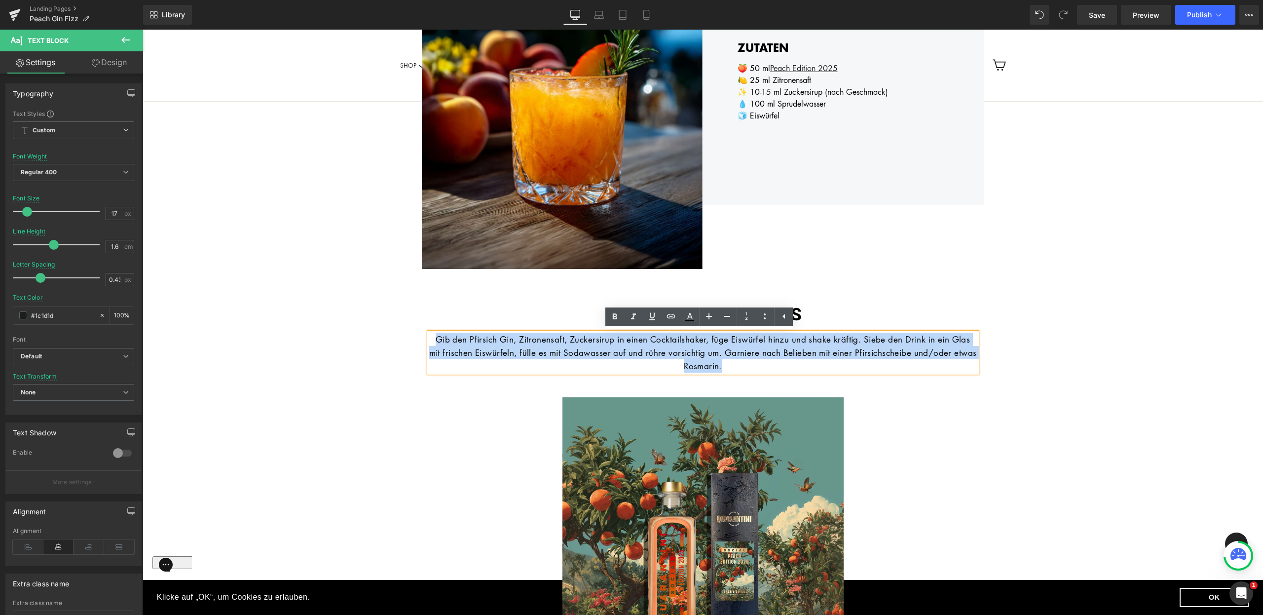
drag, startPoint x: 695, startPoint y: 365, endPoint x: 427, endPoint y: 345, distance: 268.7
click at [429, 345] on p "Gib den Pfirsich Gin, Zitronensaft, Zuckersirup in einen Cocktailshaker, füge E…" at bounding box center [703, 353] width 548 height 40
click at [645, 379] on div "UND SO EINFACH GEHTS Heading Gib den Pfirsich Gin, Zitronensaft, Zuckersirup in…" at bounding box center [702, 343] width 577 height 78
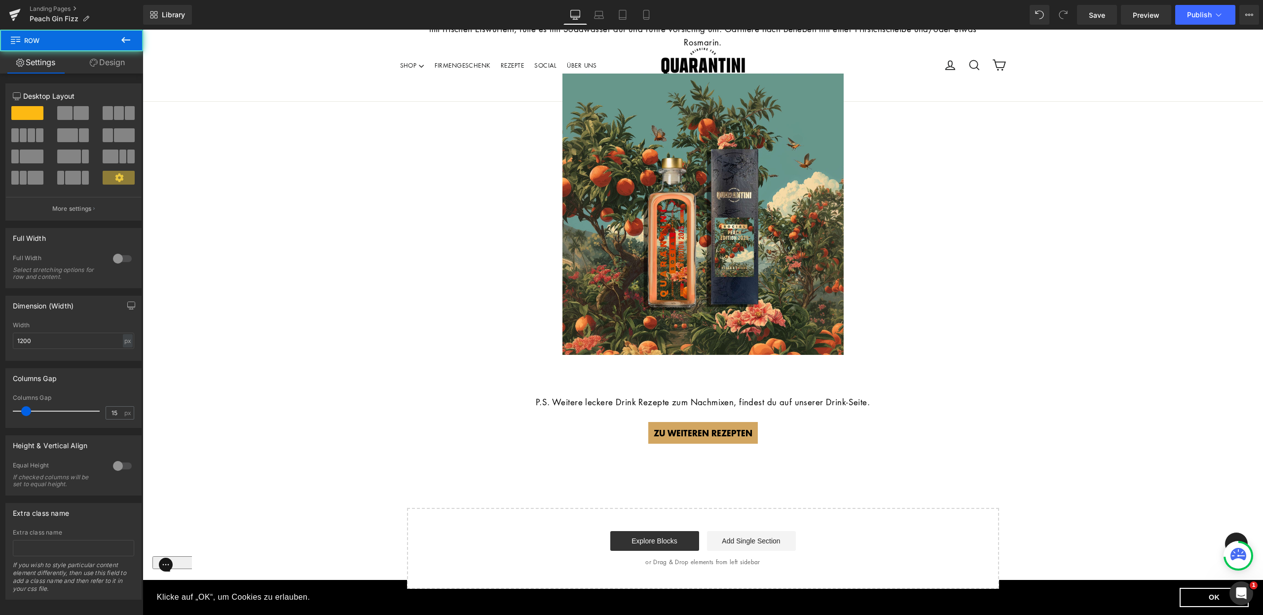
scroll to position [966, 0]
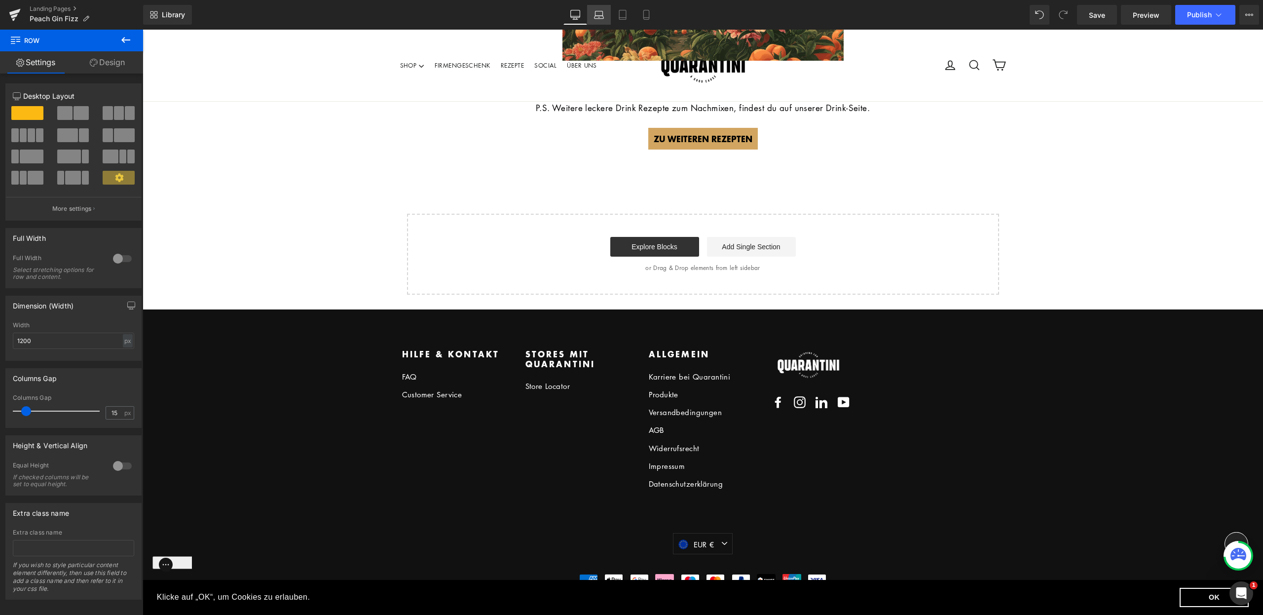
click at [609, 16] on link "Laptop" at bounding box center [599, 15] width 24 height 20
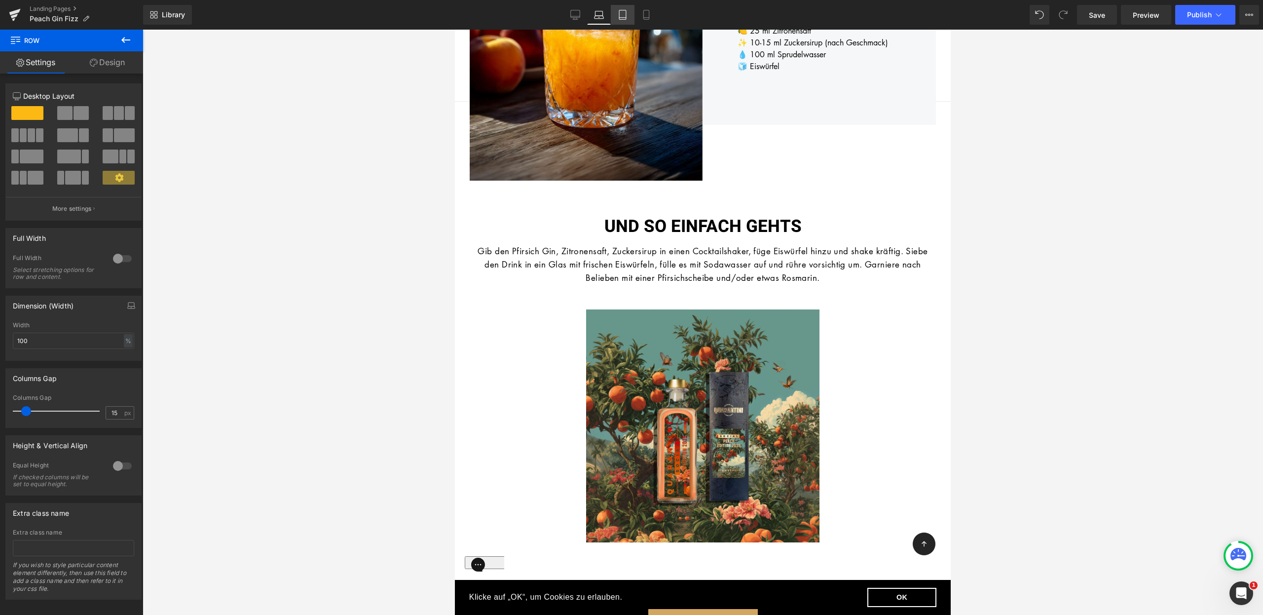
click at [623, 13] on icon at bounding box center [623, 15] width 10 height 10
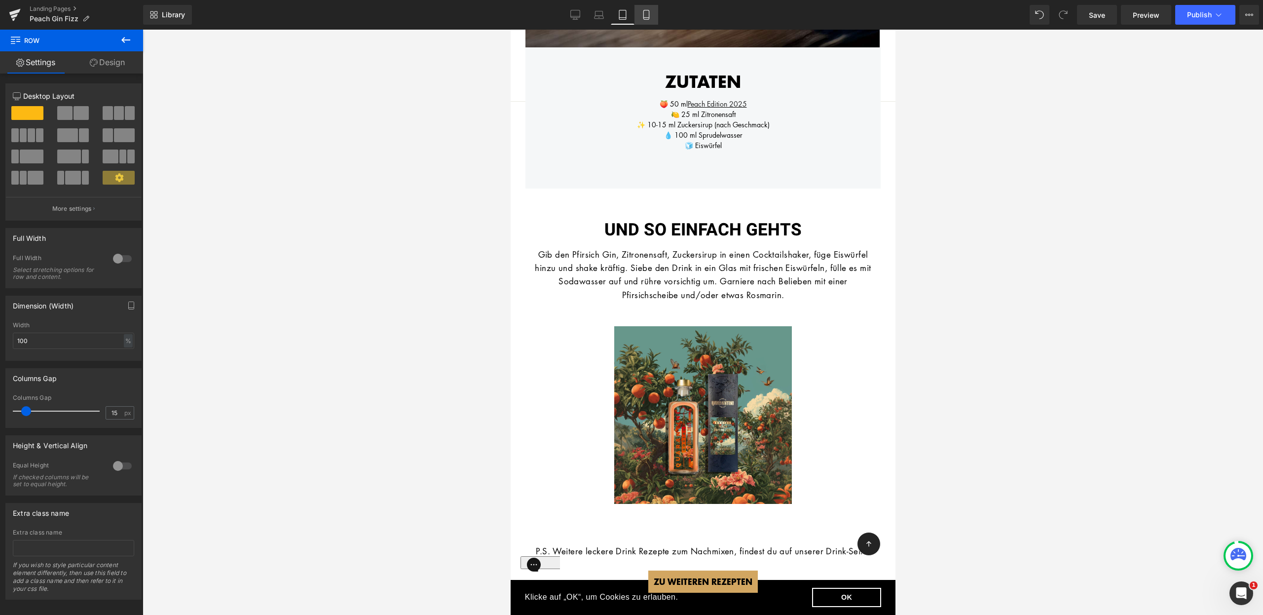
click at [645, 17] on icon at bounding box center [646, 15] width 10 height 10
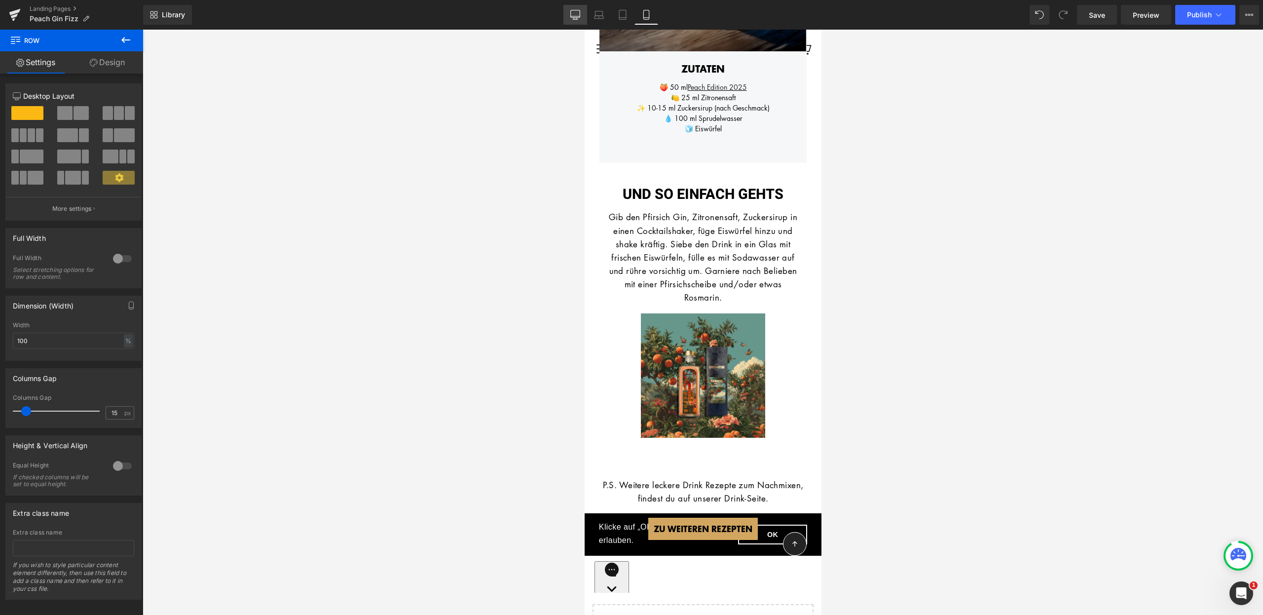
click at [578, 18] on icon at bounding box center [575, 15] width 10 height 10
type input "1200"
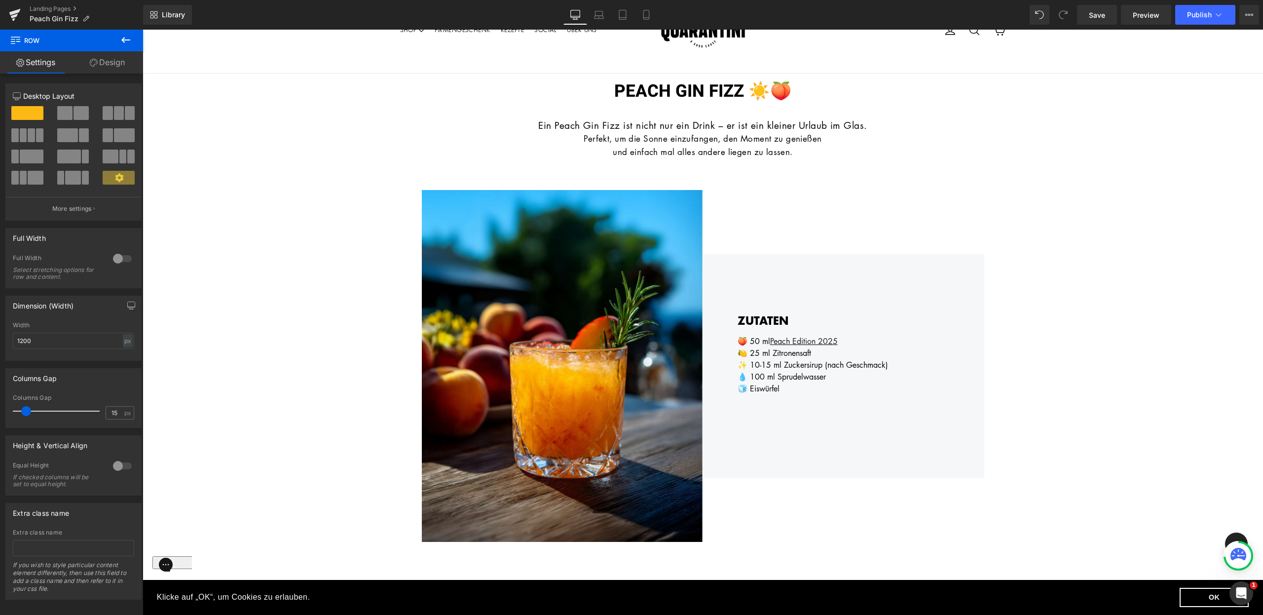
scroll to position [0, 0]
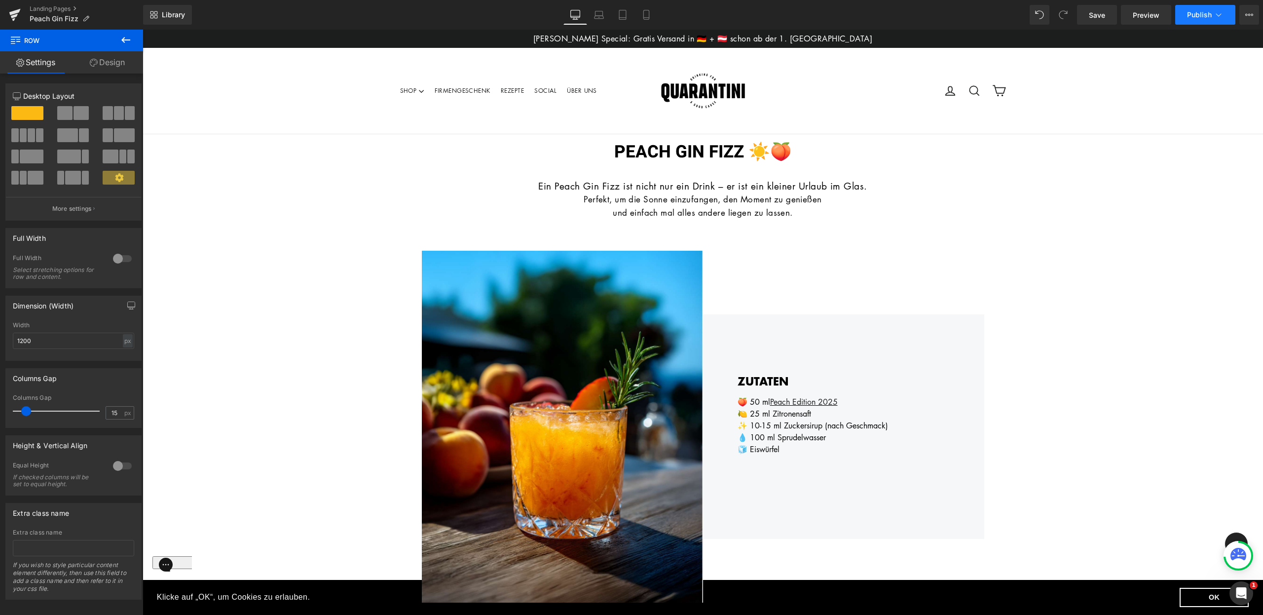
click at [1208, 15] on span "Publish" at bounding box center [1199, 15] width 25 height 8
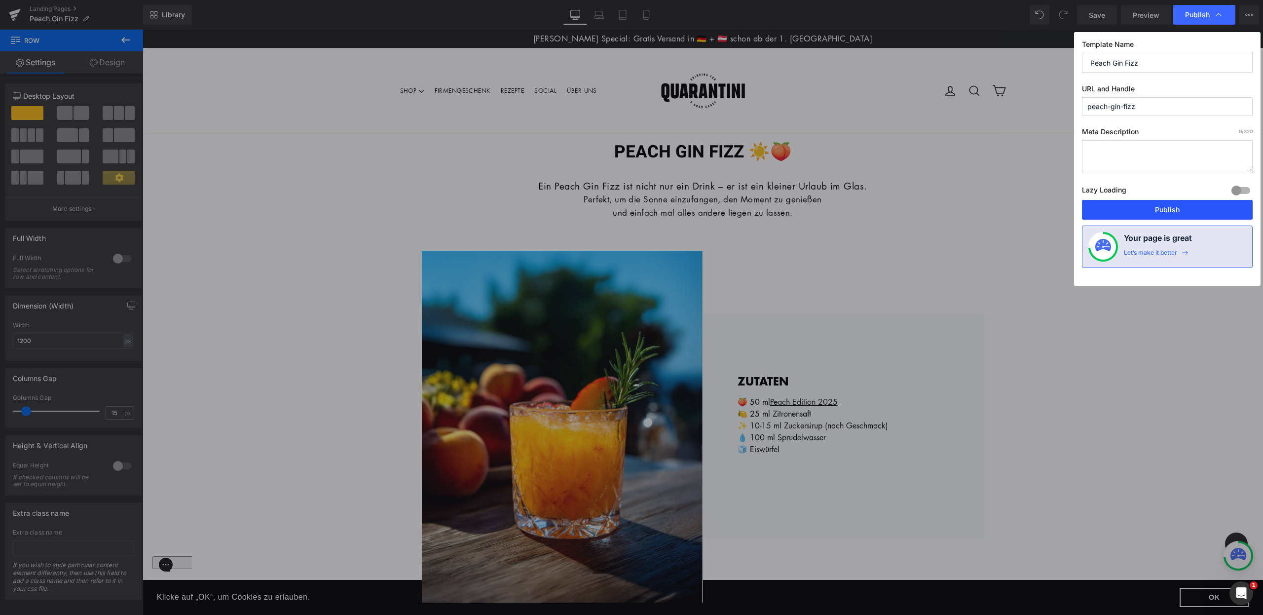
click at [1165, 212] on button "Publish" at bounding box center [1167, 210] width 171 height 20
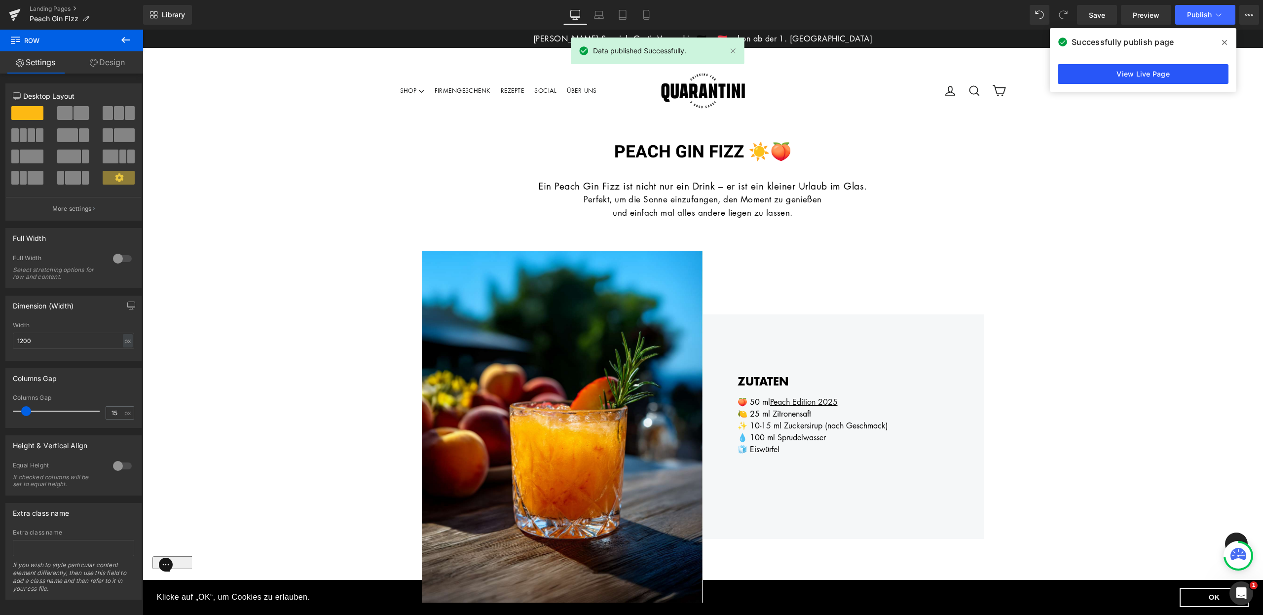
click at [1145, 76] on link "View Live Page" at bounding box center [1143, 74] width 171 height 20
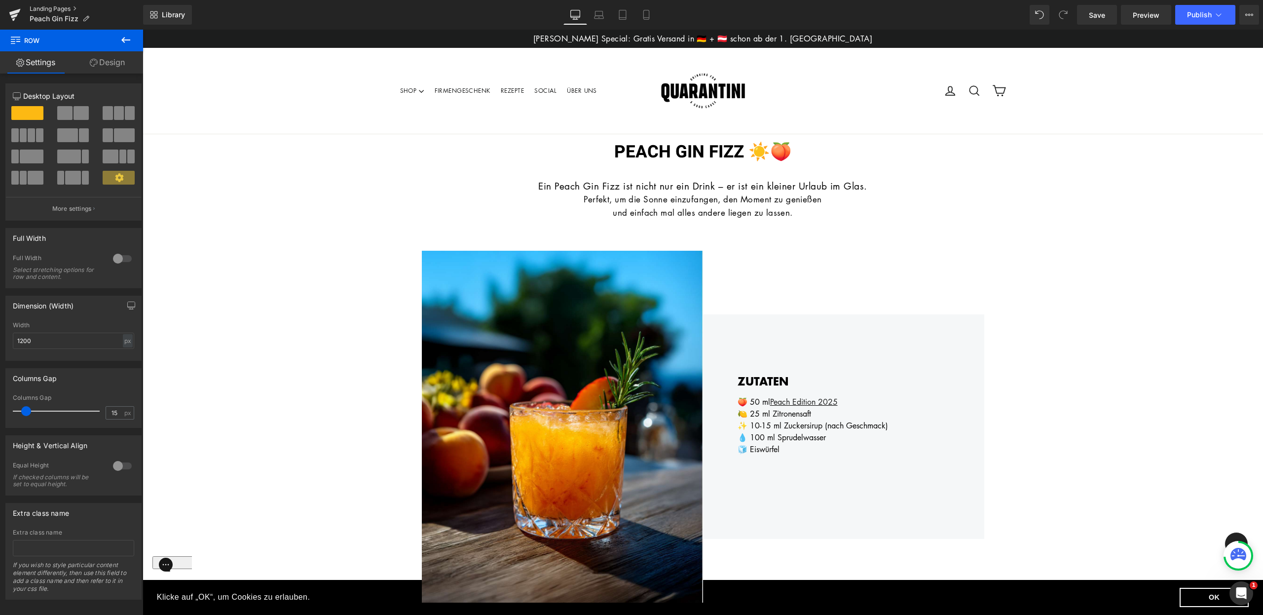
click at [60, 6] on link "Landing Pages" at bounding box center [86, 9] width 113 height 8
